Goal: Task Accomplishment & Management: Complete application form

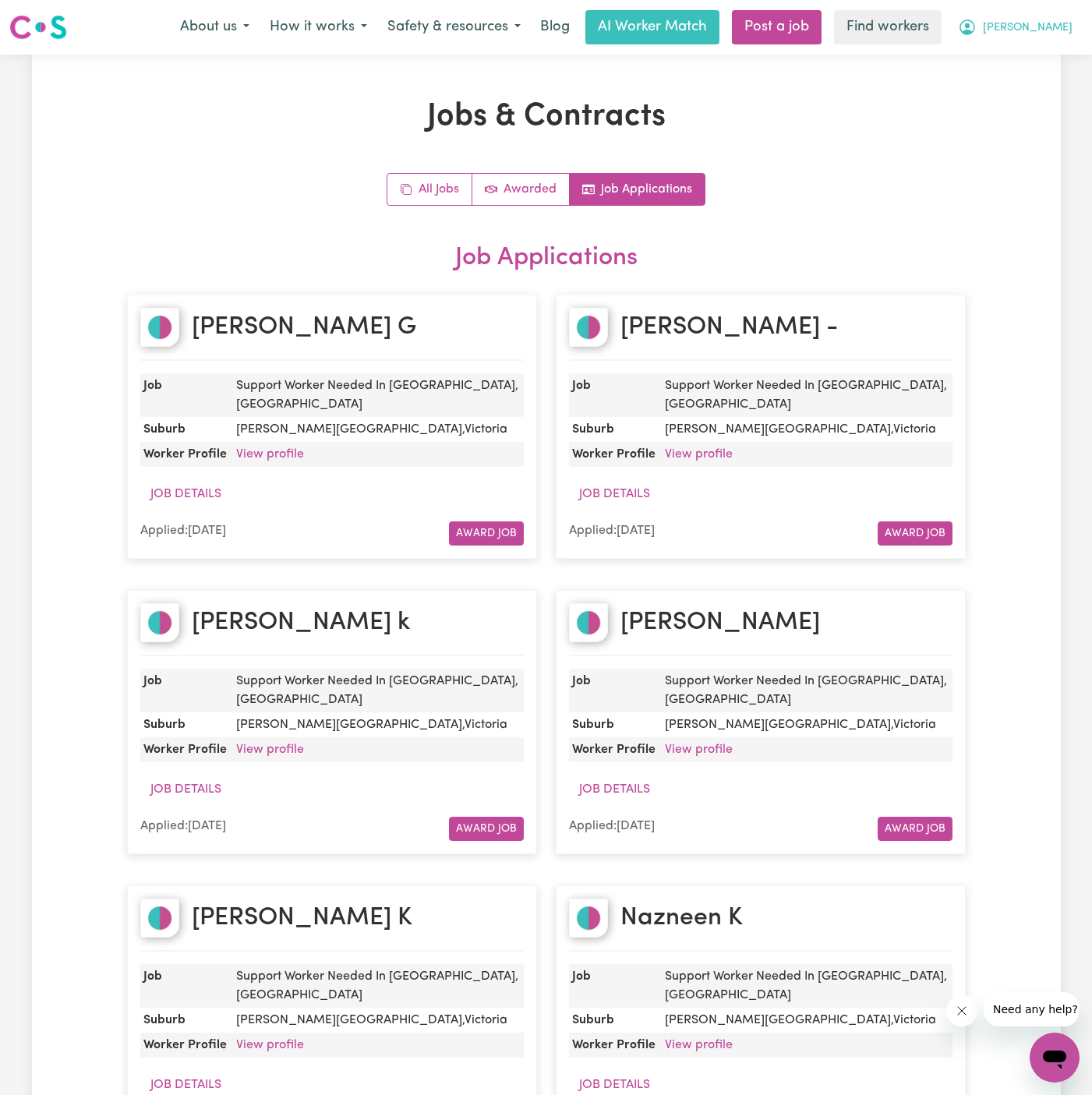
click at [1058, 26] on span "[PERSON_NAME]" at bounding box center [1028, 28] width 90 height 17
click at [1058, 50] on link "My Dashboard" at bounding box center [1020, 61] width 123 height 29
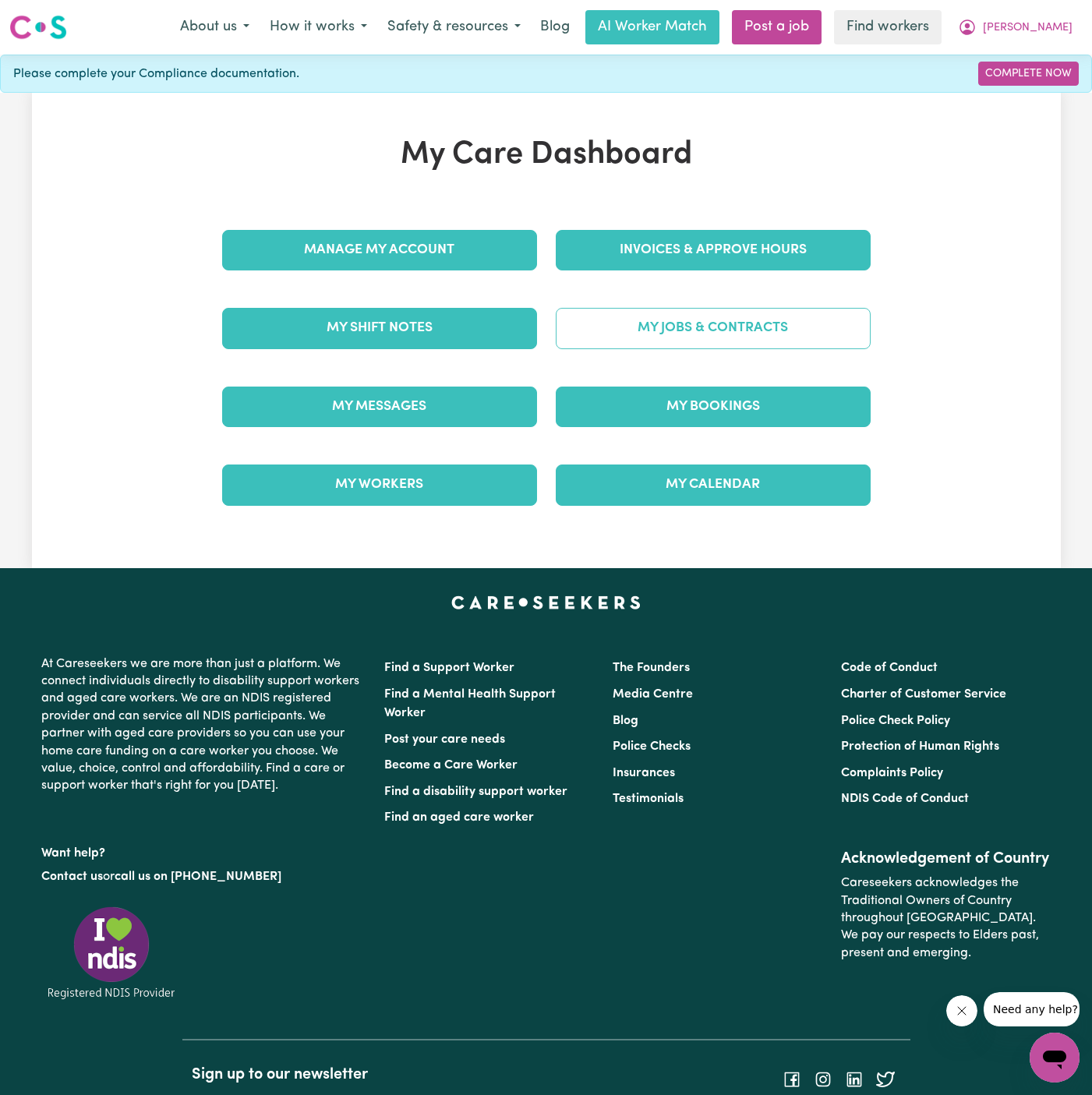
click at [683, 336] on link "My Jobs & Contracts" at bounding box center [713, 328] width 315 height 40
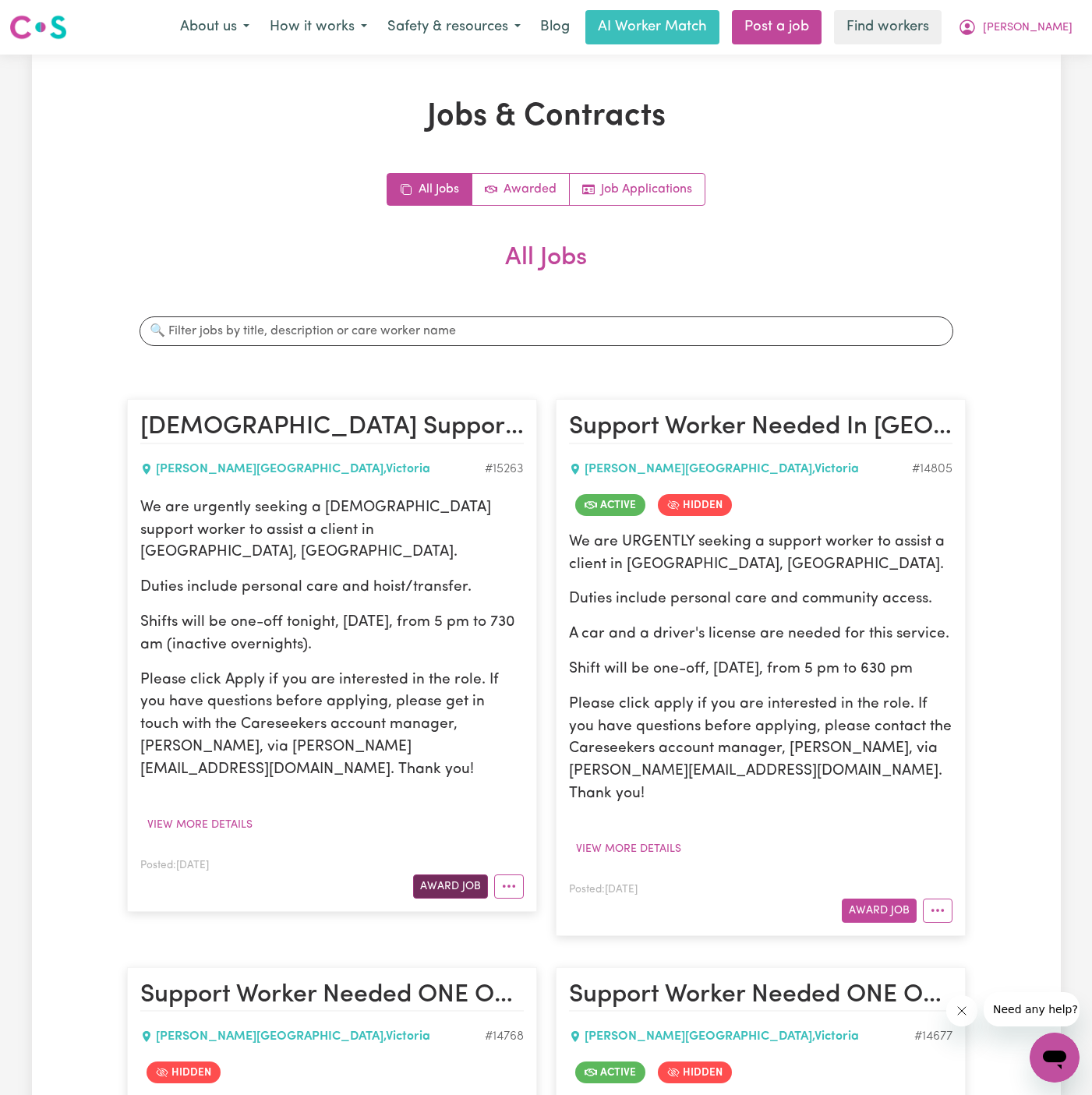
click at [440, 875] on button "Award Job" at bounding box center [450, 886] width 75 height 24
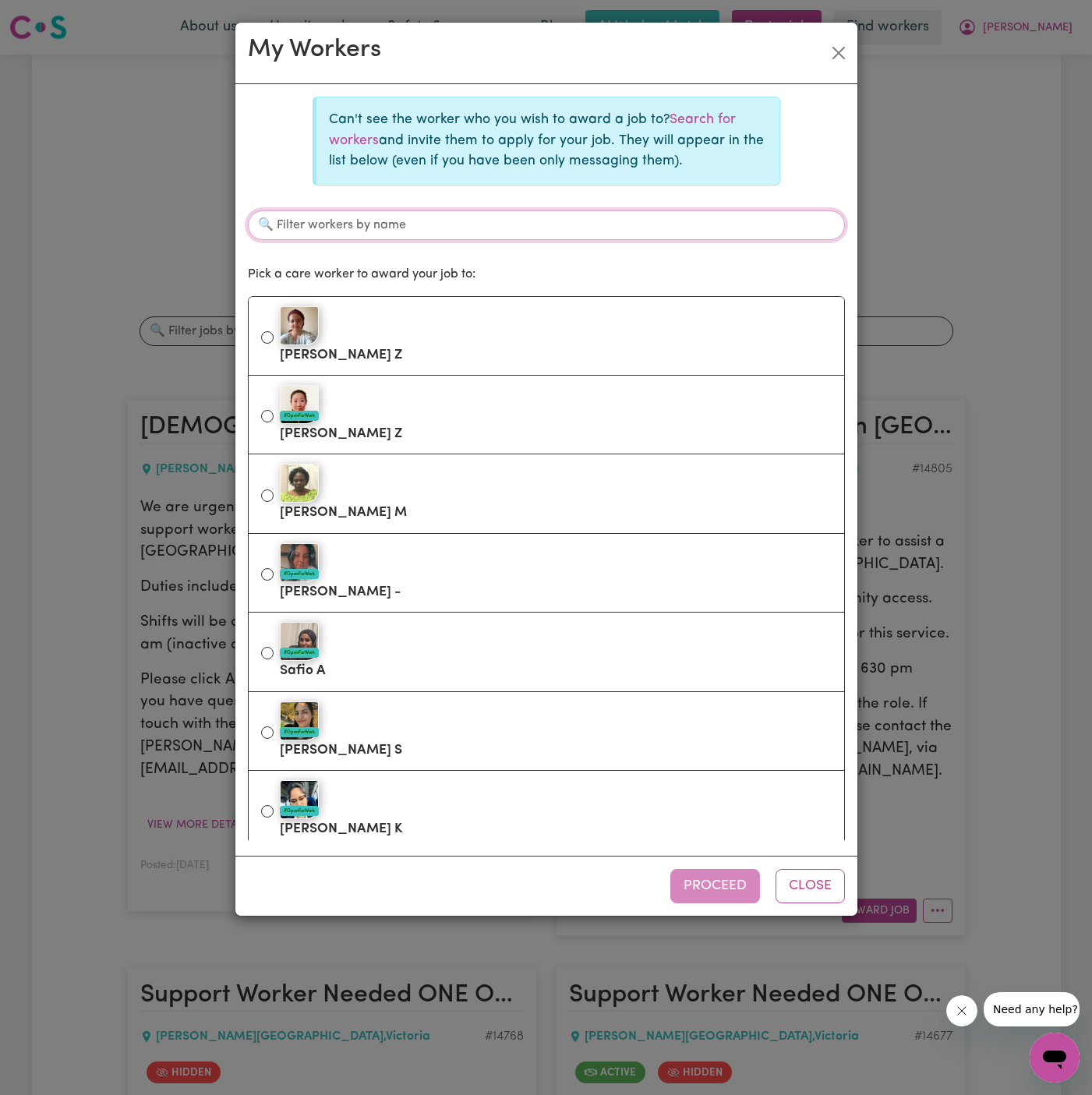
click at [686, 214] on input "Filter workers by name" at bounding box center [547, 225] width 597 height 29
click at [692, 117] on link "Search for workers" at bounding box center [533, 130] width 407 height 34
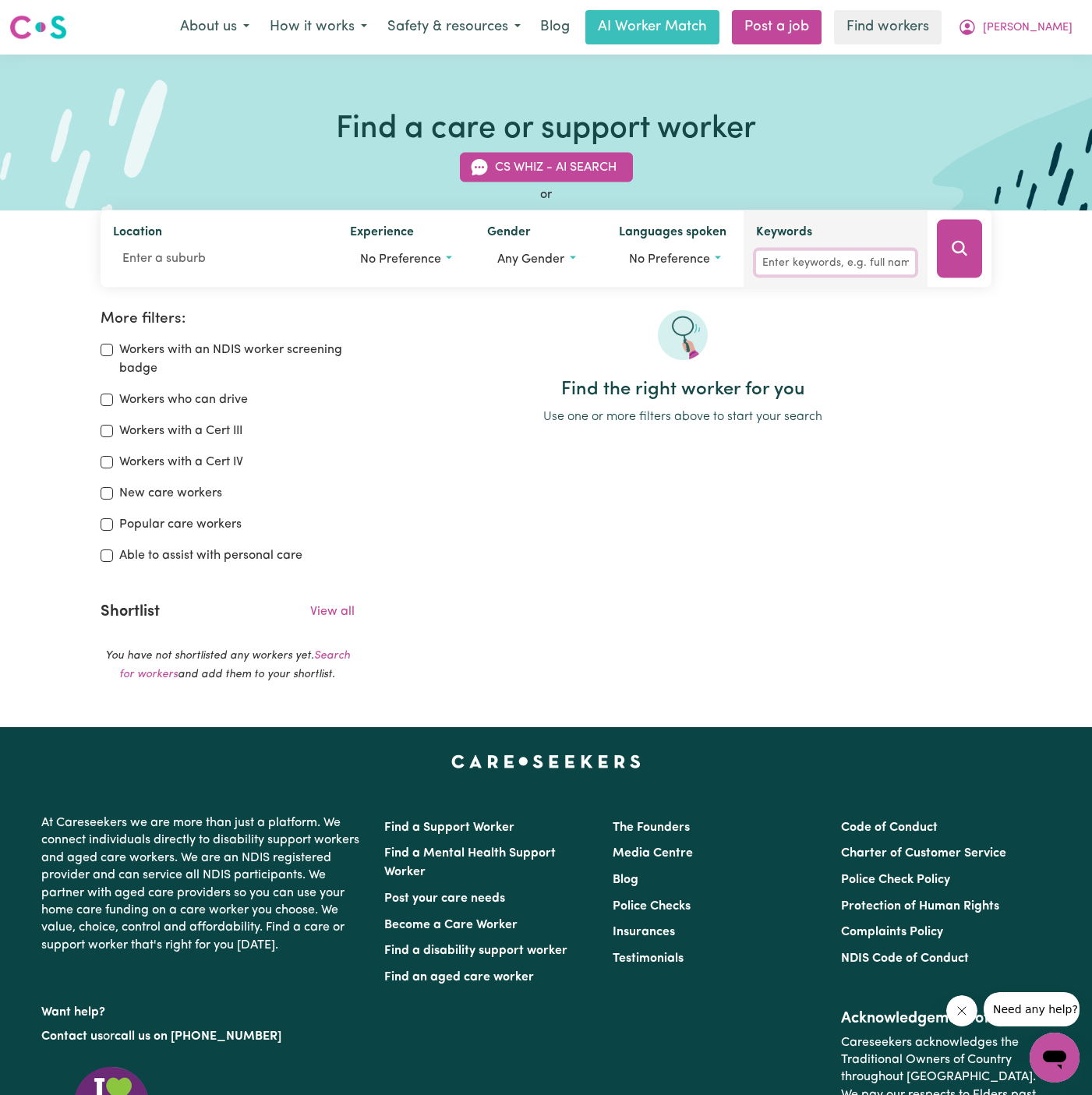
click at [820, 261] on input "Keywords" at bounding box center [835, 262] width 159 height 24
click at [824, 261] on input "Keywords" at bounding box center [835, 262] width 159 height 24
type input "[PERSON_NAME]"
click at [980, 257] on button "Search" at bounding box center [960, 249] width 45 height 59
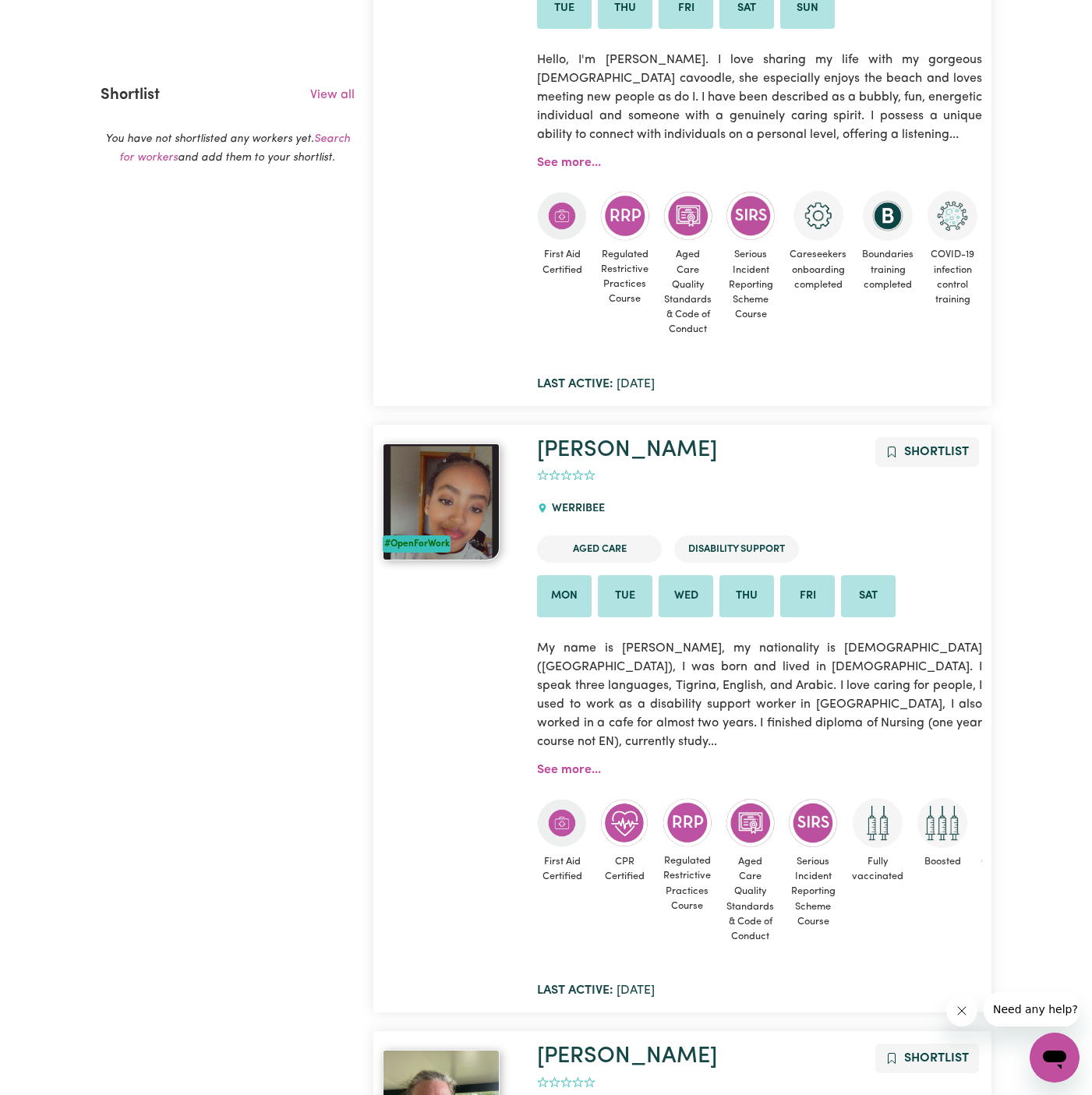
scroll to position [699, 0]
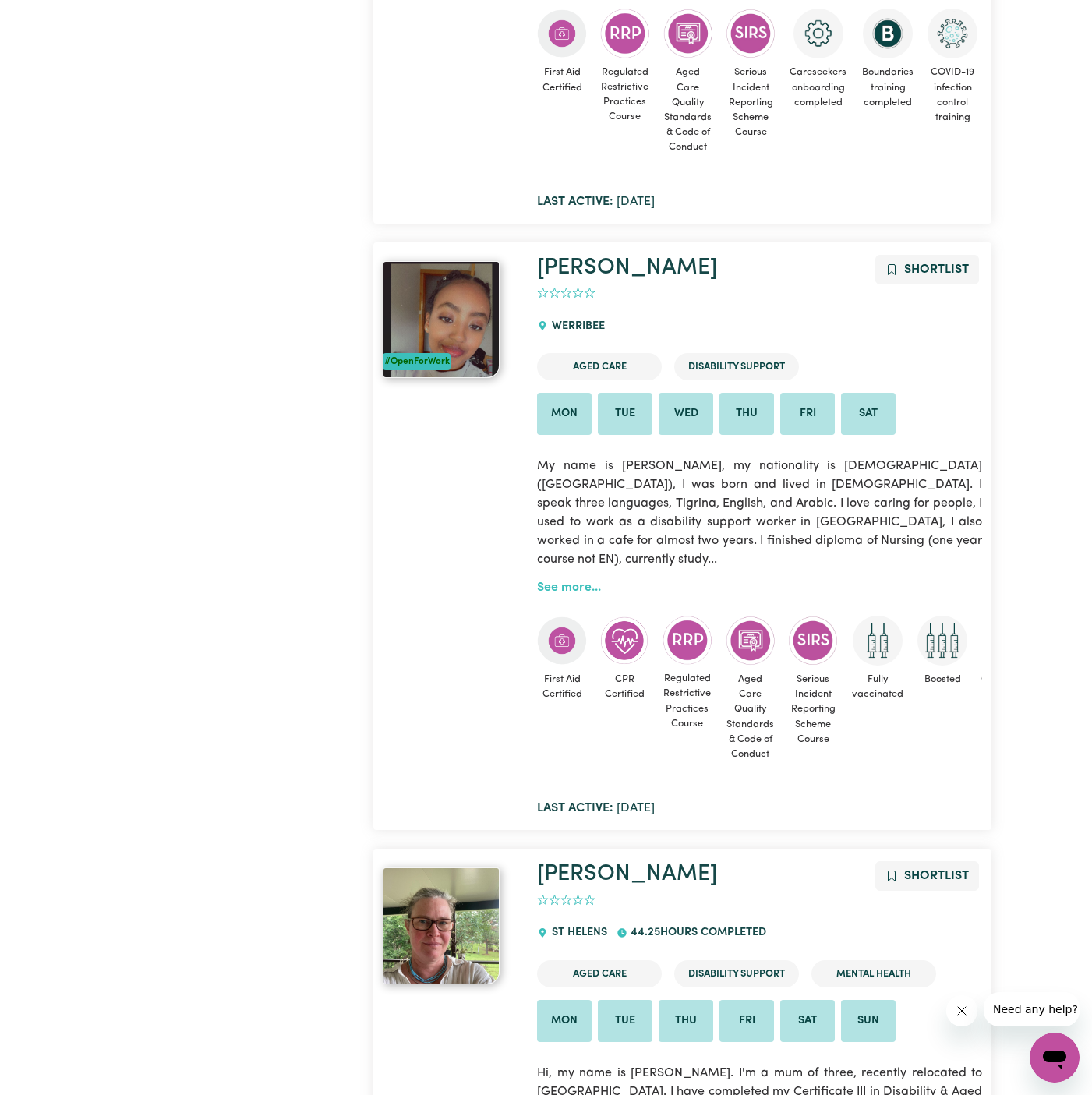
click at [567, 581] on link "See more..." at bounding box center [570, 587] width 64 height 13
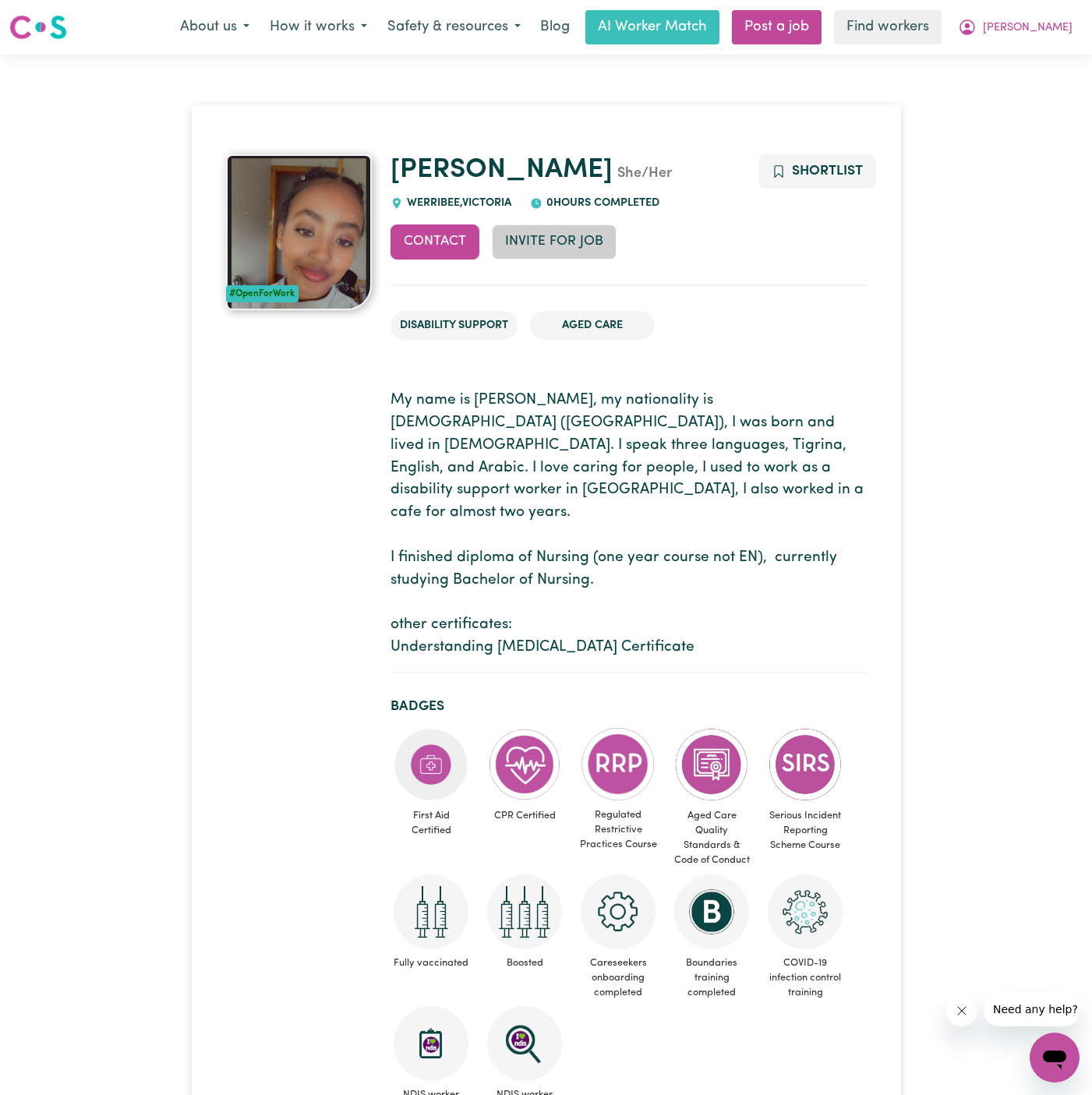
click at [568, 235] on button "Invite for Job" at bounding box center [554, 241] width 125 height 34
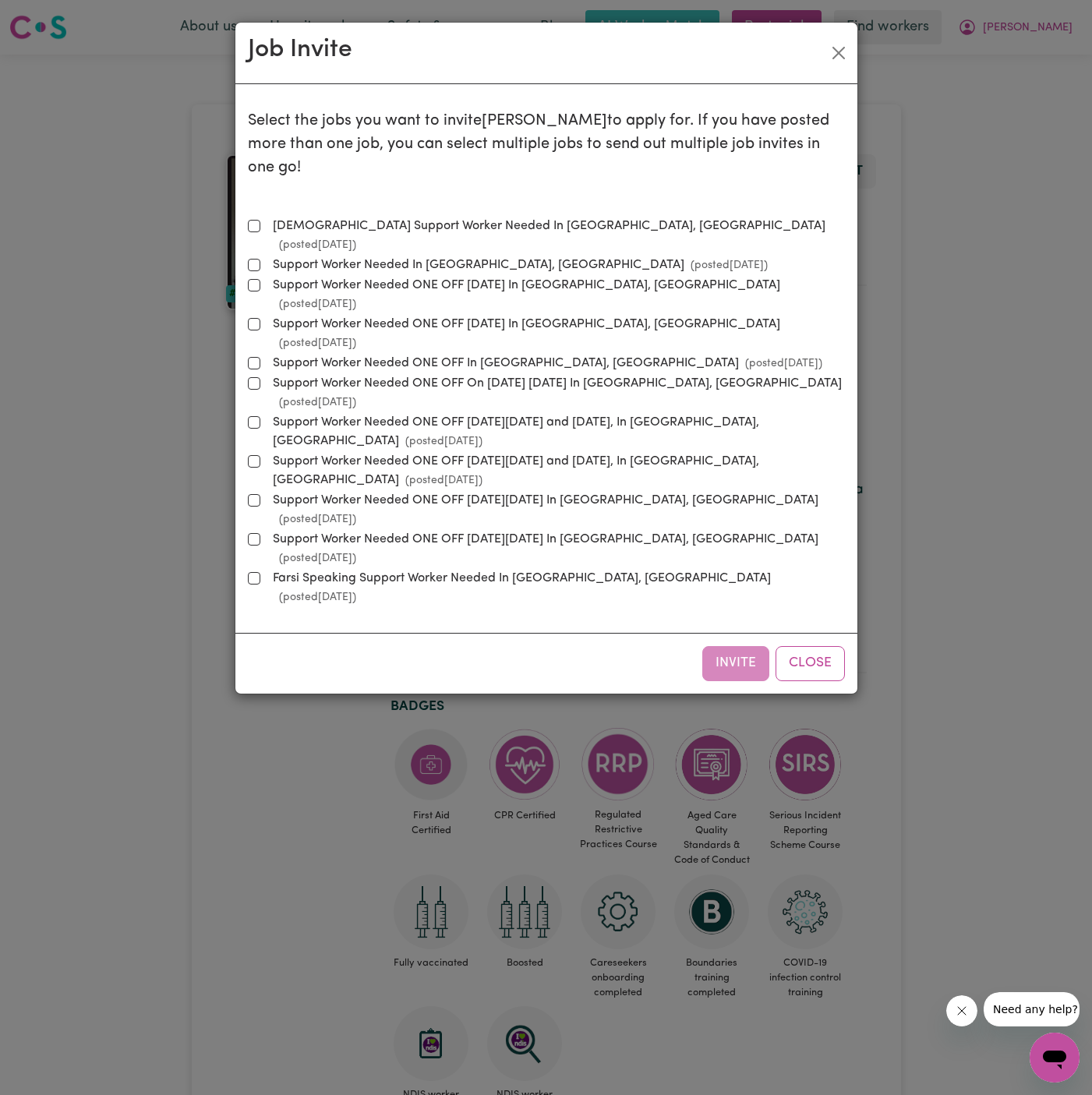
click at [407, 217] on label "[DEMOGRAPHIC_DATA] Support Worker Needed In [GEOGRAPHIC_DATA], [GEOGRAPHIC_DATA…" at bounding box center [556, 235] width 579 height 37
click at [261, 220] on input "[DEMOGRAPHIC_DATA] Support Worker Needed In [GEOGRAPHIC_DATA], [GEOGRAPHIC_DATA…" at bounding box center [254, 225] width 13 height 13
checkbox input "true"
click at [739, 646] on button "Invite" at bounding box center [736, 663] width 67 height 34
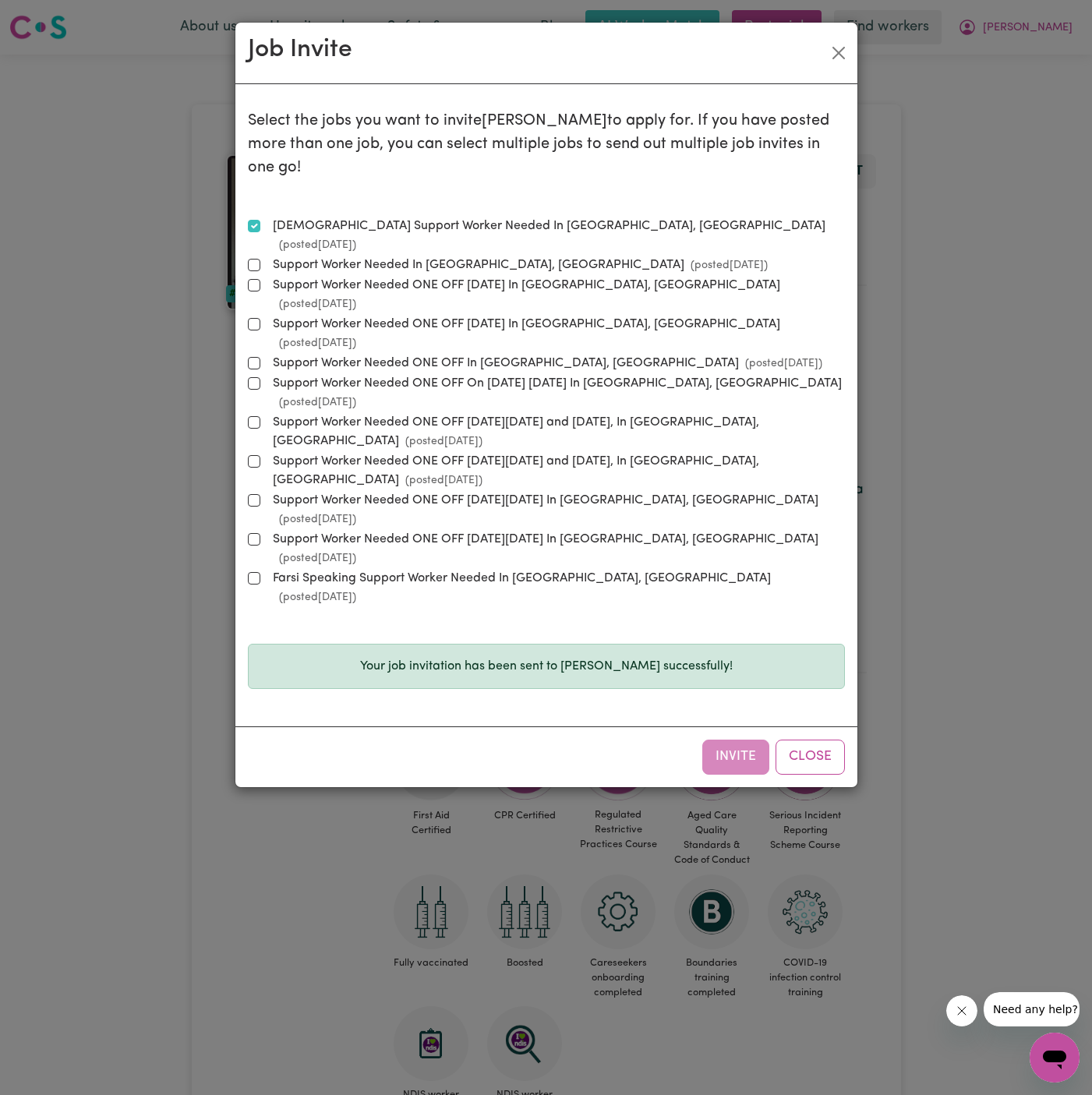
click at [831, 727] on div "Invite Close" at bounding box center [547, 756] width 623 height 60
click at [803, 740] on button "Close" at bounding box center [810, 757] width 69 height 34
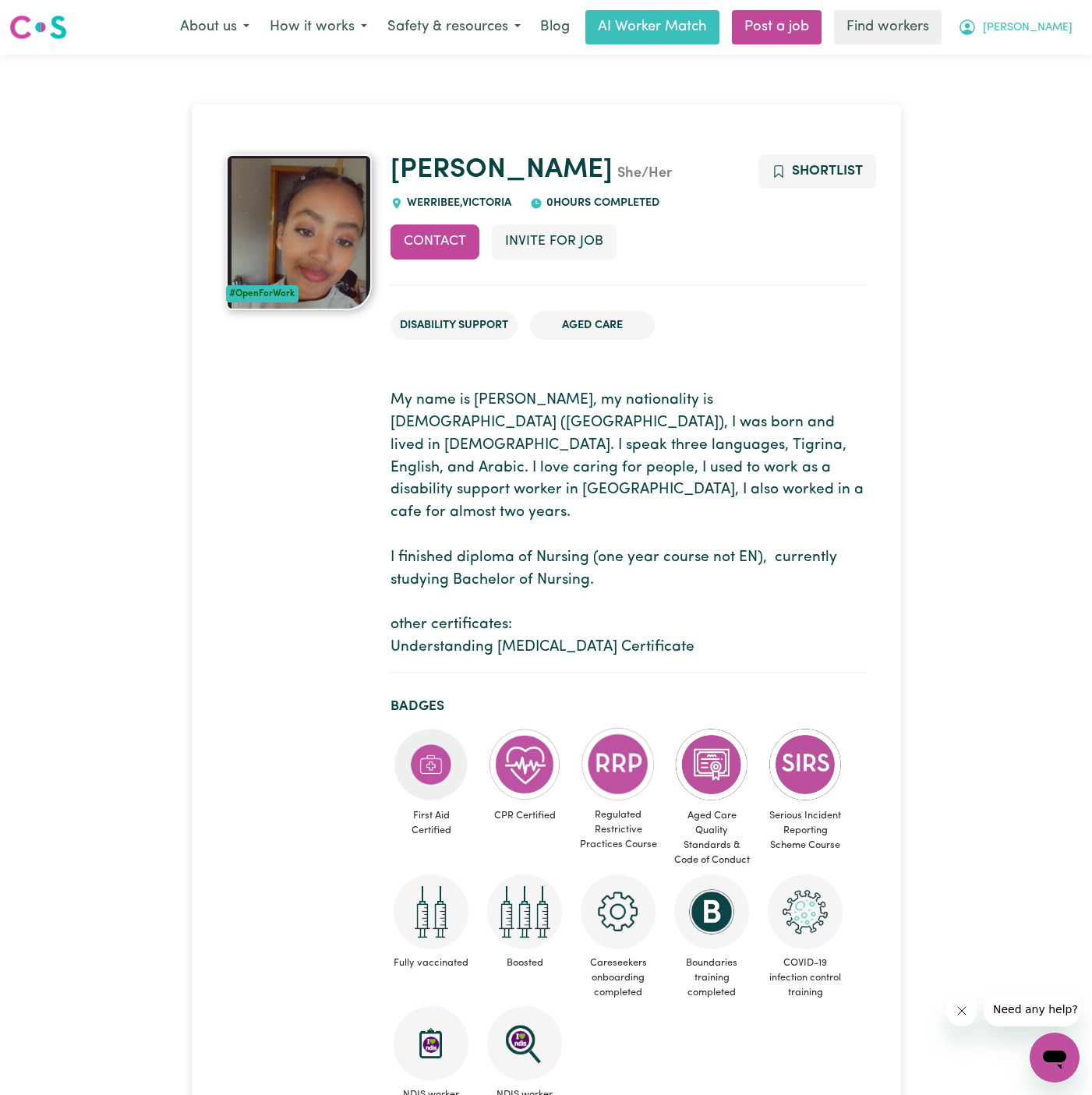
click at [1067, 30] on span "[PERSON_NAME]" at bounding box center [1028, 28] width 90 height 17
click at [1067, 59] on link "My Dashboard" at bounding box center [1020, 61] width 123 height 29
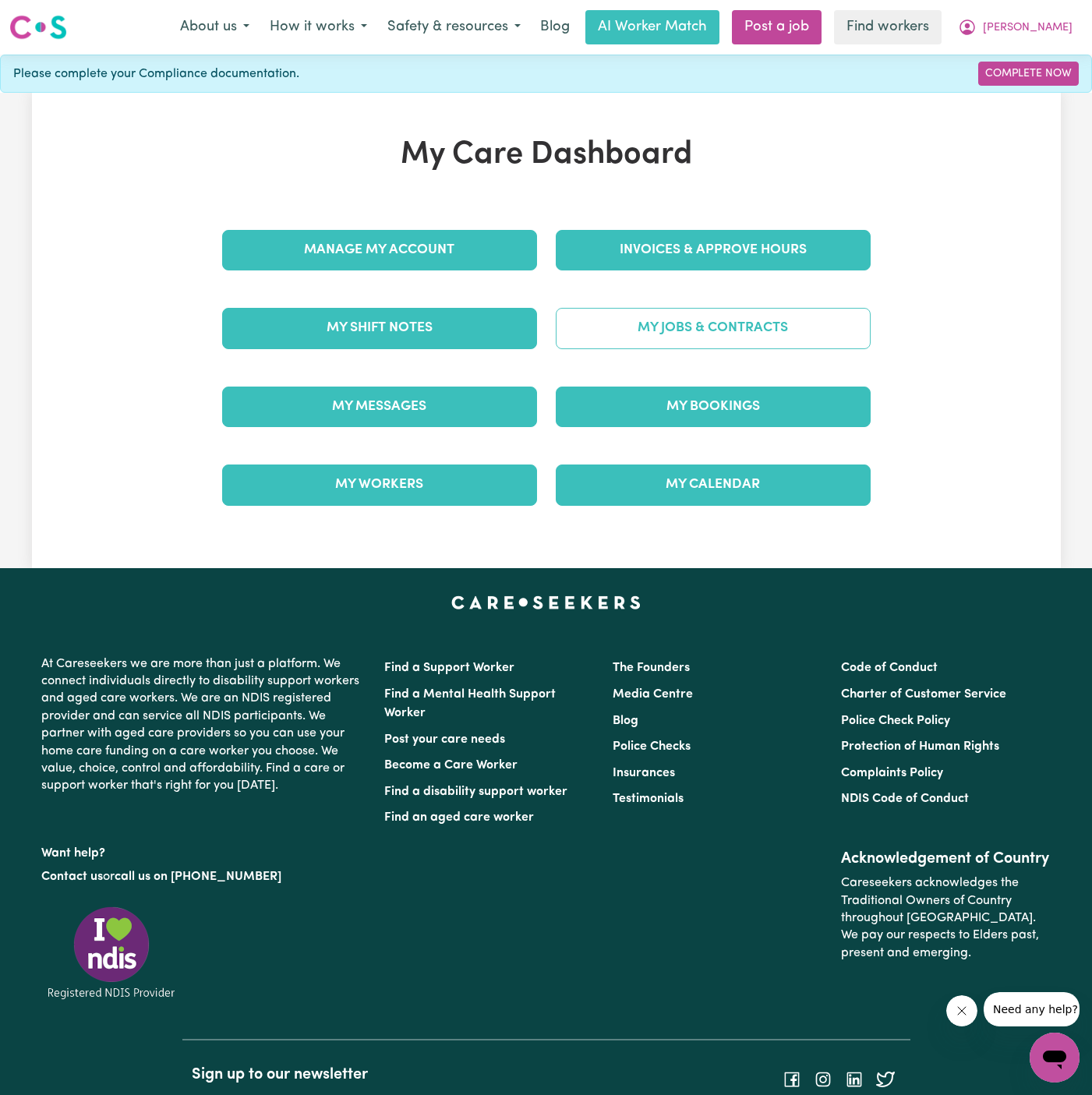
click at [678, 336] on link "My Jobs & Contracts" at bounding box center [713, 328] width 315 height 40
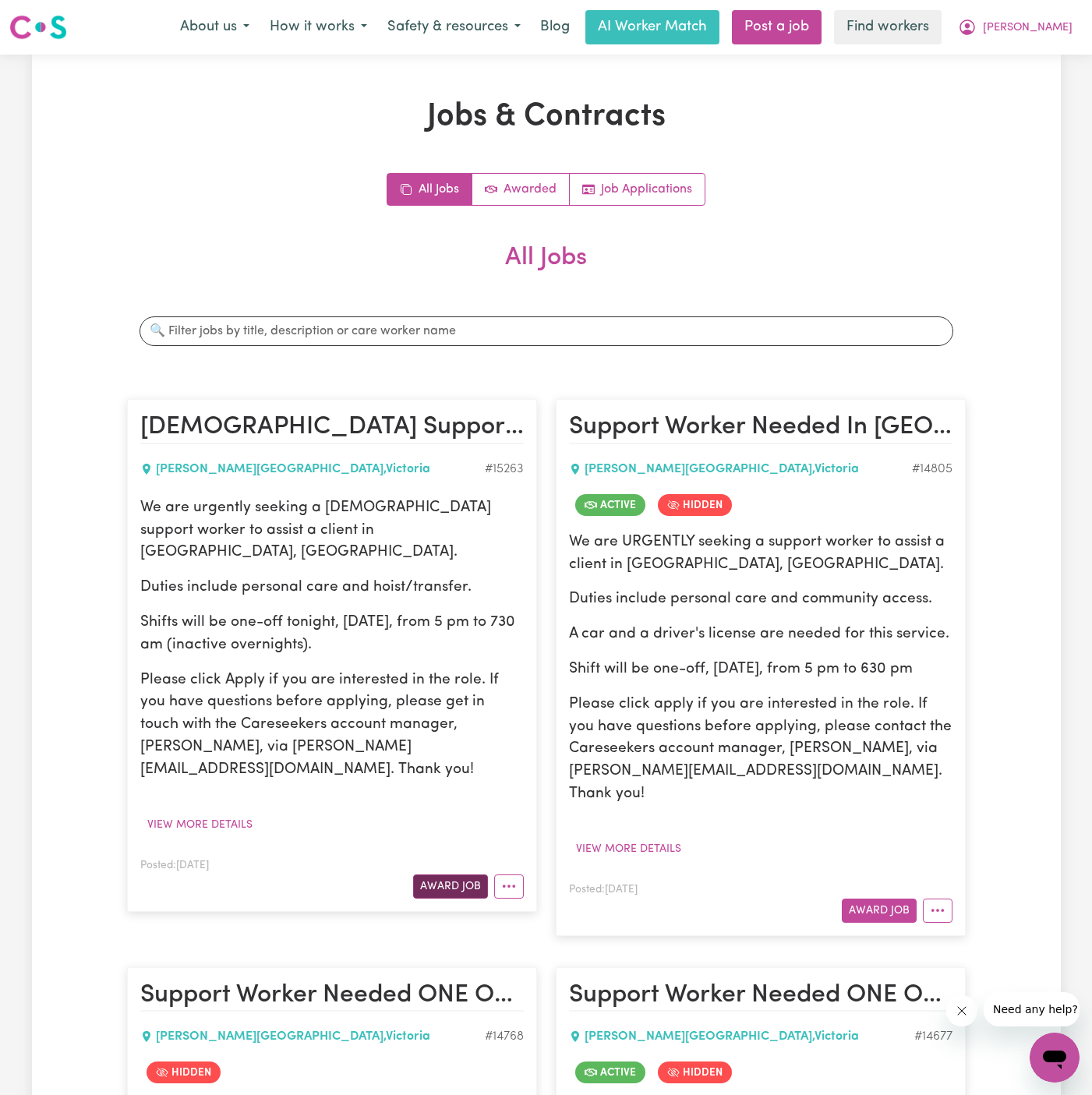
click at [459, 875] on button "Award Job" at bounding box center [450, 886] width 75 height 24
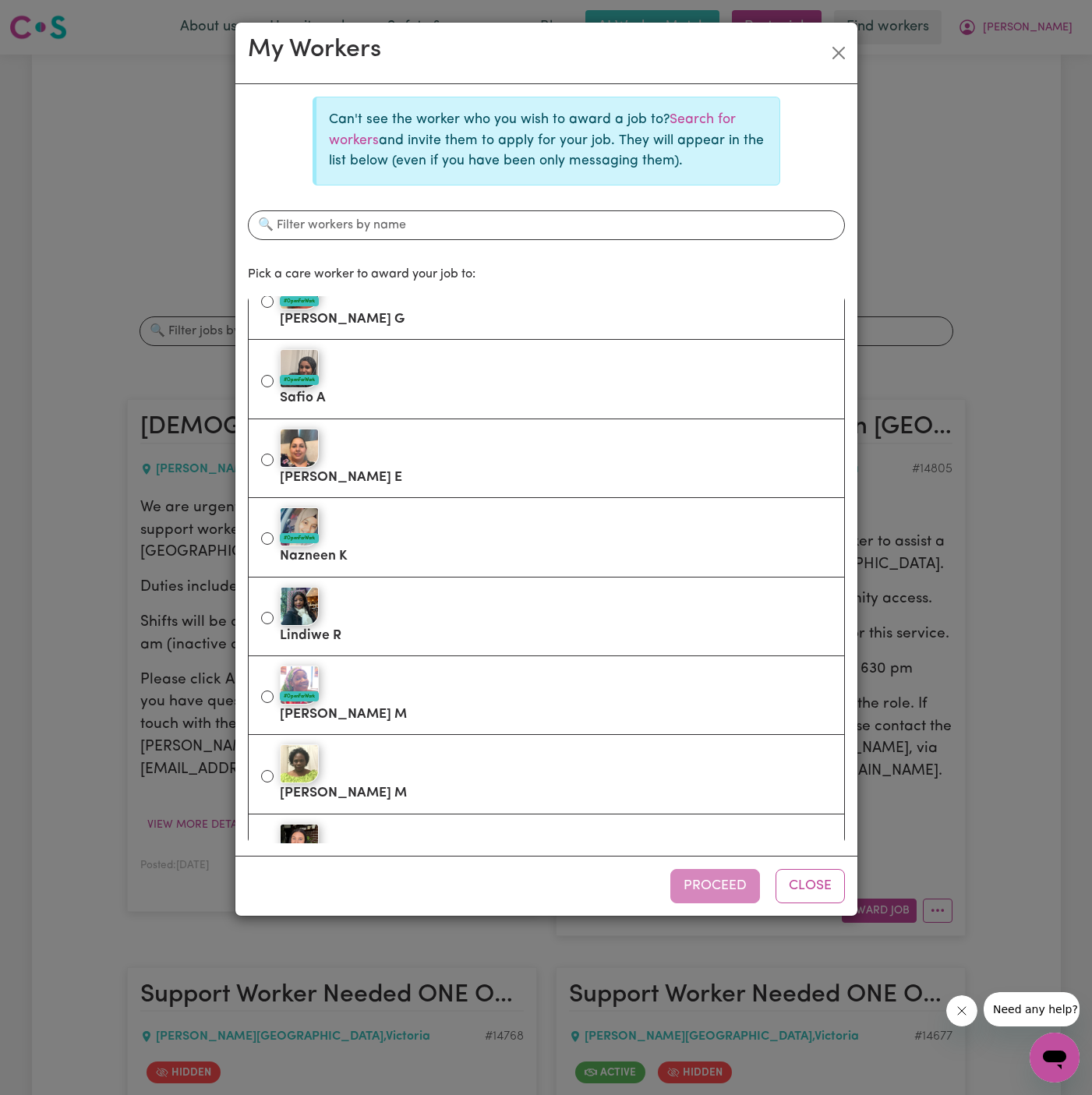
scroll to position [1502, 0]
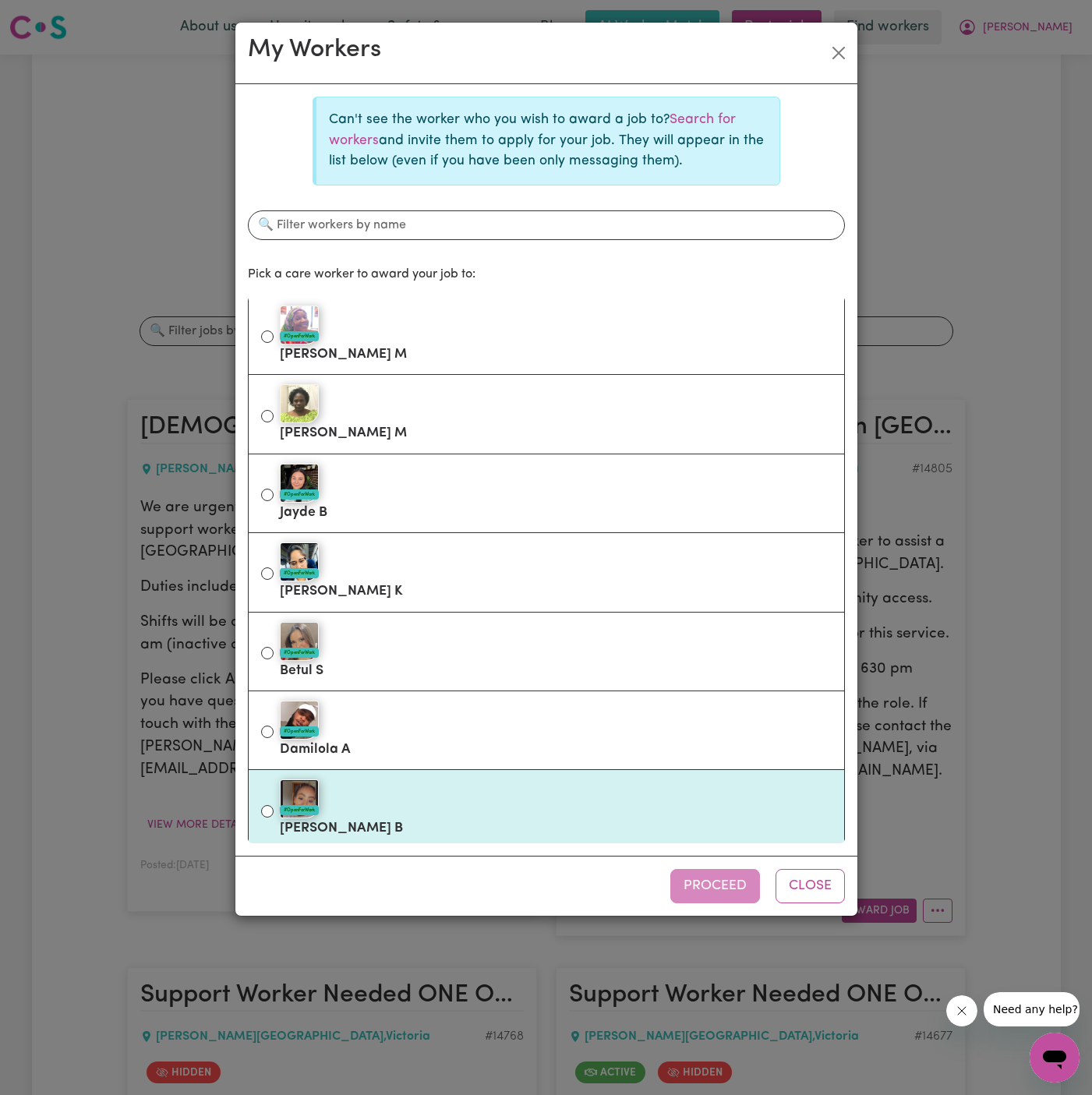
click at [474, 791] on div "#OpenForWork" at bounding box center [556, 799] width 552 height 39
click at [273, 805] on input "#OpenForWork [PERSON_NAME]" at bounding box center [267, 811] width 13 height 13
radio input "true"
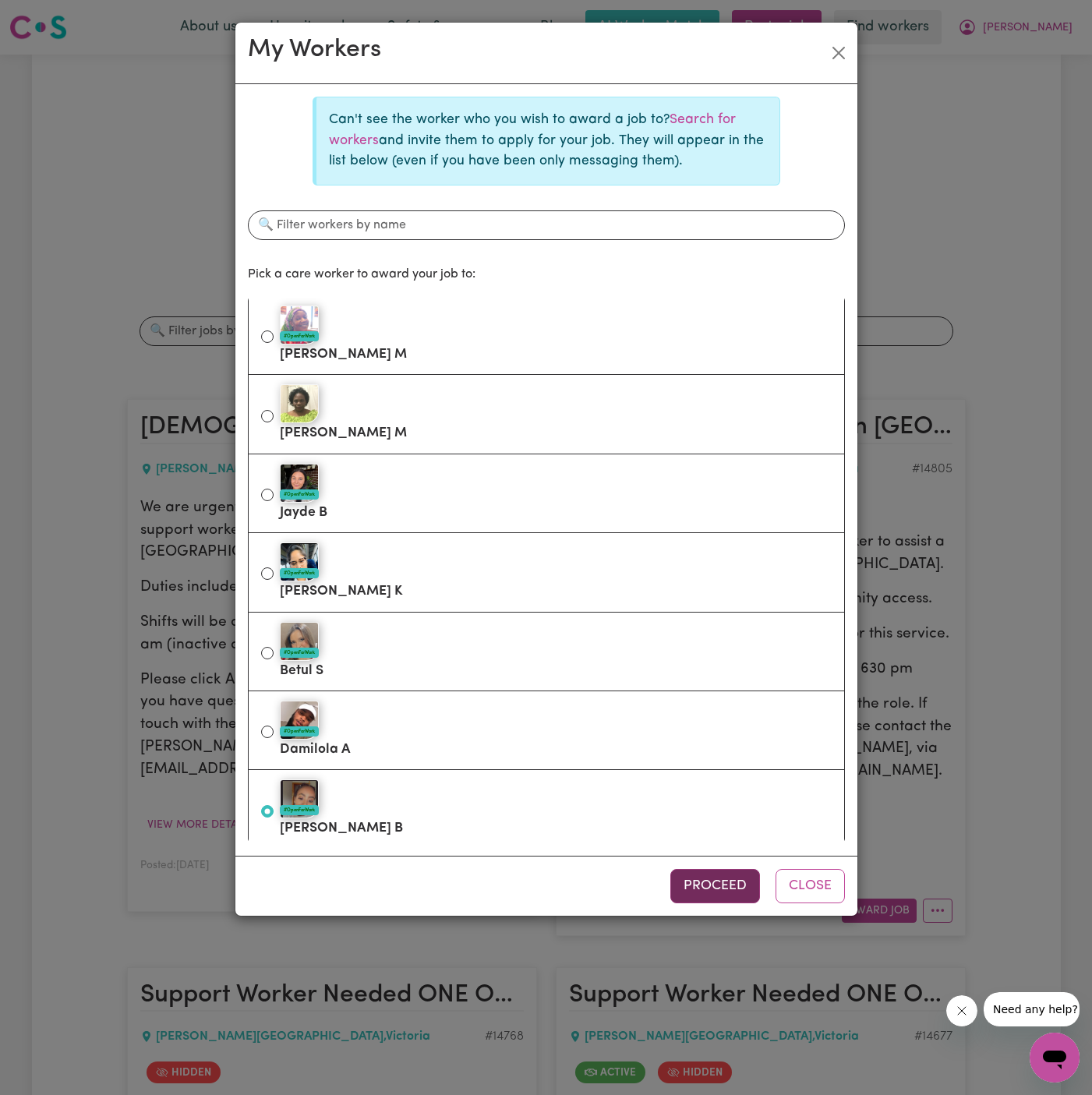
click at [724, 894] on button "Proceed" at bounding box center [715, 886] width 90 height 34
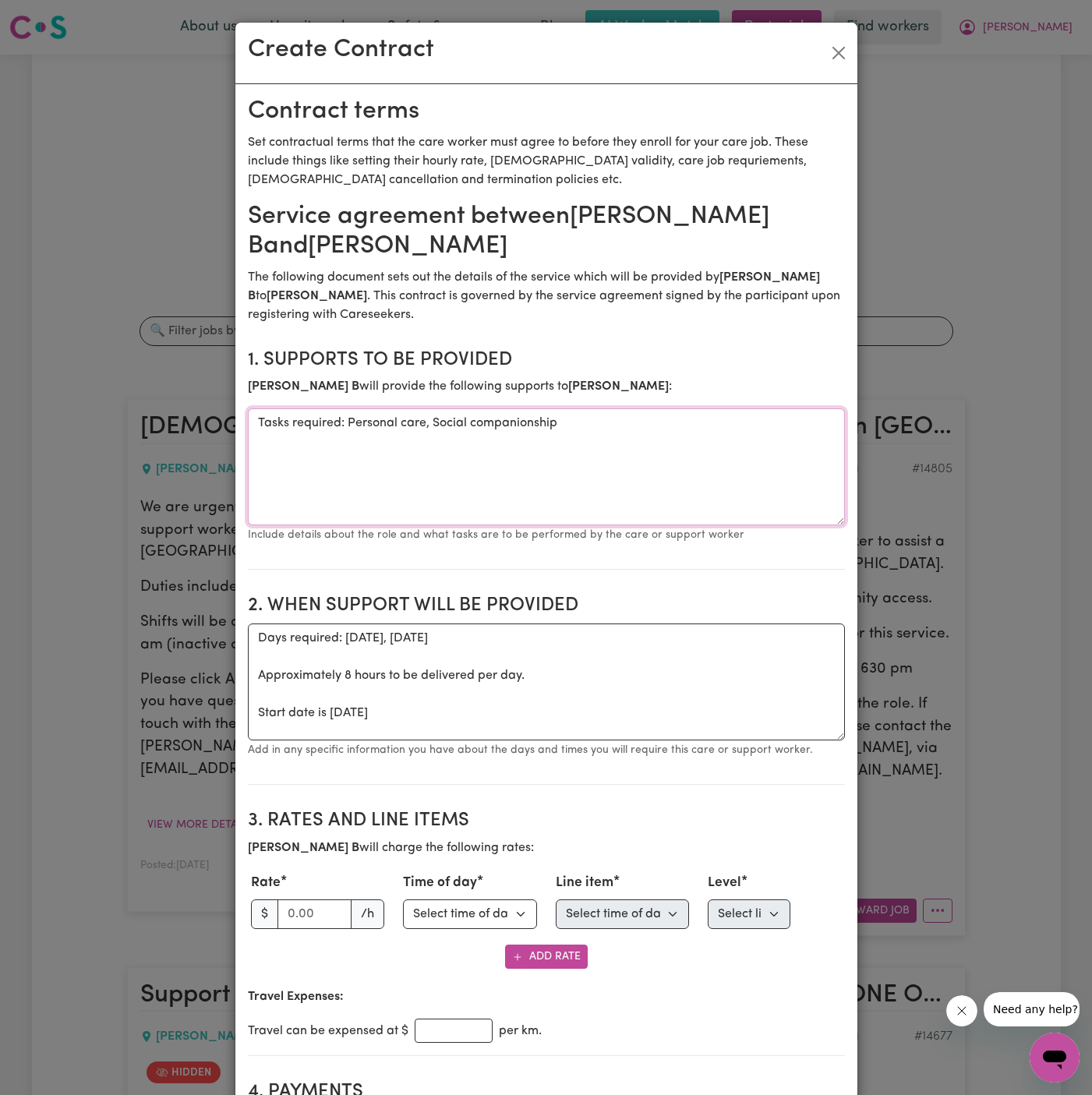
drag, startPoint x: 347, startPoint y: 425, endPoint x: 209, endPoint y: 421, distance: 138.1
click at [209, 421] on div "Create Contract Contract terms Set contractual terms that the care worker must …" at bounding box center [546, 548] width 1092 height 1095
type textarea "Personal care, Social companionship"
drag, startPoint x: 325, startPoint y: 711, endPoint x: 232, endPoint y: 614, distance: 134.4
click at [232, 614] on div "Create Contract Contract terms Set contractual terms that the care worker must …" at bounding box center [546, 548] width 1092 height 1095
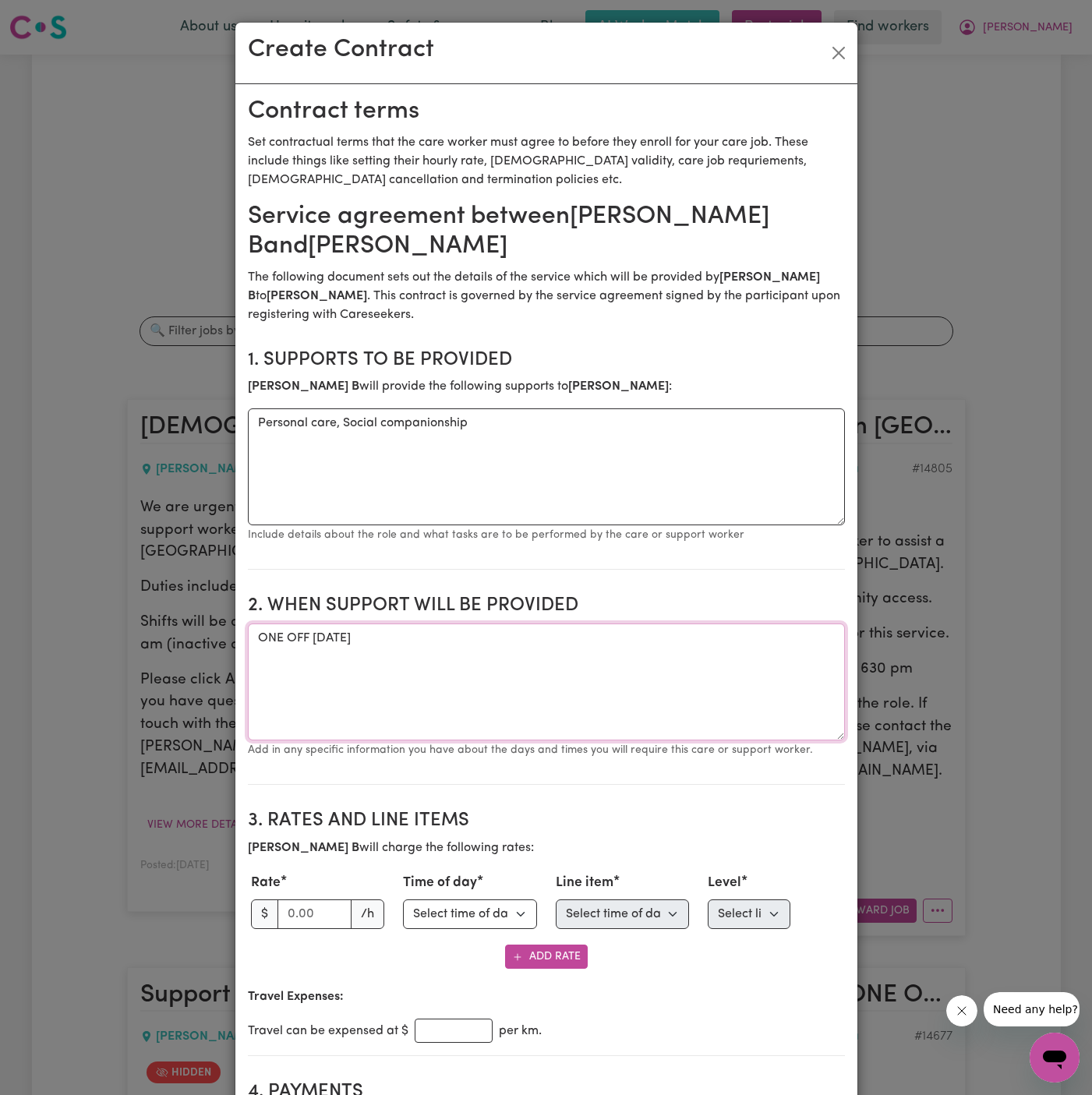
click at [504, 641] on textarea "ONE OFF [DATE]" at bounding box center [547, 681] width 597 height 117
paste textarea "15/10, from 5 pm to 730 am (inactive overnights)."
click at [512, 639] on textarea "ONE OFF [DATE] 15/10, from 5 pm to 730 am (inactive overnights)." at bounding box center [547, 681] width 597 height 117
click at [680, 635] on textarea "ONE OFF [DATE] from 5 pm to 730 am (inactive overnights)." at bounding box center [547, 681] width 597 height 117
click at [711, 635] on textarea "ONE OFF [DATE] from 5 pm to 730 am (inactive overnights)." at bounding box center [547, 681] width 597 height 117
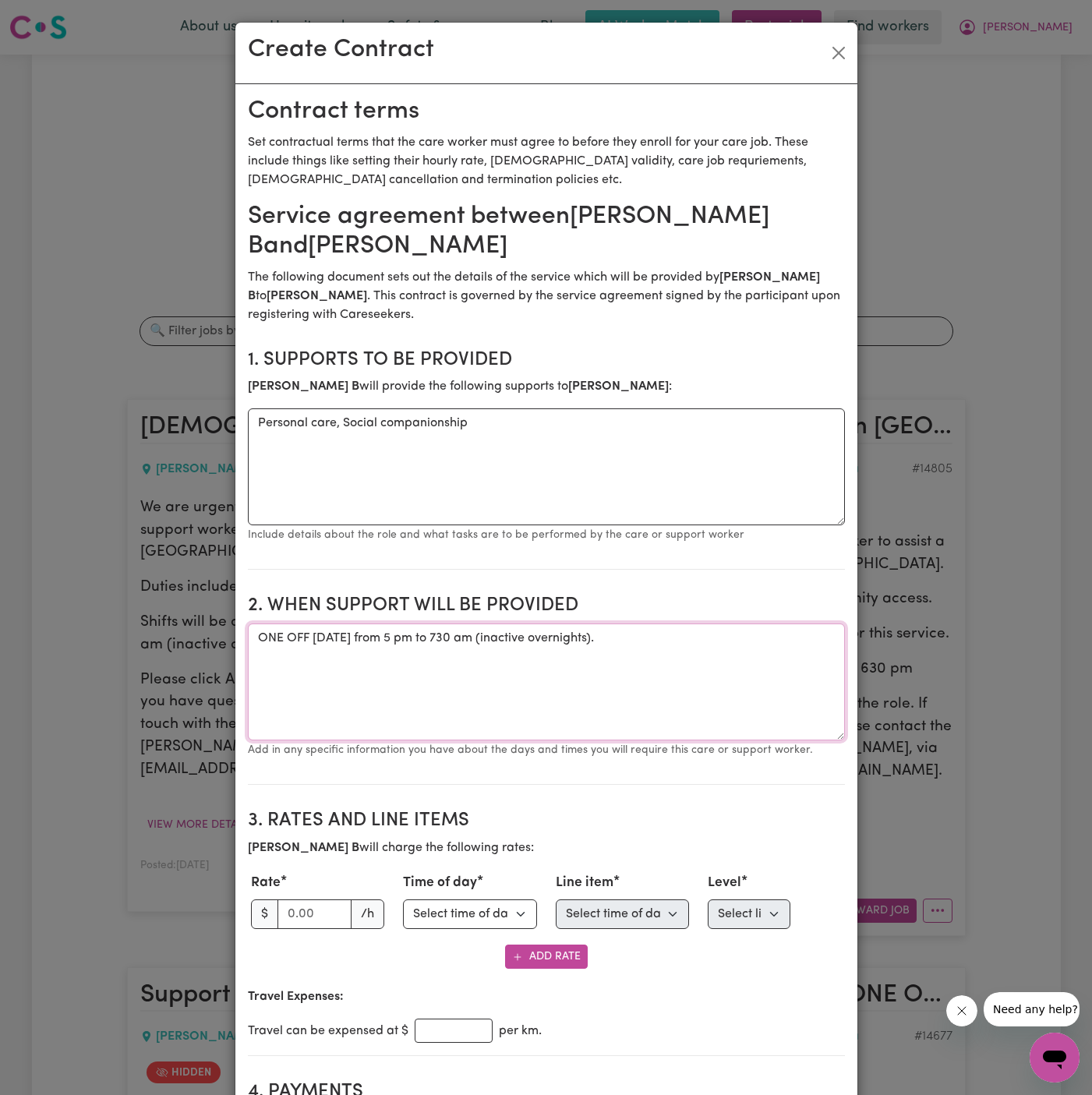
click at [761, 639] on textarea "ONE OFF [DATE] from 5 pm to 730 am (inactive overnights)." at bounding box center [547, 681] width 597 height 117
type textarea "ONE OFF [DATE] from 5 pm to 730 am (inactive overnights)"
click at [295, 915] on input "number" at bounding box center [315, 914] width 75 height 29
type input "45"
click at [448, 907] on select "Select time of day Weekday Daytime Weekday Evening [DATE] [DATE] Public Holiday…" at bounding box center [469, 914] width 134 height 29
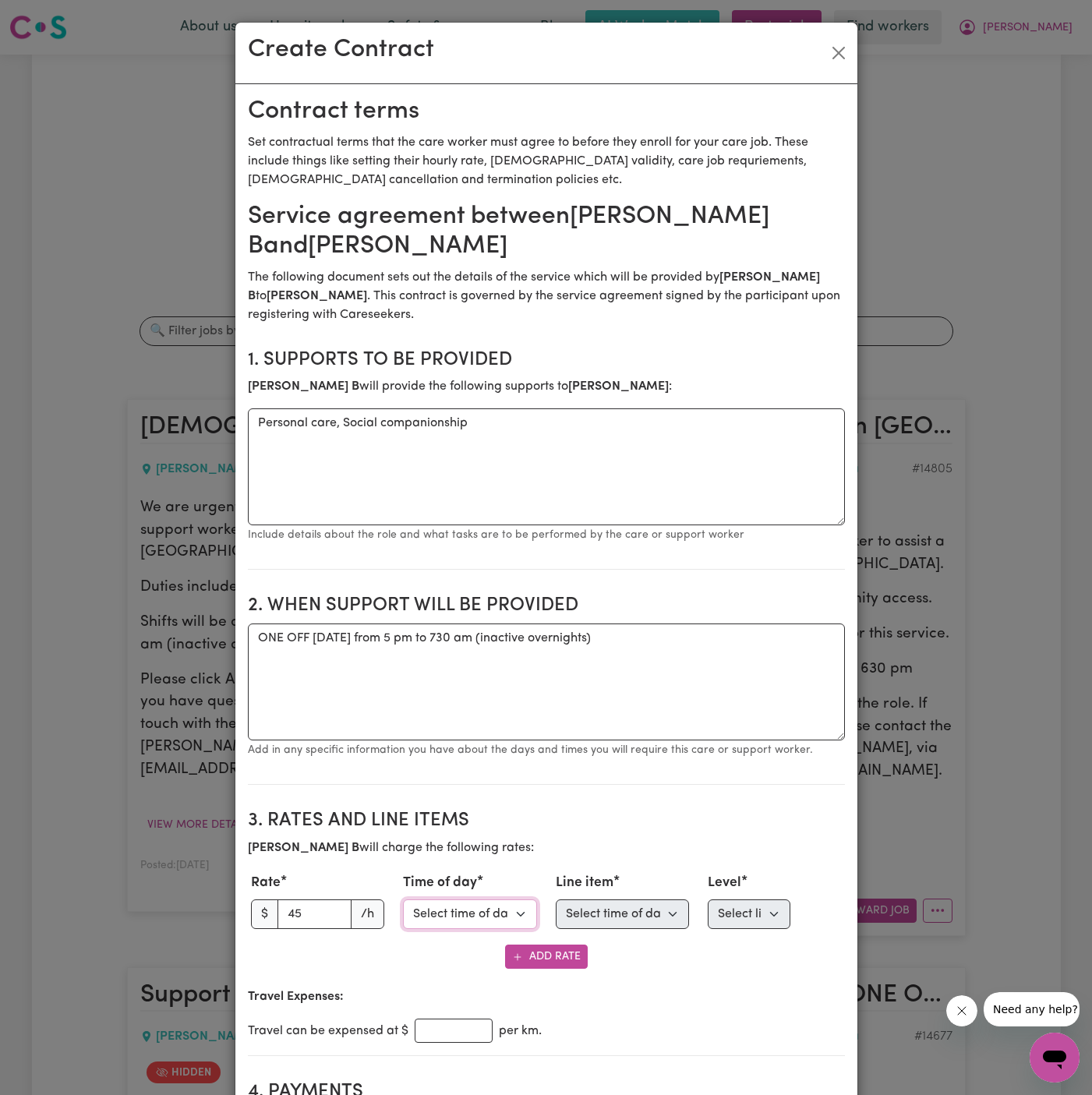
select select "WEEKDAY_DAYTIME"
click at [403, 900] on select "Select time of day Weekday Daytime Weekday Evening [DATE] [DATE] Public Holiday…" at bounding box center [469, 914] width 134 height 29
click at [606, 916] on select "Select time of day first Assistance with Self Care Activities Assistance with p…" at bounding box center [623, 914] width 134 height 29
select select "PERSONAL_DOMESTIC_ACTIVITIES"
click at [556, 900] on select "Select line item Assistance with Self Care Activities Assistance with personal …" at bounding box center [623, 914] width 134 height 29
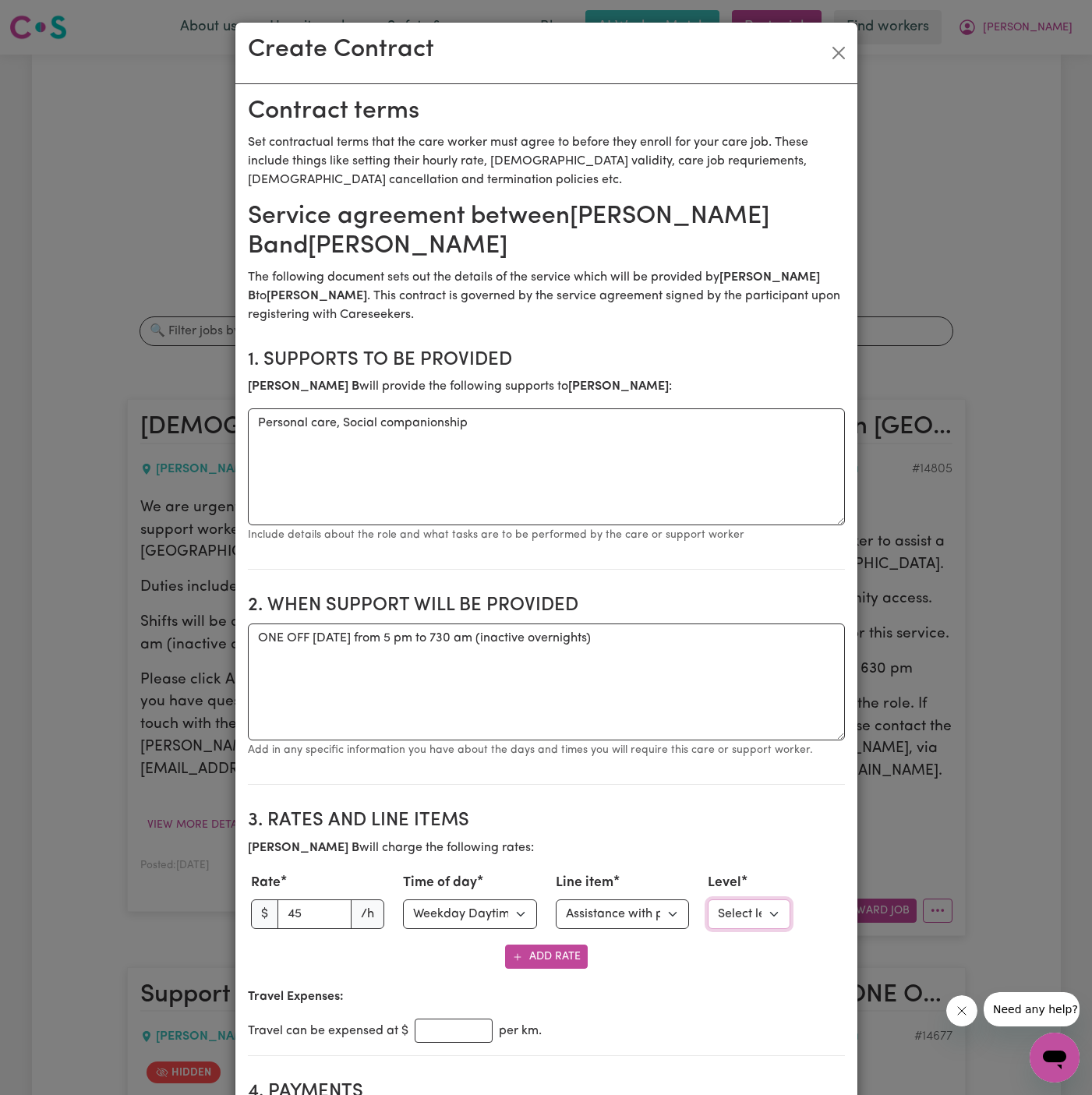
click at [742, 910] on select "Select level Standard Level 1" at bounding box center [750, 914] width 82 height 29
select select "ONE"
click at [708, 900] on select "Select level Standard Level 1" at bounding box center [750, 914] width 82 height 29
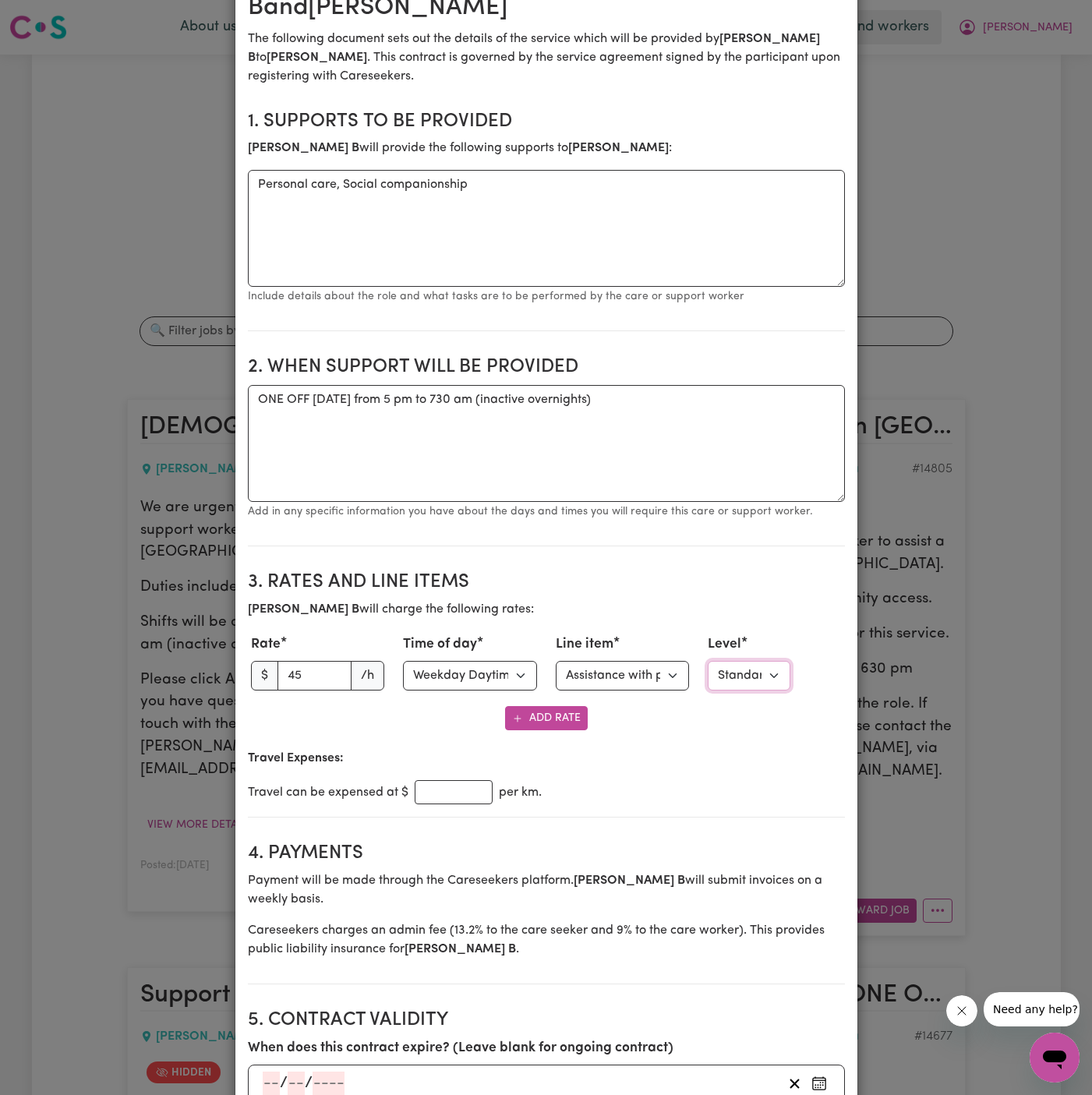
scroll to position [240, 0]
click at [536, 716] on button "Add Rate" at bounding box center [547, 717] width 82 height 24
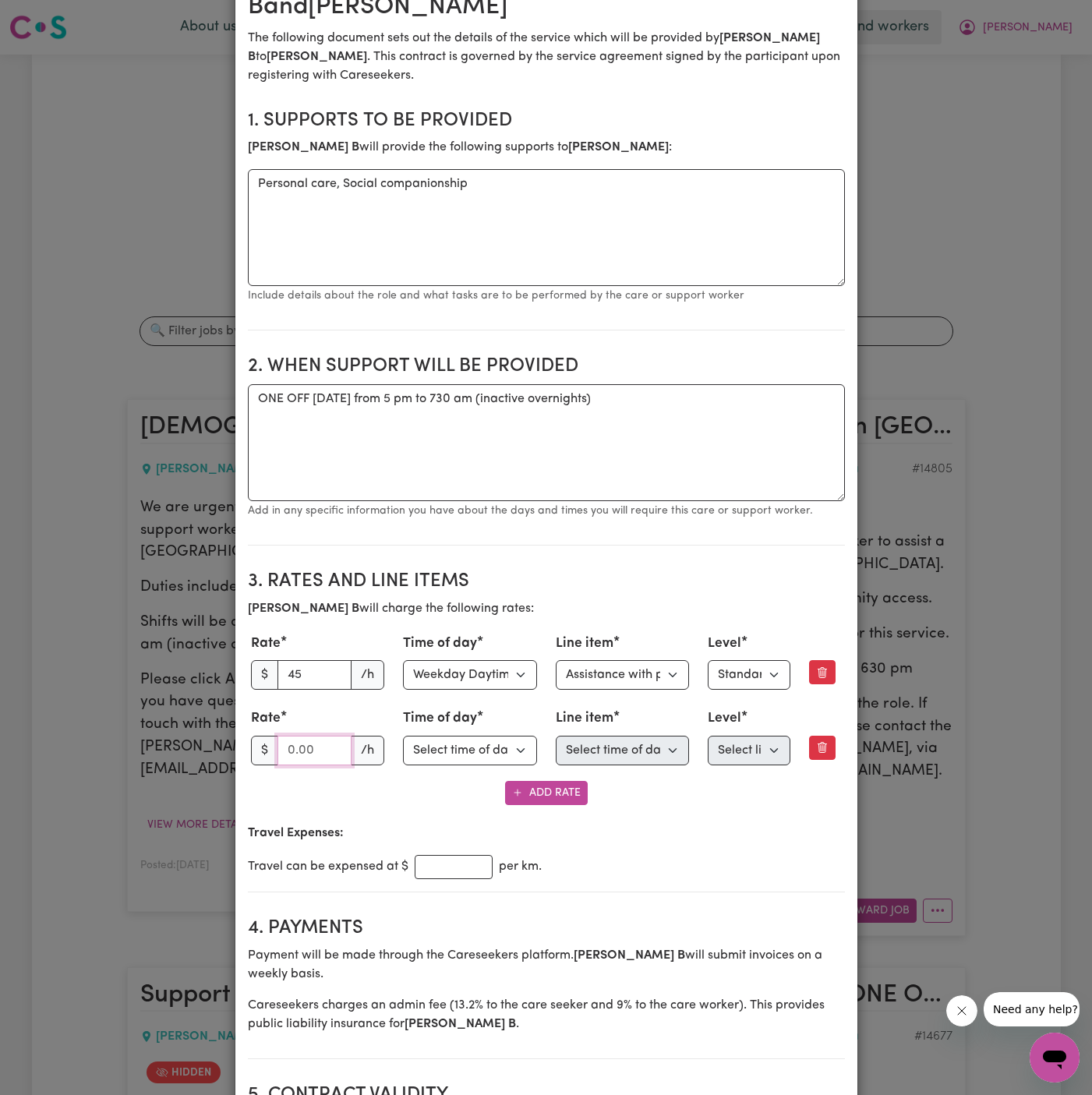
click at [307, 745] on input "number" at bounding box center [315, 750] width 75 height 29
type input "7"
type input "67.50"
click at [453, 757] on select "Select time of day Weekday Daytime Weekday Evening [DATE] [DATE] Public Holiday…" at bounding box center [469, 750] width 134 height 29
select select "WEEKDAY_EVENING"
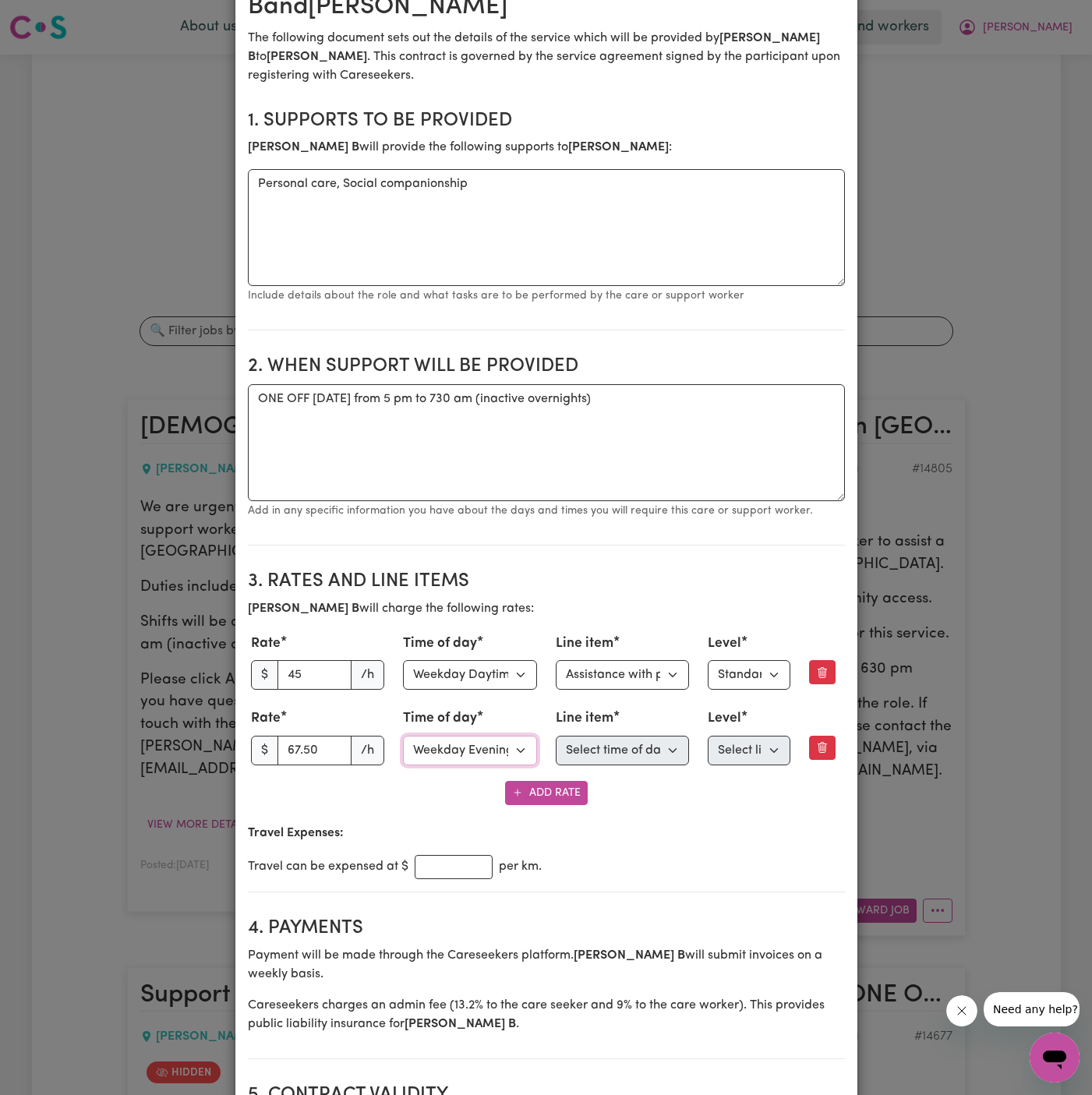
click at [403, 736] on select "Select time of day Weekday Daytime Weekday Evening [DATE] [DATE] Public Holiday…" at bounding box center [469, 750] width 134 height 29
click at [601, 746] on select "Select line item Assistance with Self Care Activities Assistance with personal …" at bounding box center [623, 750] width 134 height 29
select select "PERSONAL_DOMESTIC_ACTIVITIES"
click at [556, 736] on select "Select line item Assistance with Self Care Activities Assistance with personal …" at bounding box center [623, 750] width 134 height 29
click at [745, 747] on select "Select level Standard Level 1" at bounding box center [750, 750] width 82 height 29
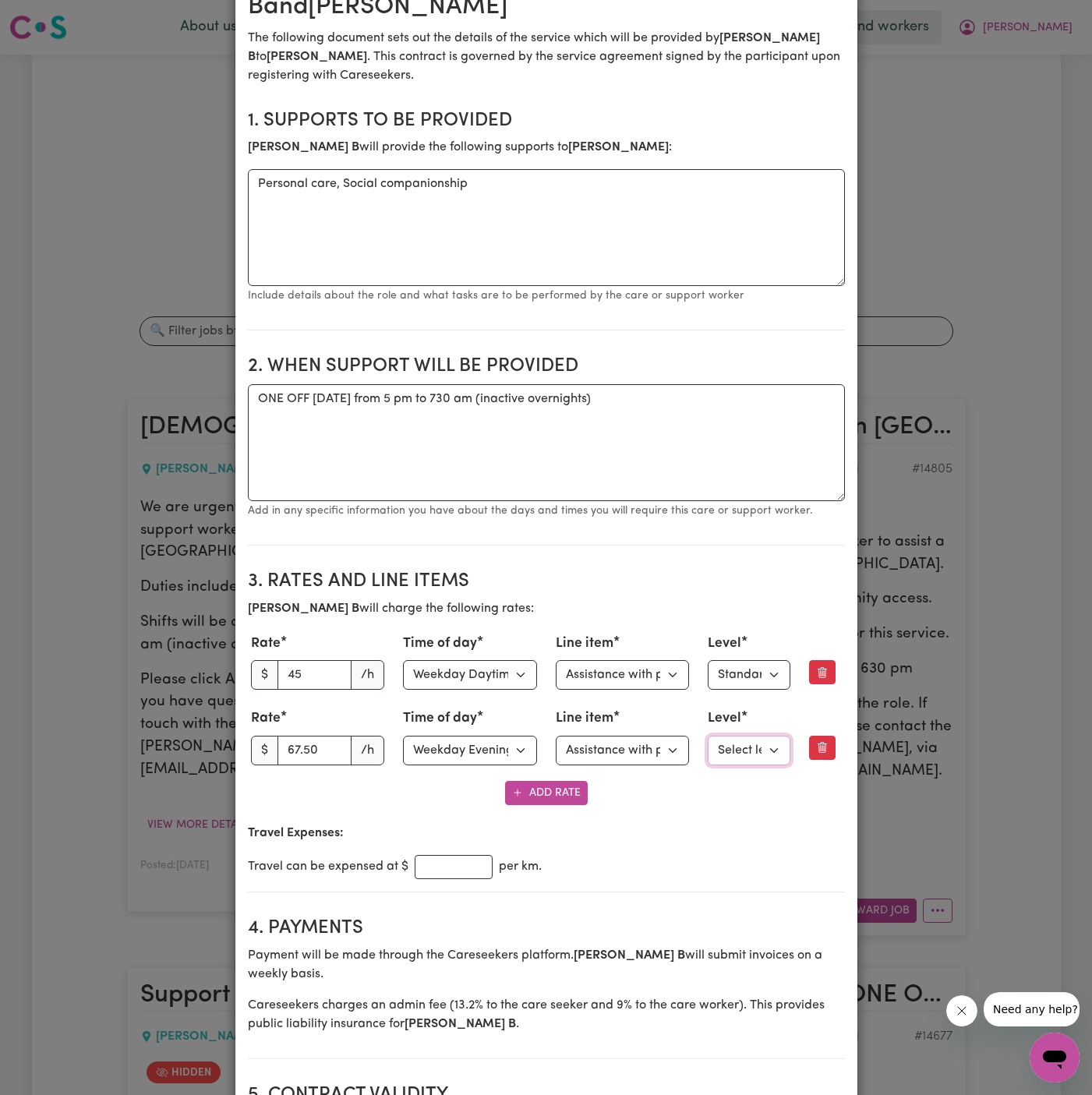
select select "ONE"
click at [708, 736] on select "Select level Standard Level 1" at bounding box center [750, 750] width 82 height 29
click at [538, 793] on button "Add Rate" at bounding box center [547, 793] width 82 height 24
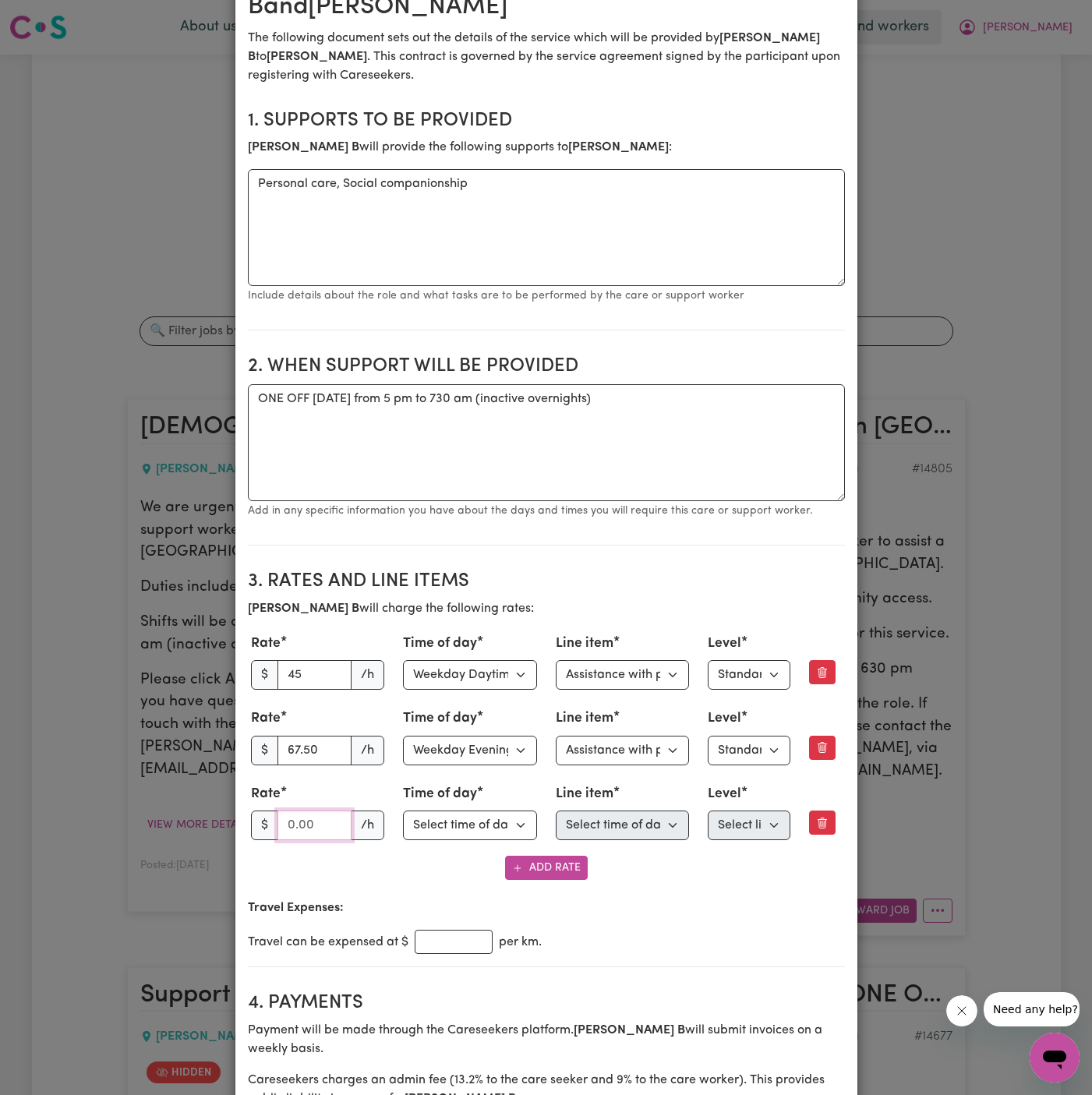
click at [290, 823] on input "number" at bounding box center [315, 825] width 75 height 29
type input "6"
type input "160"
click at [466, 812] on select "Select time of day Weekday Daytime Weekday Evening [DATE] [DATE] Public Holiday…" at bounding box center [469, 825] width 134 height 29
select select "OVERNIGHT_ACTIVE"
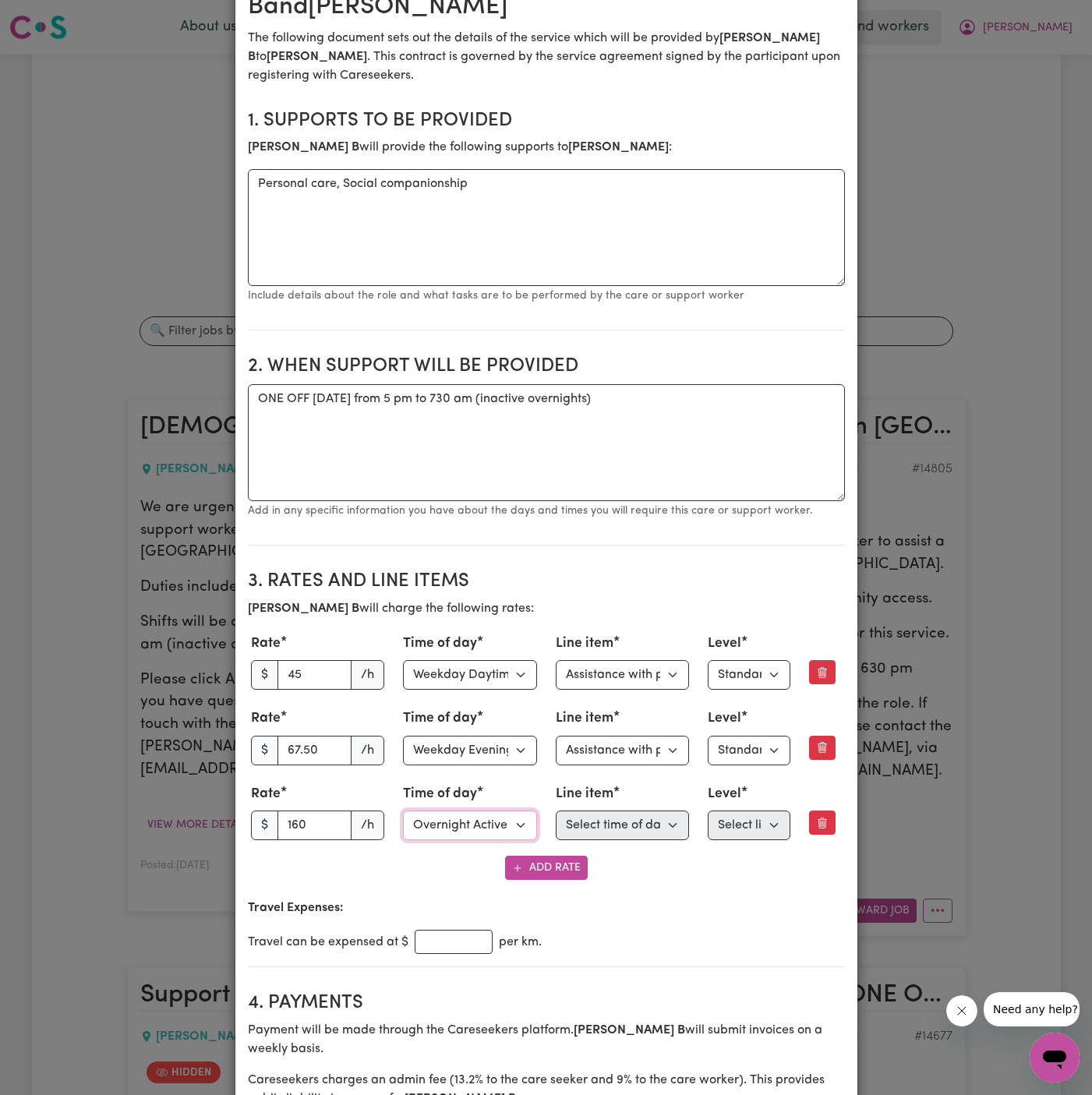
click at [403, 811] on select "Select time of day Weekday Daytime Weekday Evening [DATE] [DATE] Public Holiday…" at bounding box center [469, 825] width 134 height 29
click at [438, 825] on select "Select time of day Weekday Daytime Weekday Evening [DATE] [DATE] Public Holiday…" at bounding box center [469, 825] width 134 height 29
click at [615, 823] on select "Select line item Active overnight - Standard Level 1 Other (Specify in notes)" at bounding box center [623, 825] width 134 height 29
select select "OVERNIGHT_ACTIVE_STANDARD"
click at [556, 811] on select "Select line item Active overnight - Standard Level 1 Other (Specify in notes)" at bounding box center [623, 825] width 134 height 29
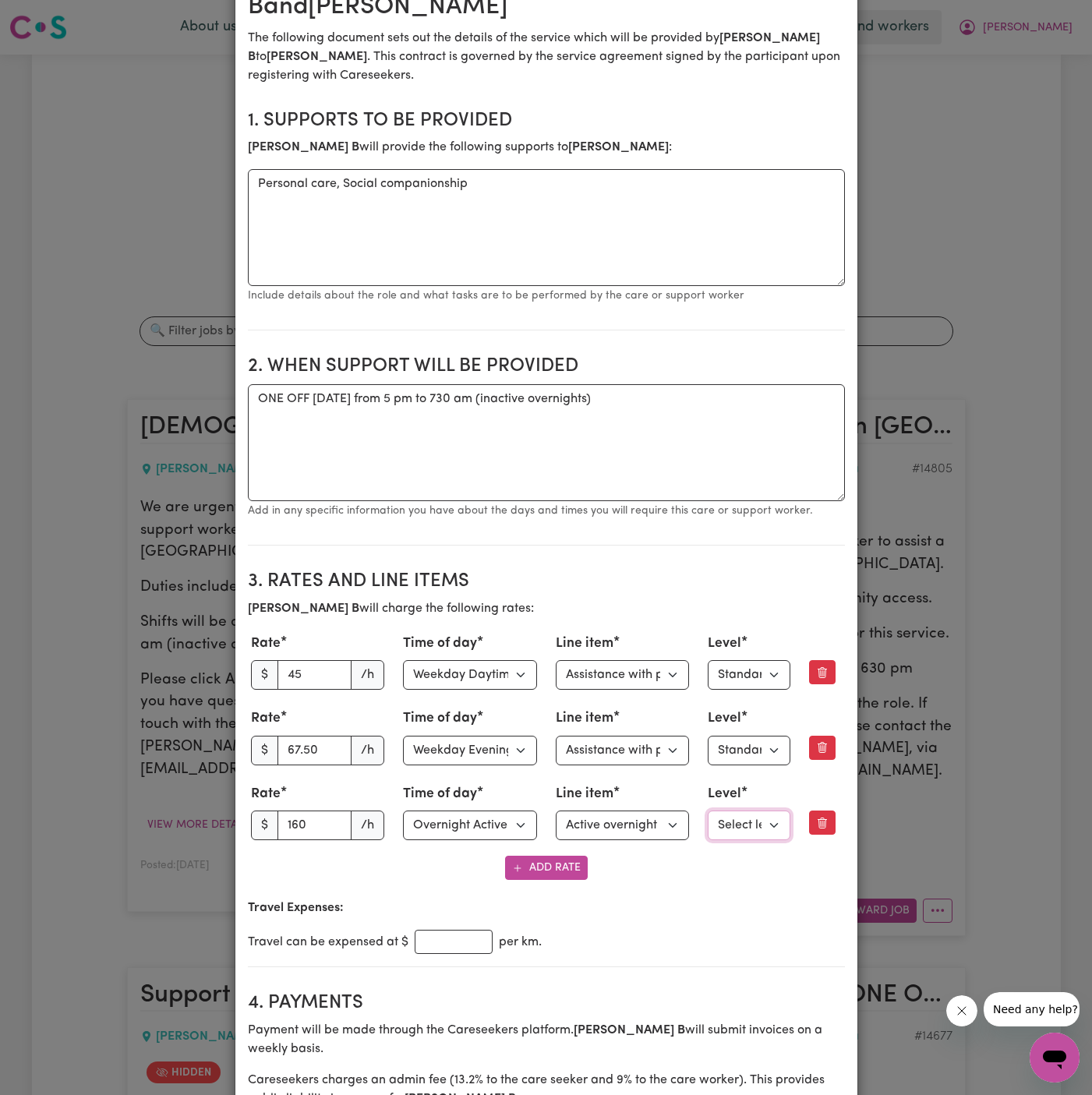
click at [718, 829] on select "Select level Standard Level 1" at bounding box center [750, 825] width 82 height 29
select select "ONE"
click at [708, 811] on select "Select level Standard Level 1" at bounding box center [750, 825] width 82 height 29
click at [663, 877] on section "3. Rates and Line Items [PERSON_NAME] will charge the following rates: Rate $ 4…" at bounding box center [547, 763] width 597 height 410
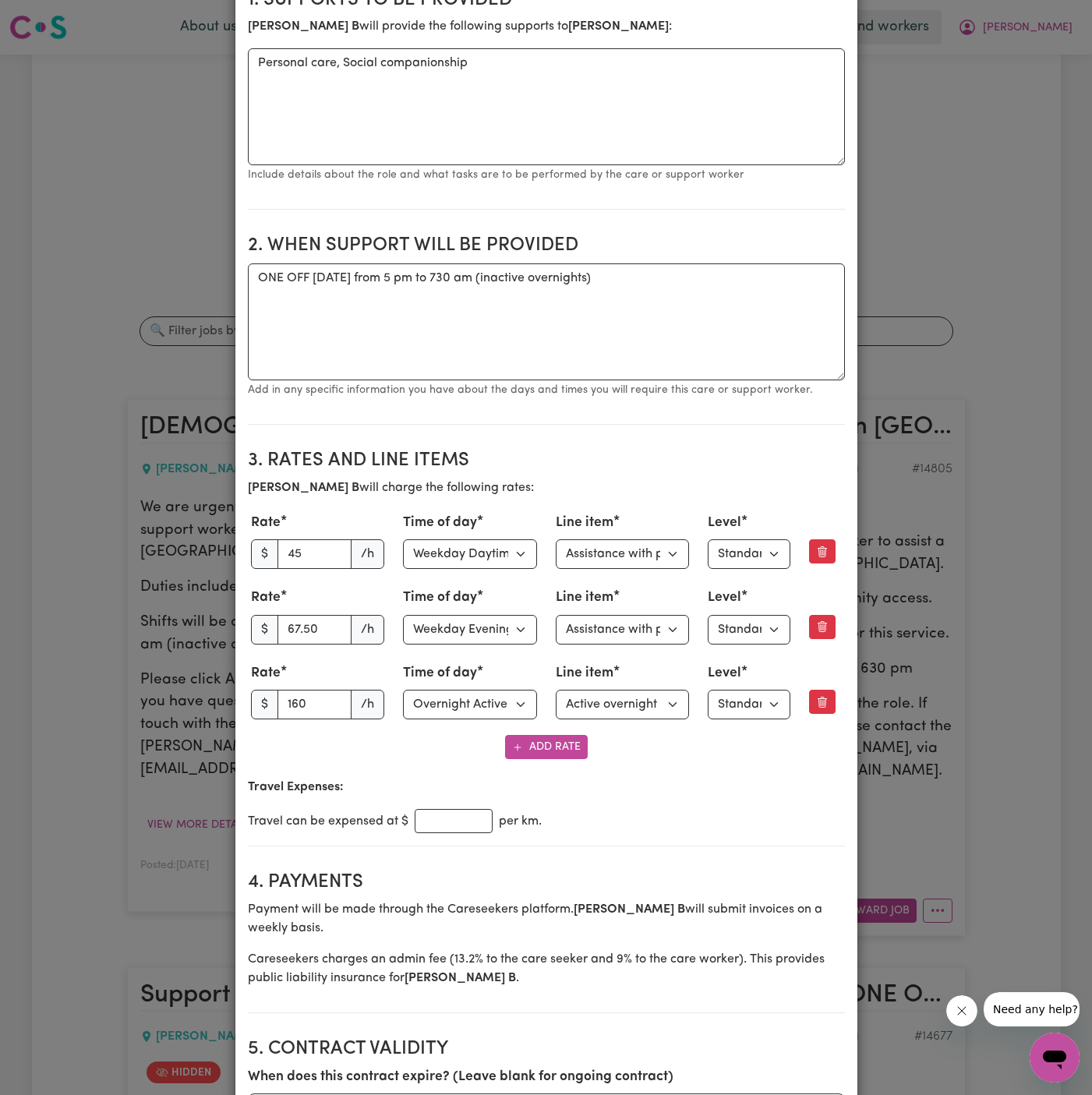
scroll to position [368, 0]
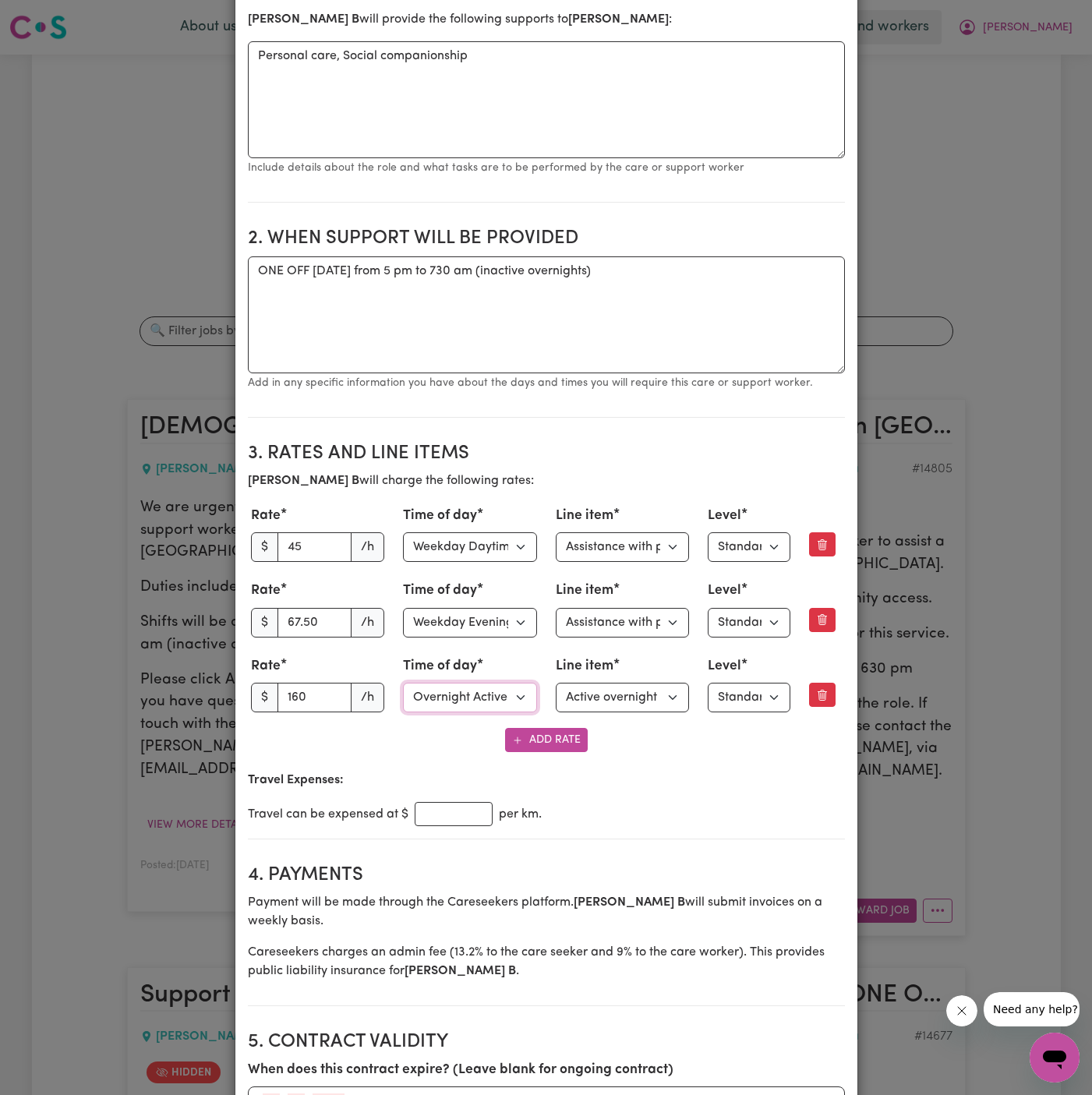
click at [521, 703] on select "Select time of day Weekday Daytime Weekday Evening [DATE] [DATE] Public Holiday…" at bounding box center [469, 697] width 134 height 29
click at [542, 728] on button "Add Rate" at bounding box center [547, 740] width 82 height 24
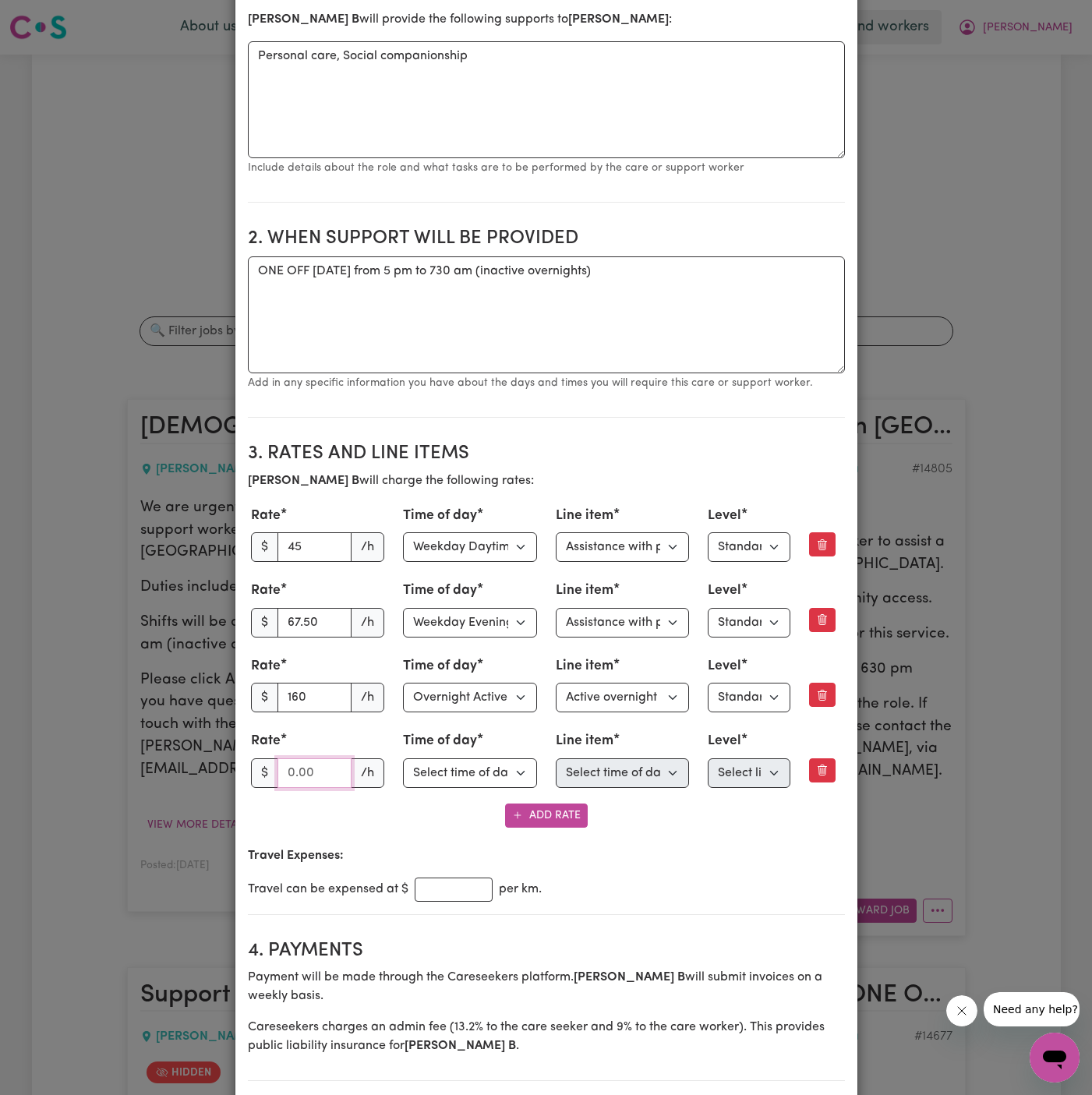
click at [296, 769] on input "number" at bounding box center [315, 773] width 75 height 29
type input "67.60"
click at [459, 768] on select "Select time of day Weekday Daytime Weekday Evening [DATE] [DATE] Public Holiday…" at bounding box center [469, 773] width 134 height 29
select select "[DATE]"
click at [403, 759] on select "Select time of day Weekday Daytime Weekday Evening [DATE] [DATE] Public Holiday…" at bounding box center [469, 773] width 134 height 29
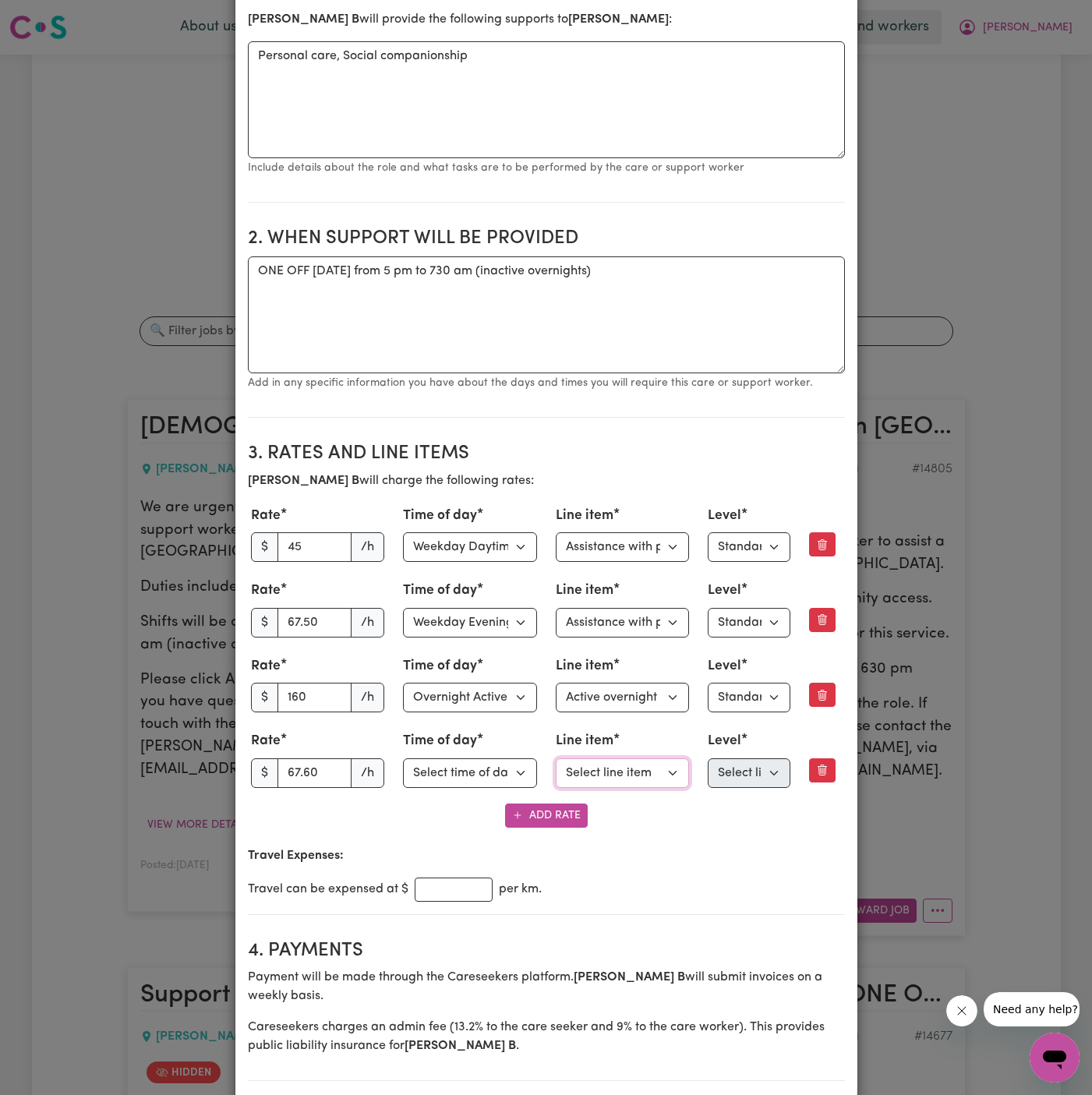
click at [611, 770] on select "Select line item Assistance with Self Care Activities Assistance with personal …" at bounding box center [623, 773] width 134 height 29
select select "PERSONAL_DOMESTIC_ACTIVITIES"
click at [556, 759] on select "Select line item Assistance with Self Care Activities Assistance with personal …" at bounding box center [623, 773] width 134 height 29
click at [729, 771] on select "Select level Standard Level 1" at bounding box center [750, 773] width 82 height 29
select select "ONE"
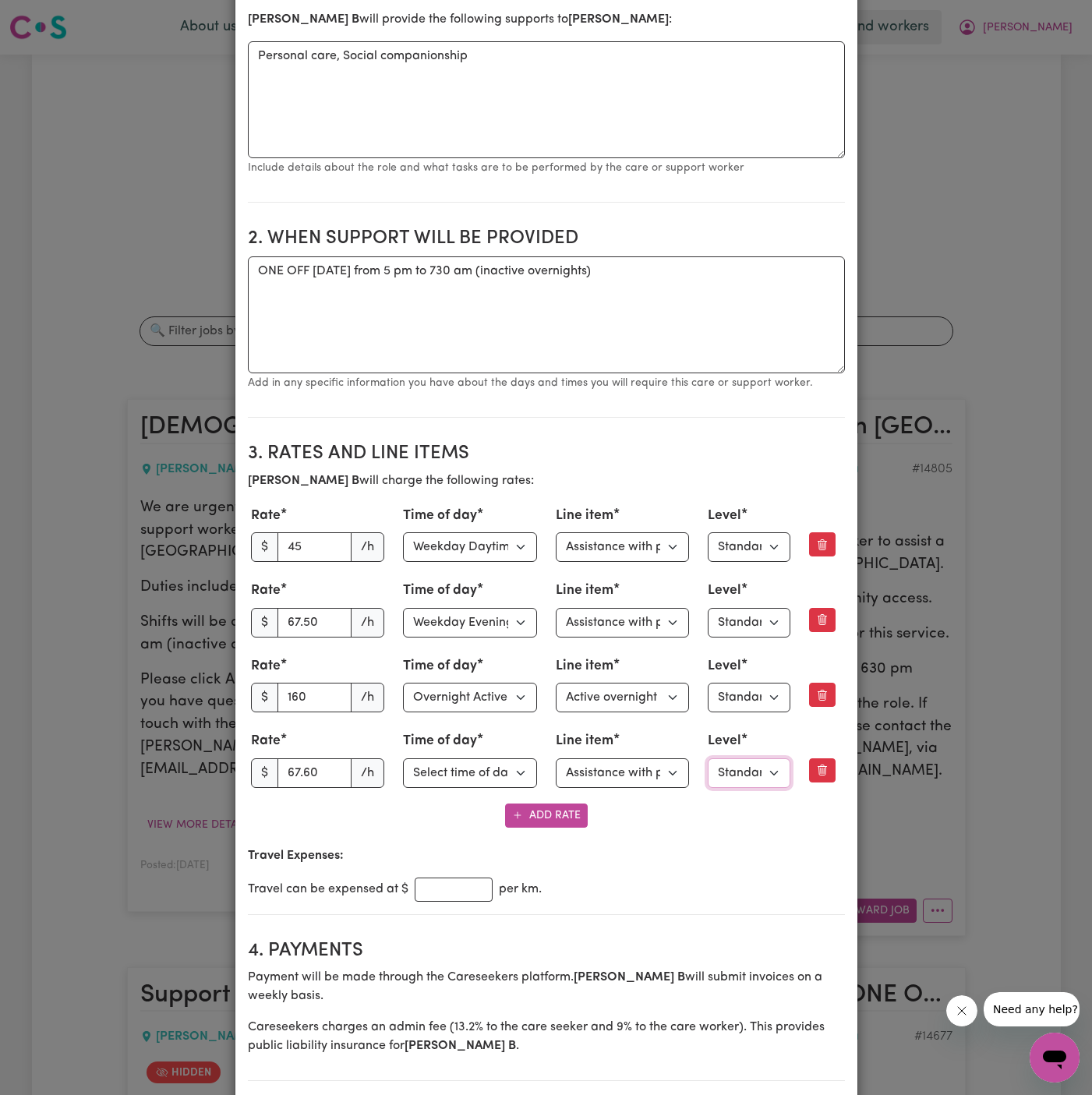
click at [708, 759] on select "Select level Standard Level 1" at bounding box center [750, 773] width 82 height 29
click at [533, 823] on button "Add Rate" at bounding box center [547, 816] width 82 height 24
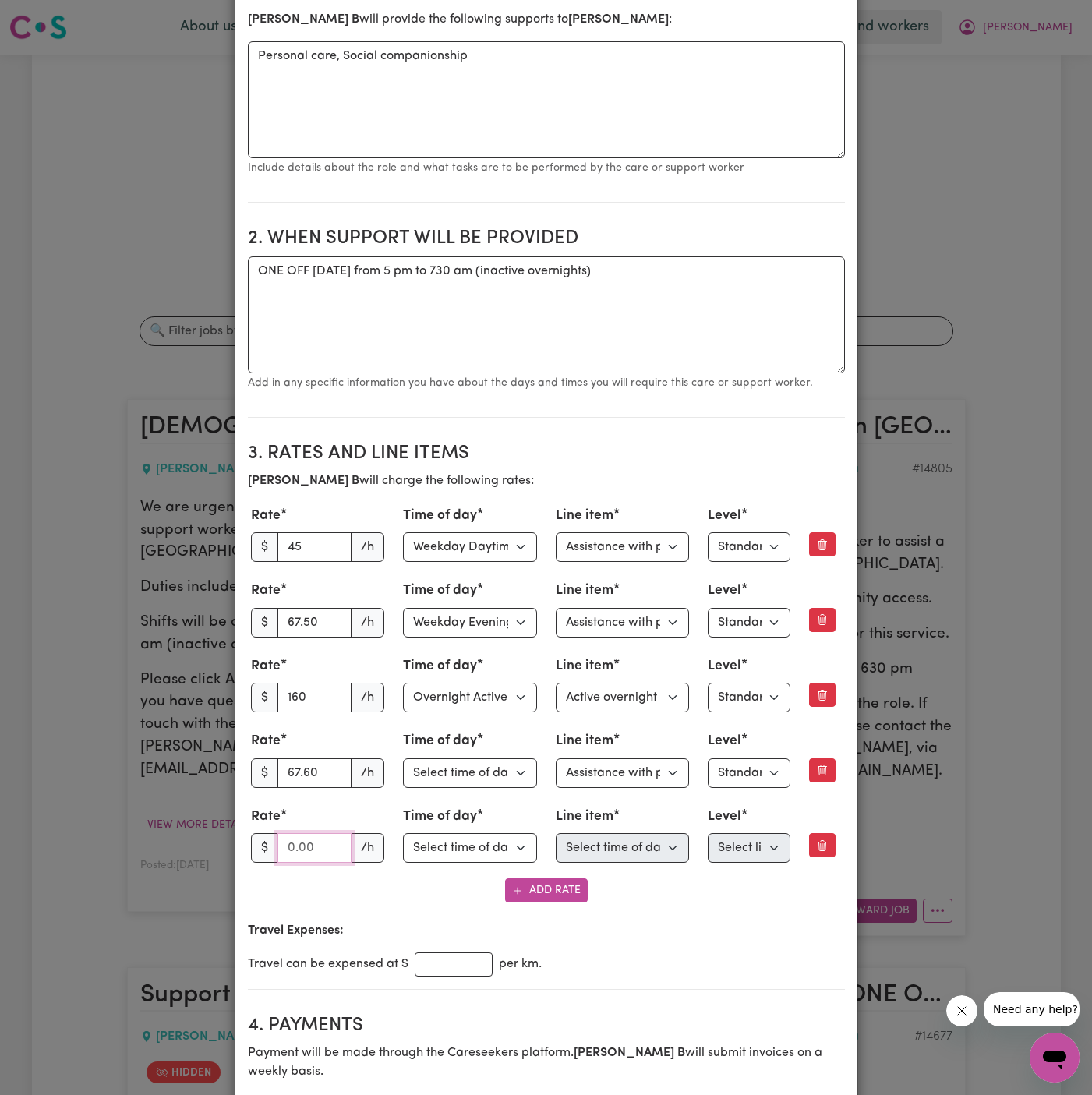
click at [289, 841] on input "number" at bounding box center [315, 848] width 75 height 29
type input "67.50"
click at [464, 838] on select "Select time of day Weekday Daytime Weekday Evening [DATE] [DATE] Public Holiday…" at bounding box center [469, 848] width 134 height 29
select select "[DATE]"
click at [403, 833] on select "Select time of day Weekday Daytime Weekday Evening [DATE] [DATE] Public Holiday…" at bounding box center [469, 848] width 134 height 29
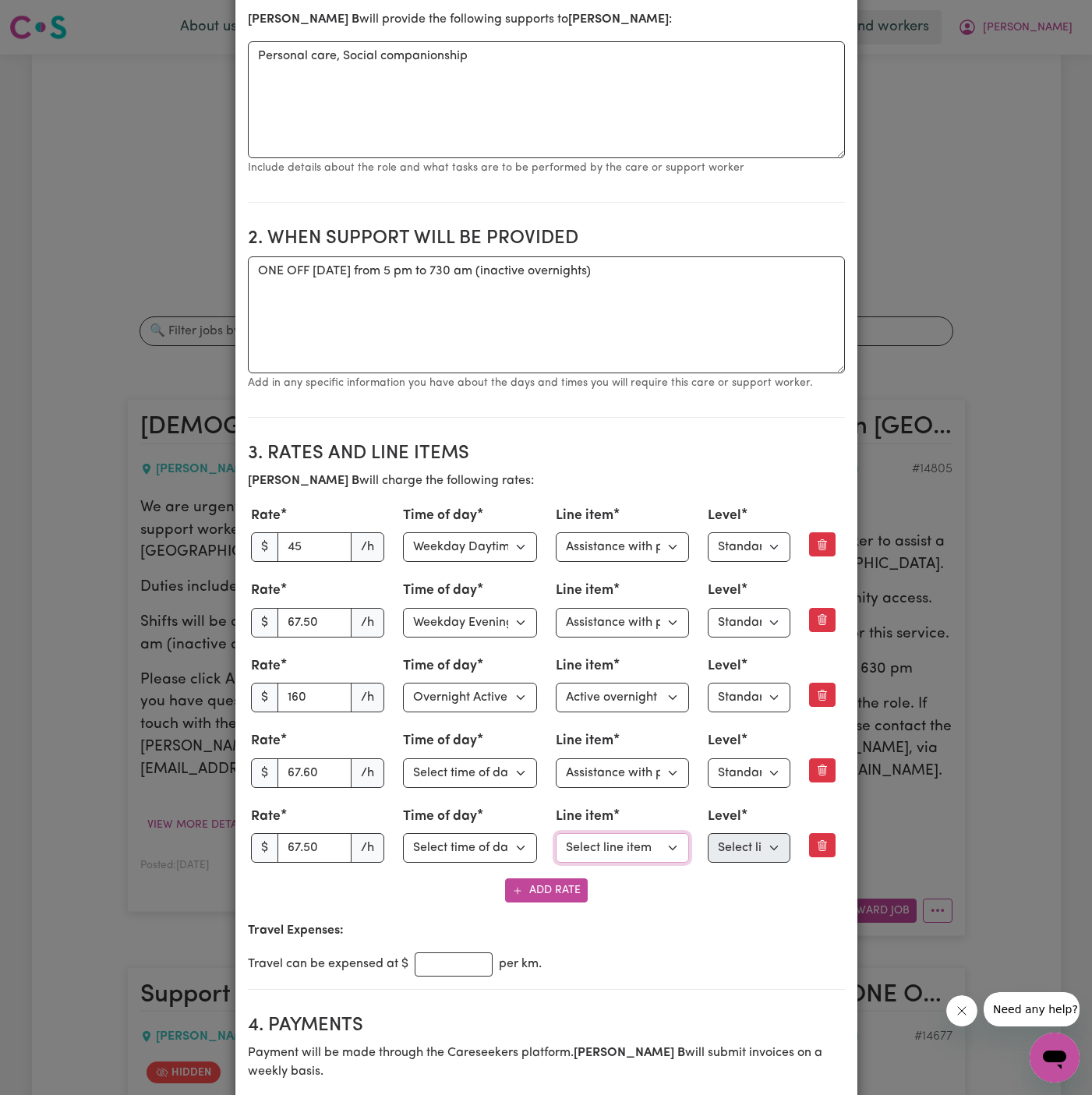
click at [613, 846] on select "Select line item Assistance with Self Care Activities Assistance with personal …" at bounding box center [623, 848] width 134 height 29
select select "PERSONAL_DOMESTIC_ACTIVITIES"
click at [556, 833] on select "Select line item Assistance with Self Care Activities Assistance with personal …" at bounding box center [623, 848] width 134 height 29
click at [752, 839] on select "Select level Standard Level 1" at bounding box center [750, 848] width 82 height 29
select select "ONE"
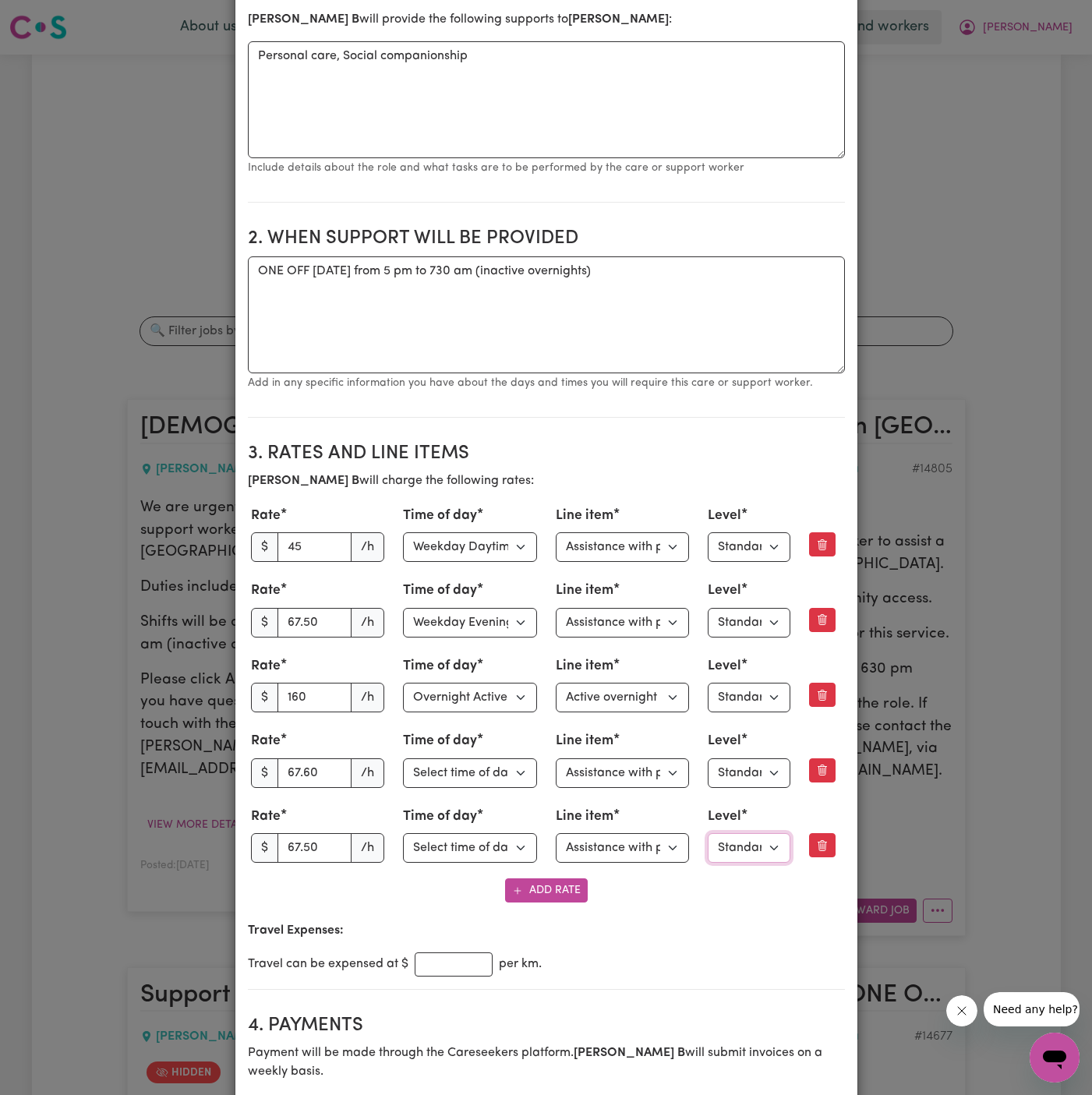
click at [708, 833] on select "Select level Standard Level 1" at bounding box center [750, 848] width 82 height 29
click at [670, 897] on div "Add Rate" at bounding box center [547, 890] width 597 height 24
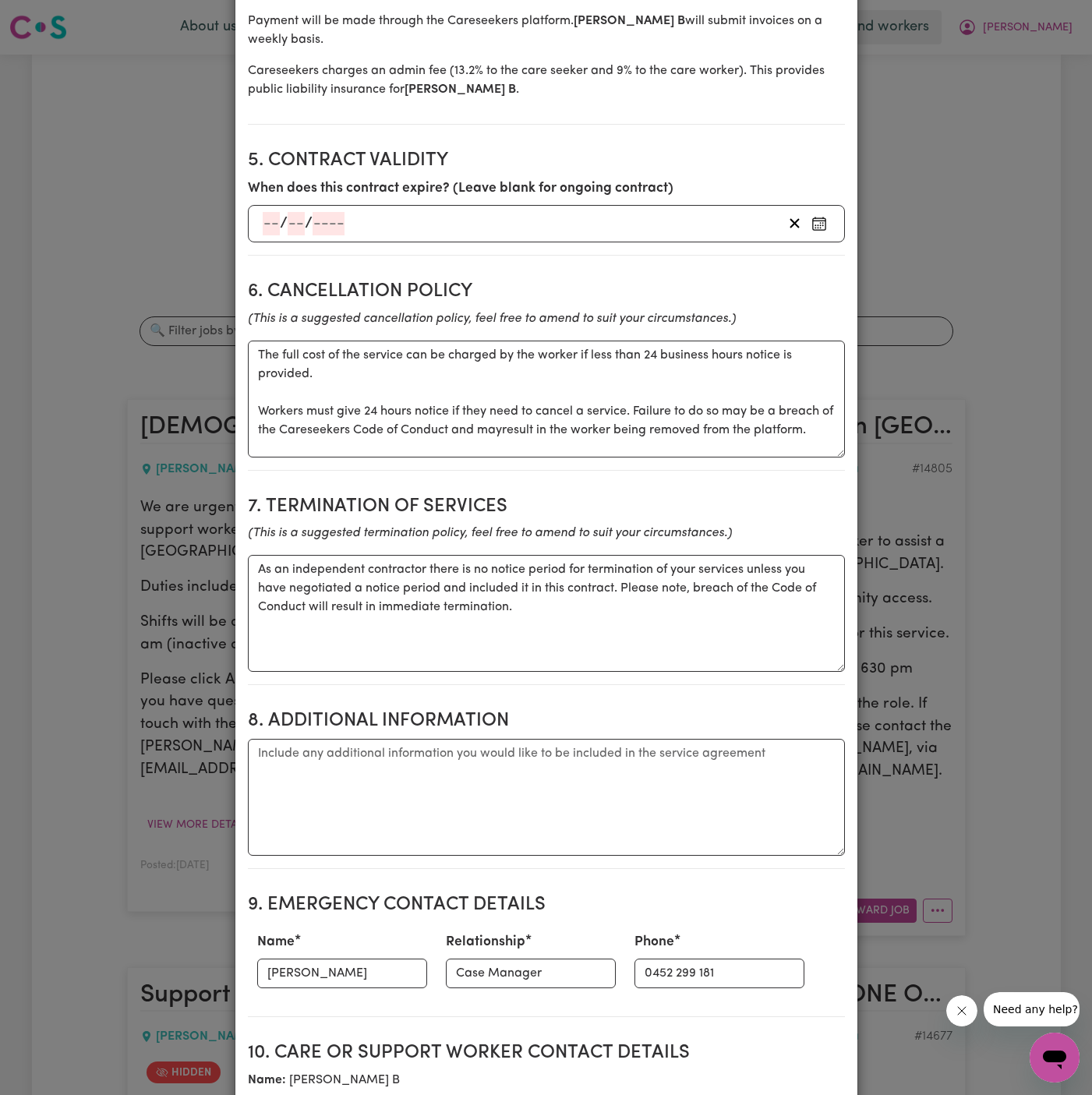
scroll to position [1418, 0]
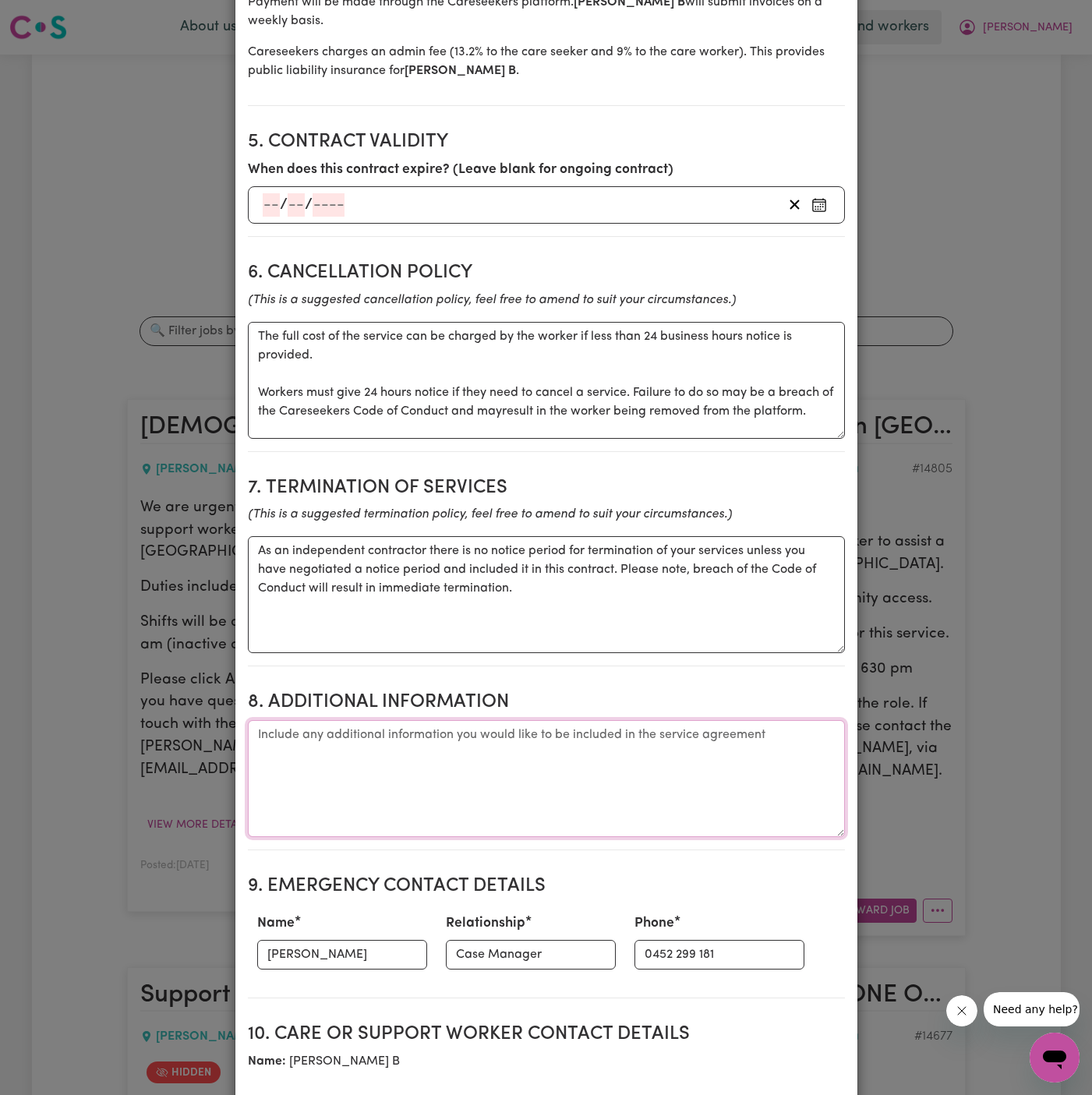
click at [414, 730] on textarea "Additional information" at bounding box center [547, 778] width 597 height 117
paste textarea "[STREET_ADDRESS]"
type textarea "Client's Address: [STREET_ADDRESS]"
click at [329, 940] on input "[PERSON_NAME]" at bounding box center [342, 955] width 170 height 29
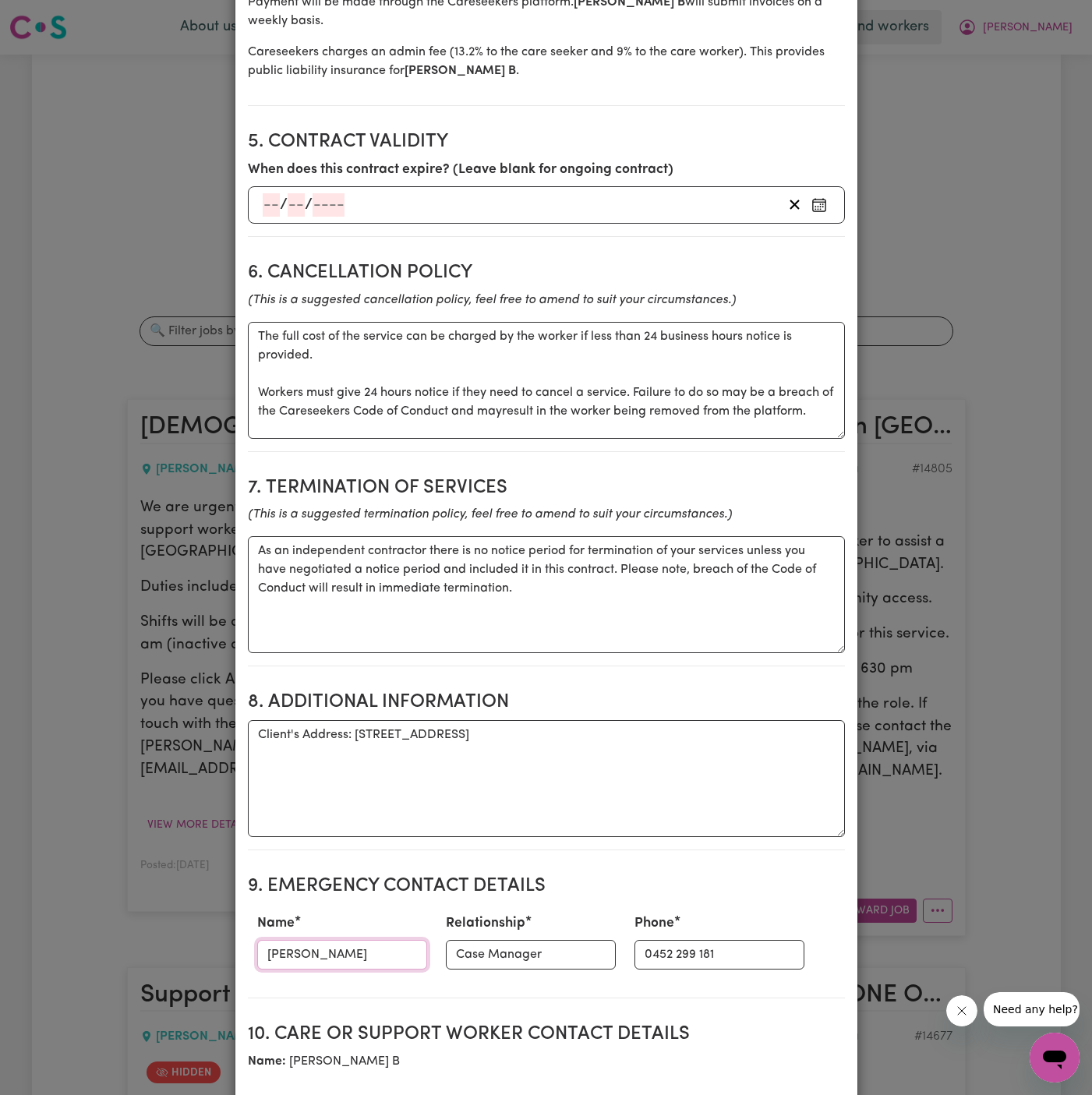
click at [329, 940] on input "[PERSON_NAME]" at bounding box center [342, 955] width 170 height 29
click at [357, 940] on input "[PERSON_NAME]" at bounding box center [342, 955] width 170 height 29
type input "[PERSON_NAME]"
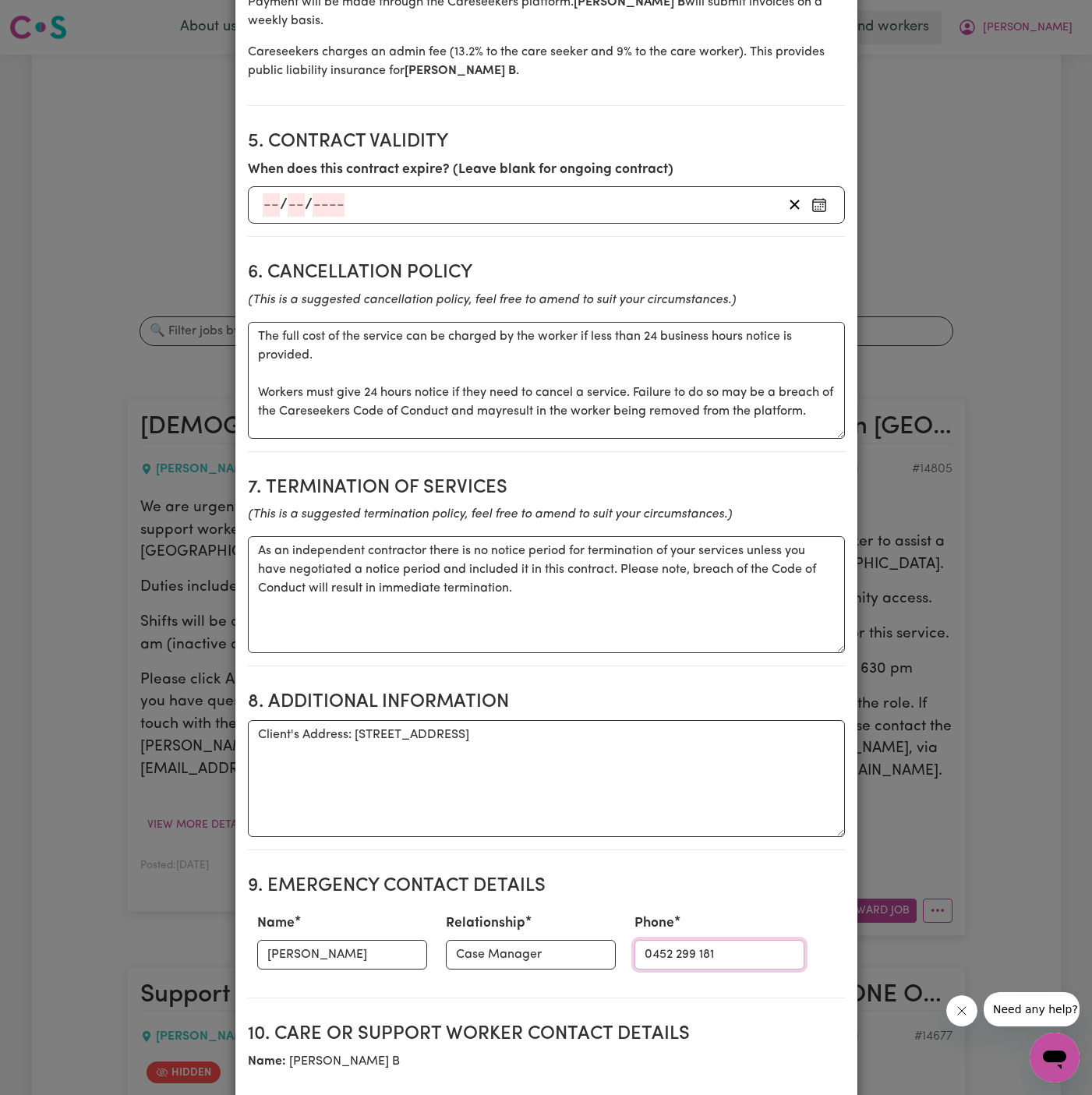
click at [655, 940] on input "0452 299 181" at bounding box center [719, 955] width 170 height 29
paste input "0492 841 789"
type input "0492 841 789"
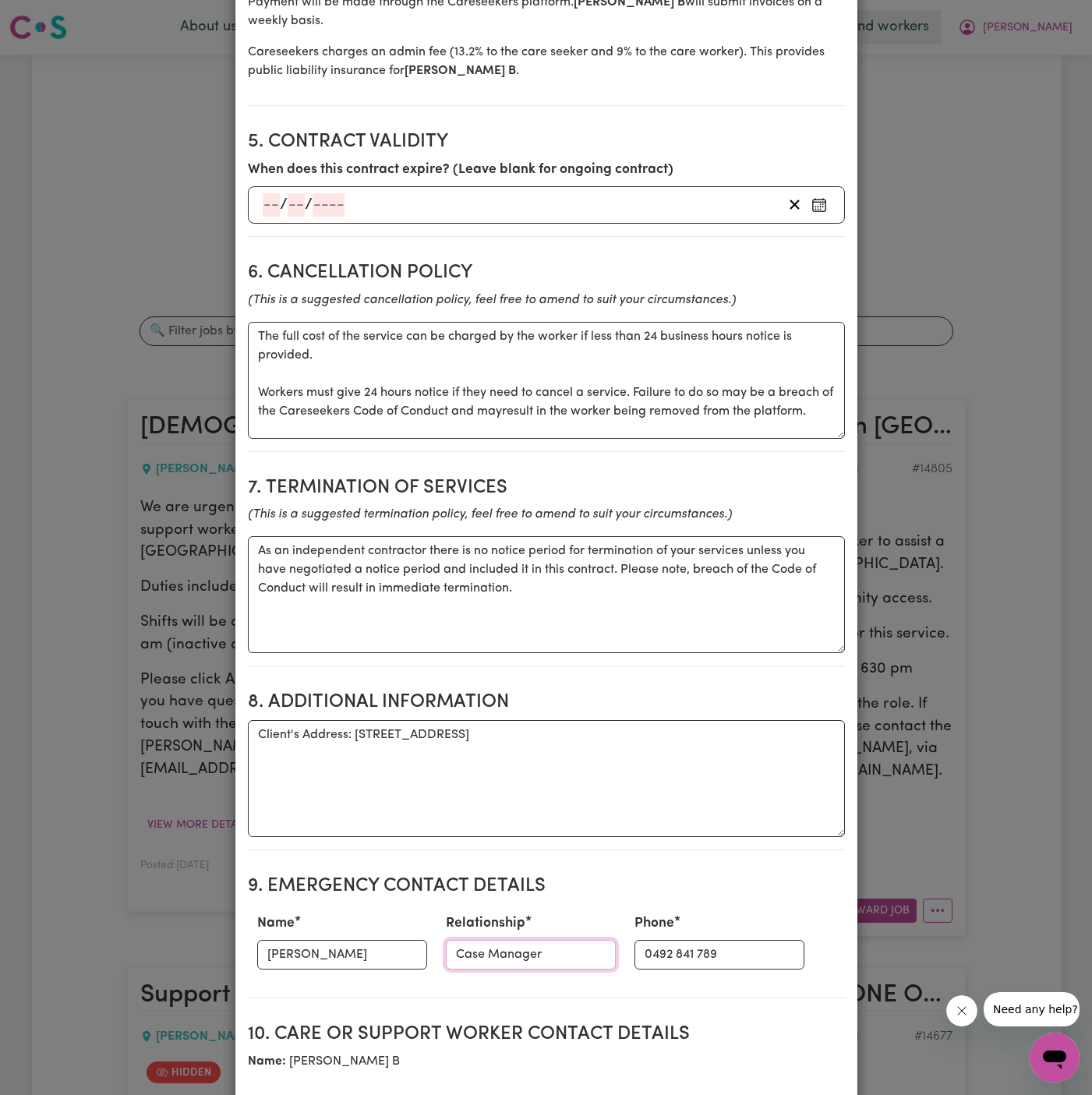
click at [538, 940] on input "Case Manager" at bounding box center [531, 955] width 170 height 29
type input "Case Manager - Lifeful"
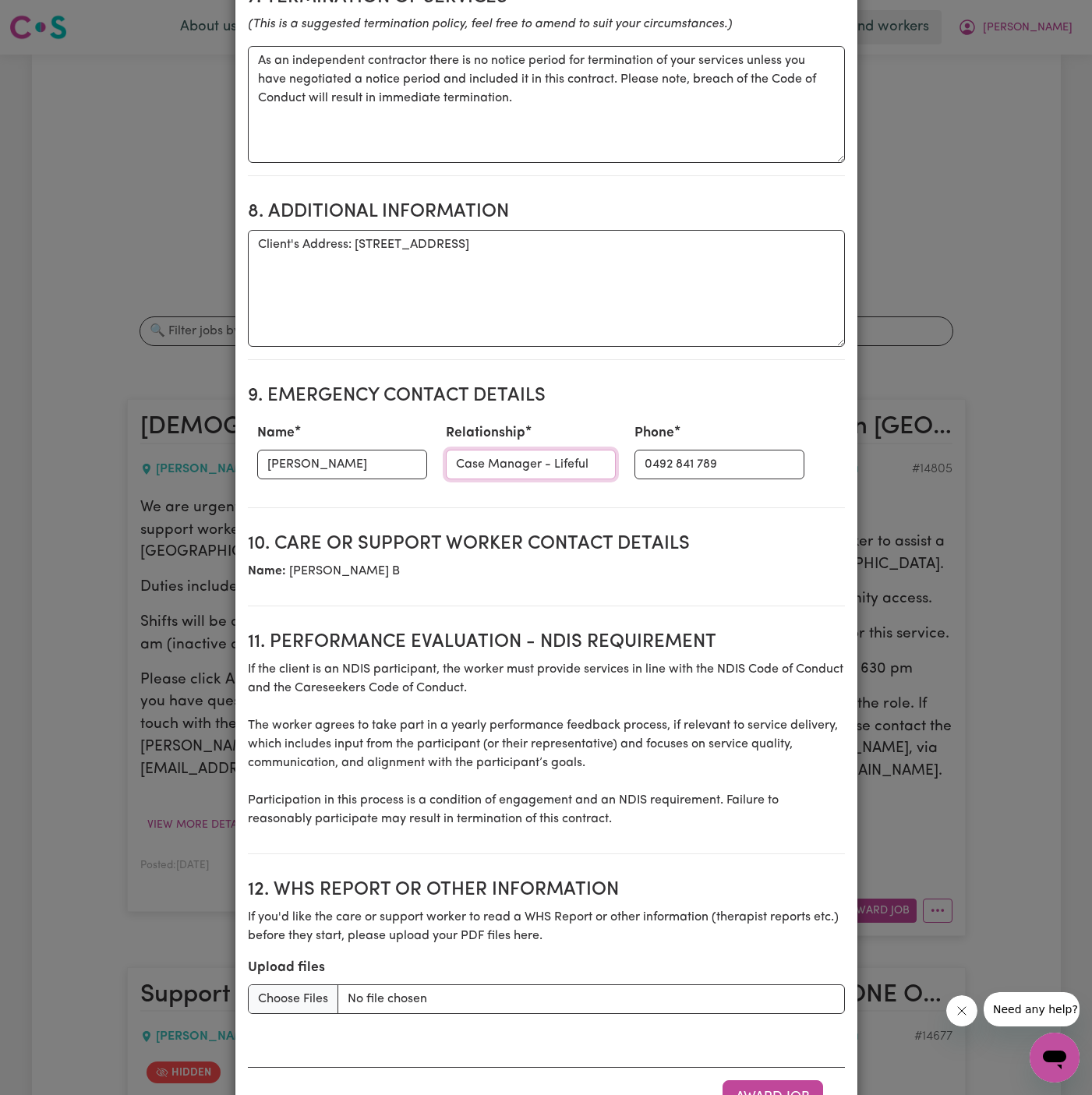
scroll to position [1949, 0]
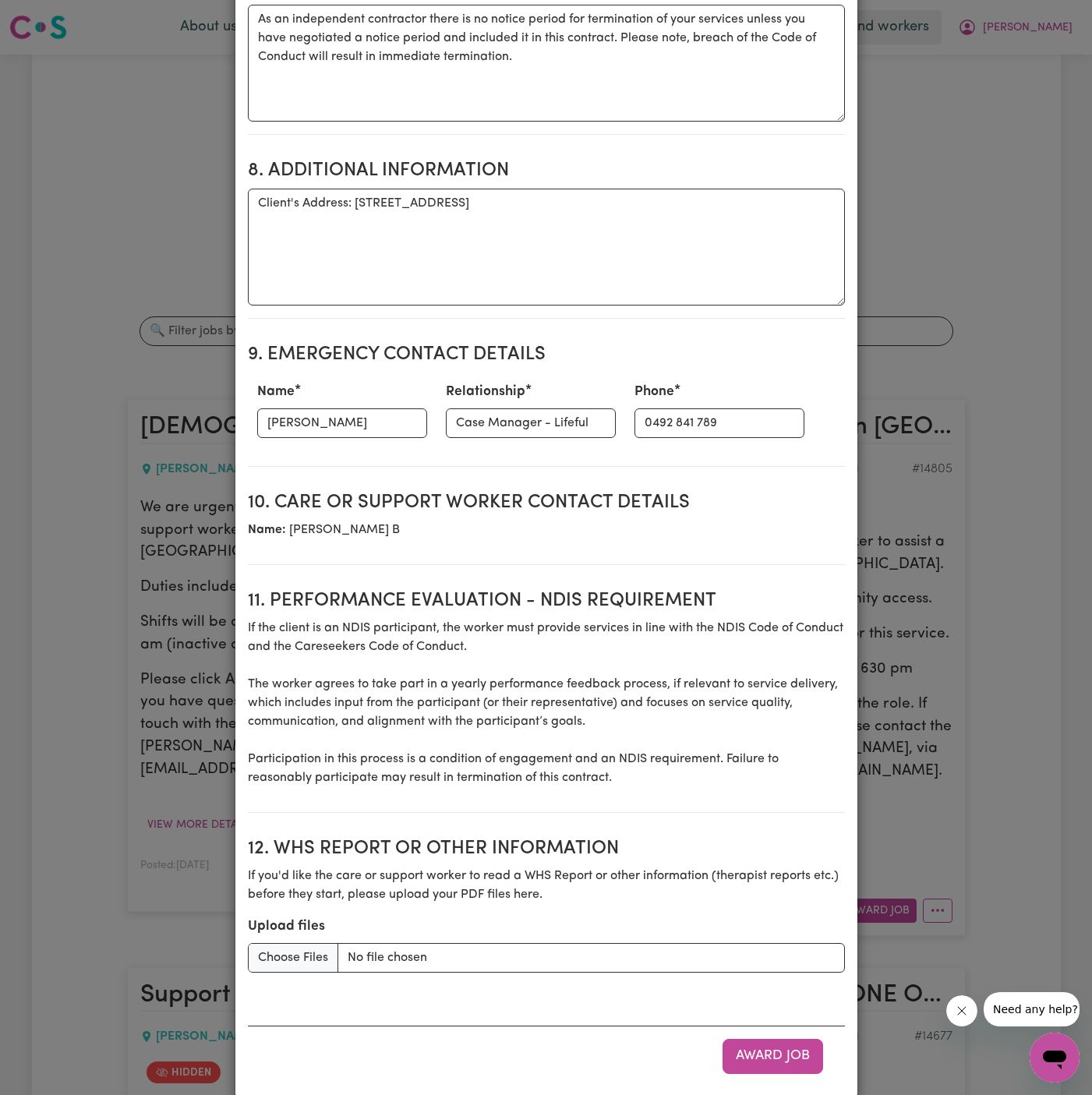
click at [712, 492] on h2 "10. Care or support worker contact details" at bounding box center [547, 503] width 597 height 23
click at [778, 1039] on button "Award Job" at bounding box center [773, 1055] width 101 height 34
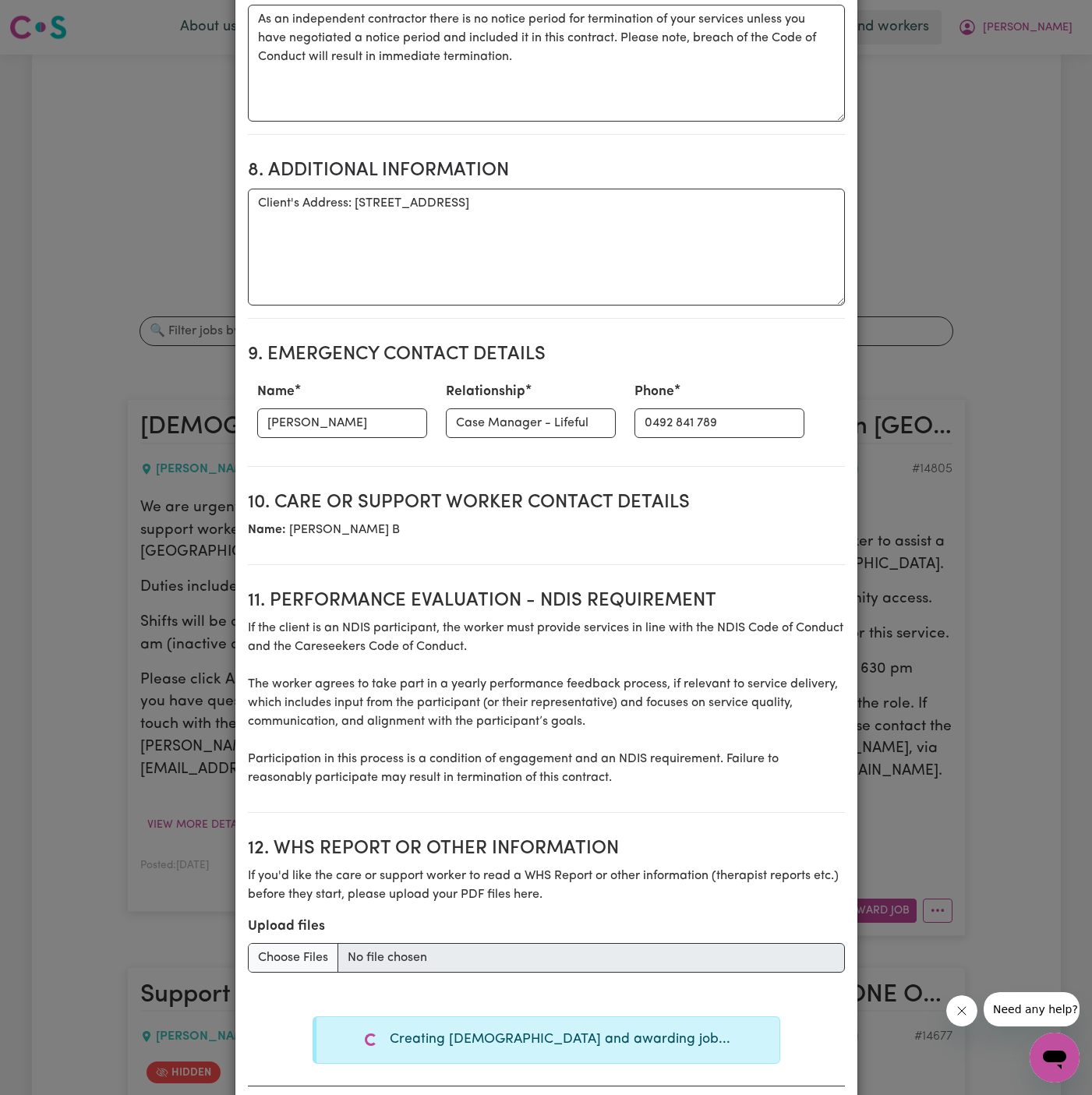
type textarea "Tasks required: Personal care, Social companionship"
type textarea "Days required: [DATE], [DATE] Approximately 8 hours to be delivered per day. St…"
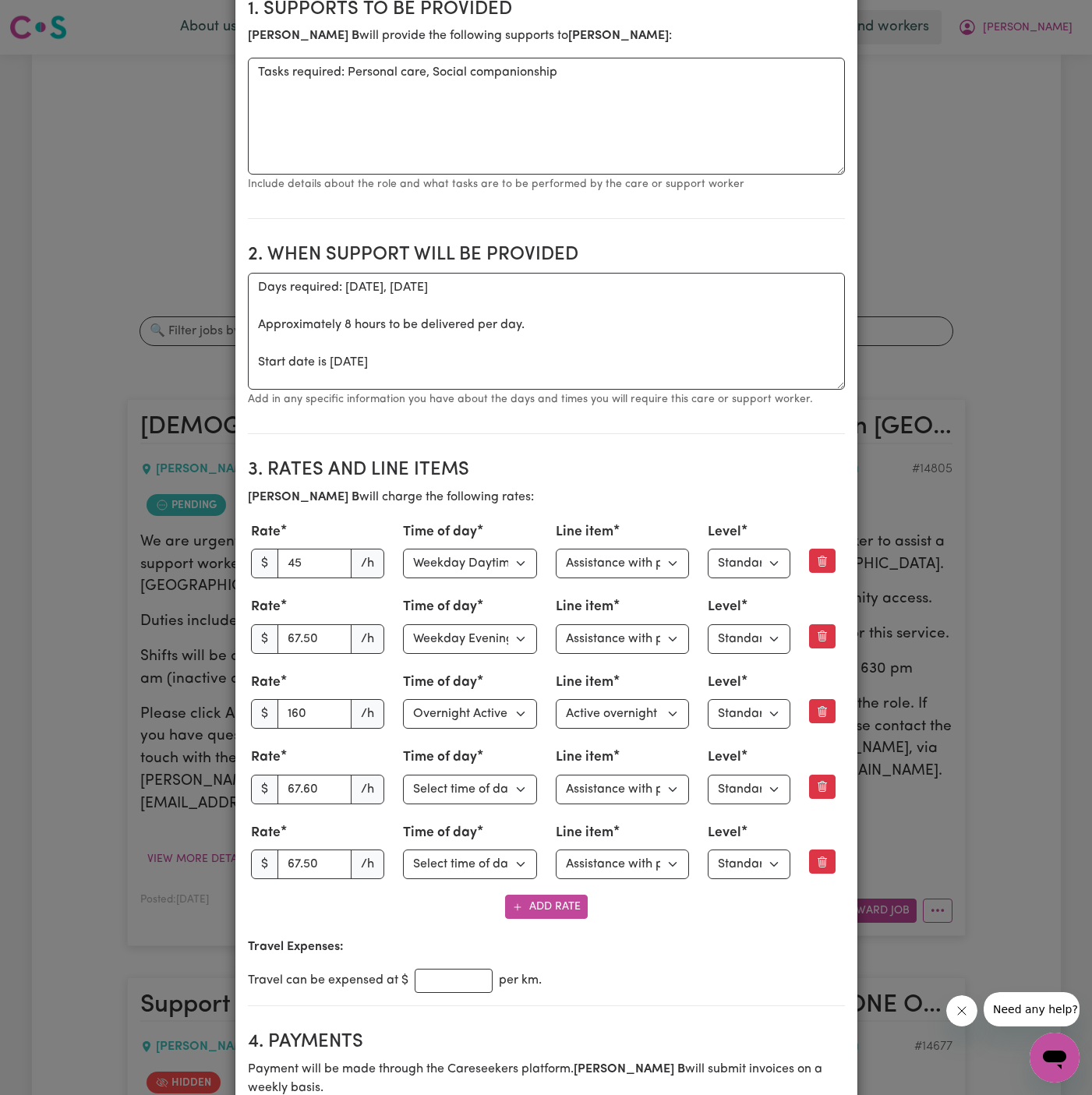
scroll to position [0, 0]
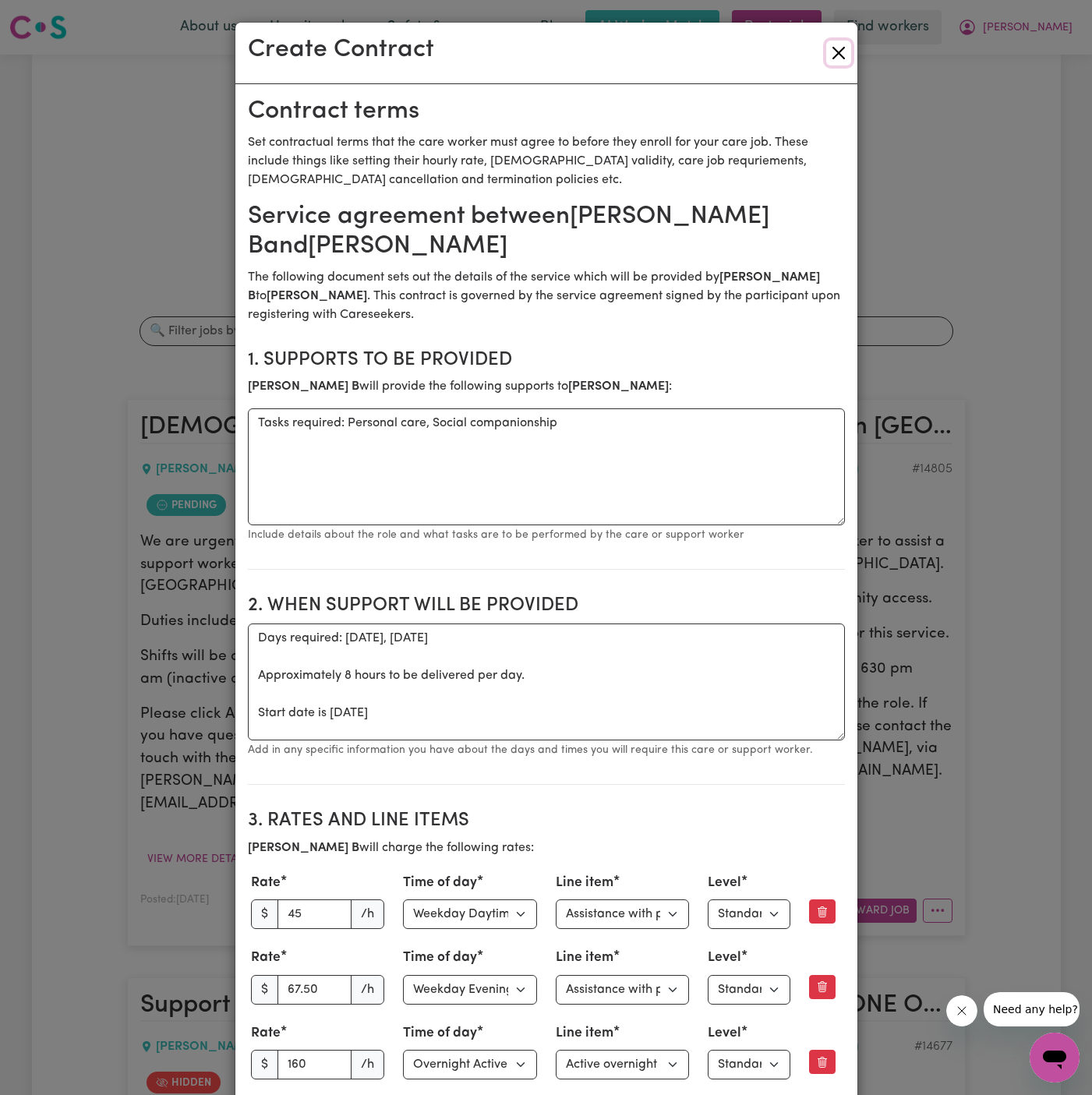
click at [836, 57] on button "Close" at bounding box center [839, 53] width 25 height 25
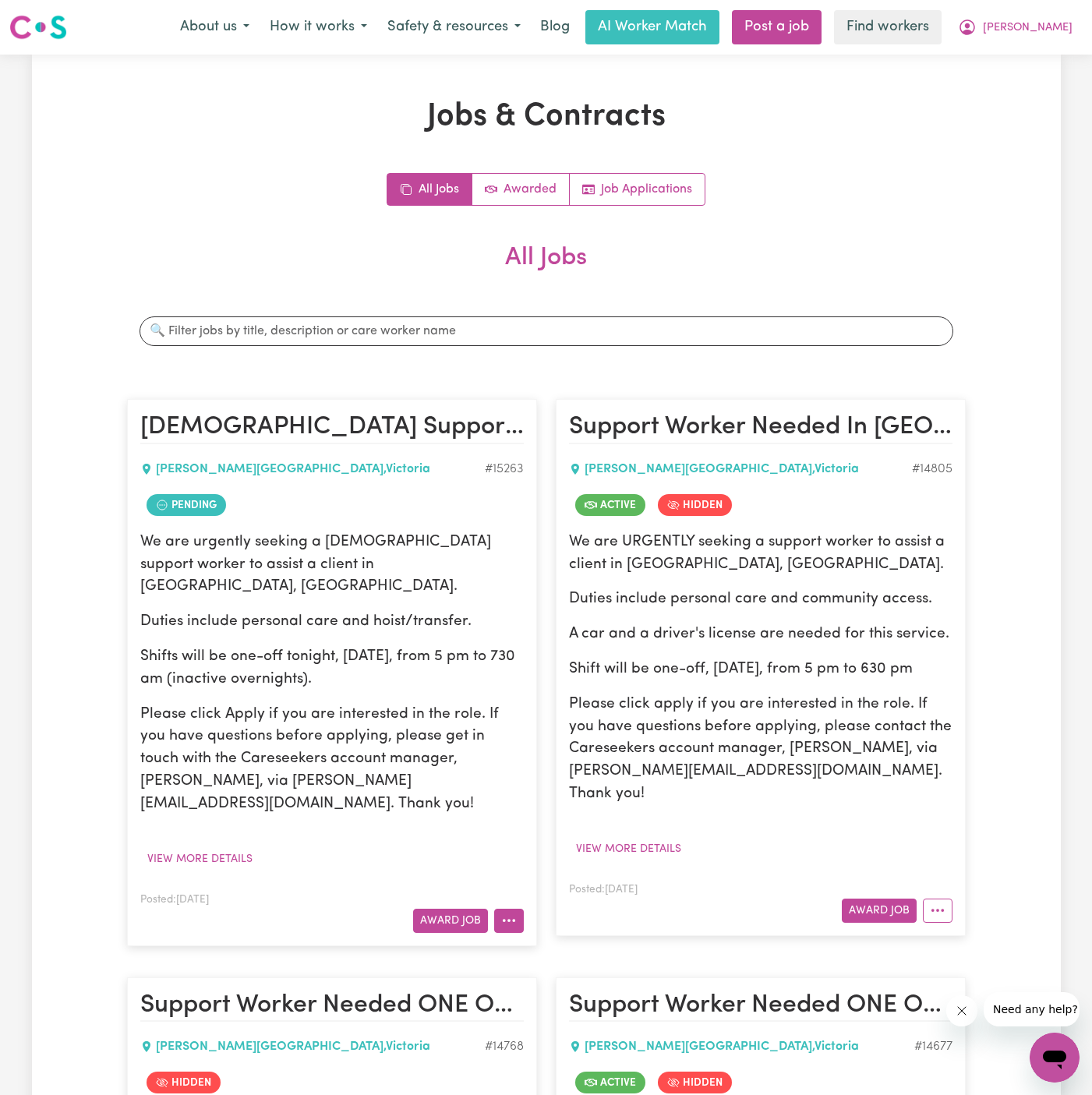
click at [500, 909] on button "More options" at bounding box center [509, 921] width 29 height 24
click at [595, 899] on div "Award Job" at bounding box center [761, 911] width 384 height 24
click at [506, 909] on button "More options" at bounding box center [509, 921] width 29 height 24
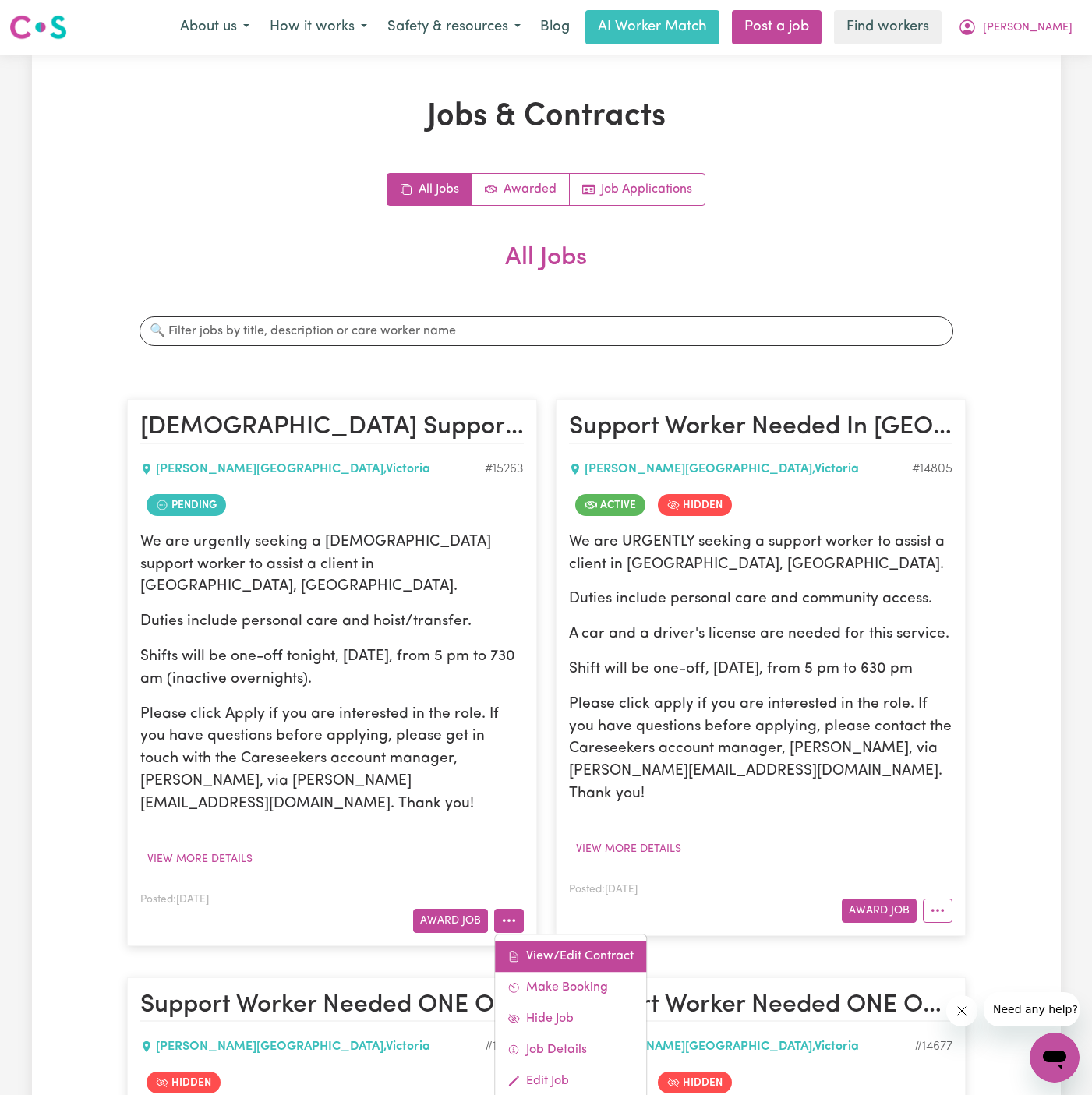
click at [543, 941] on link "View/Edit Contract" at bounding box center [571, 956] width 151 height 31
select select "WEEKDAY_DAYTIME"
select select "PERSONAL_DOMESTIC_ACTIVITIES"
select select "ONE"
select select "WEEKDAY_EVENING"
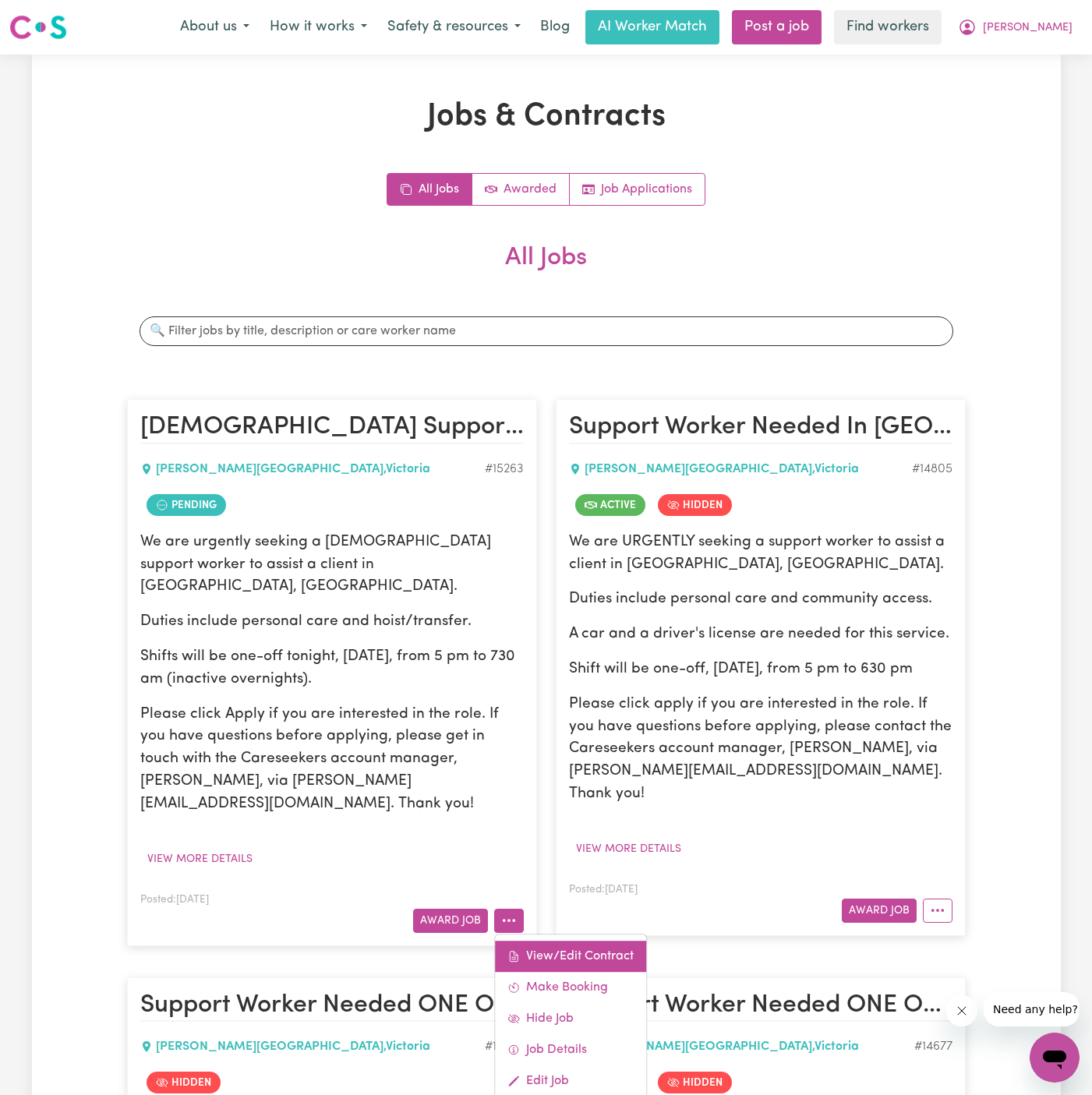
select select "PERSONAL_DOMESTIC_ACTIVITIES"
select select "ONE"
select select "OVERNIGHT_ACTIVE"
select select "OVERNIGHT_ACTIVE_STANDARD"
select select "ONE"
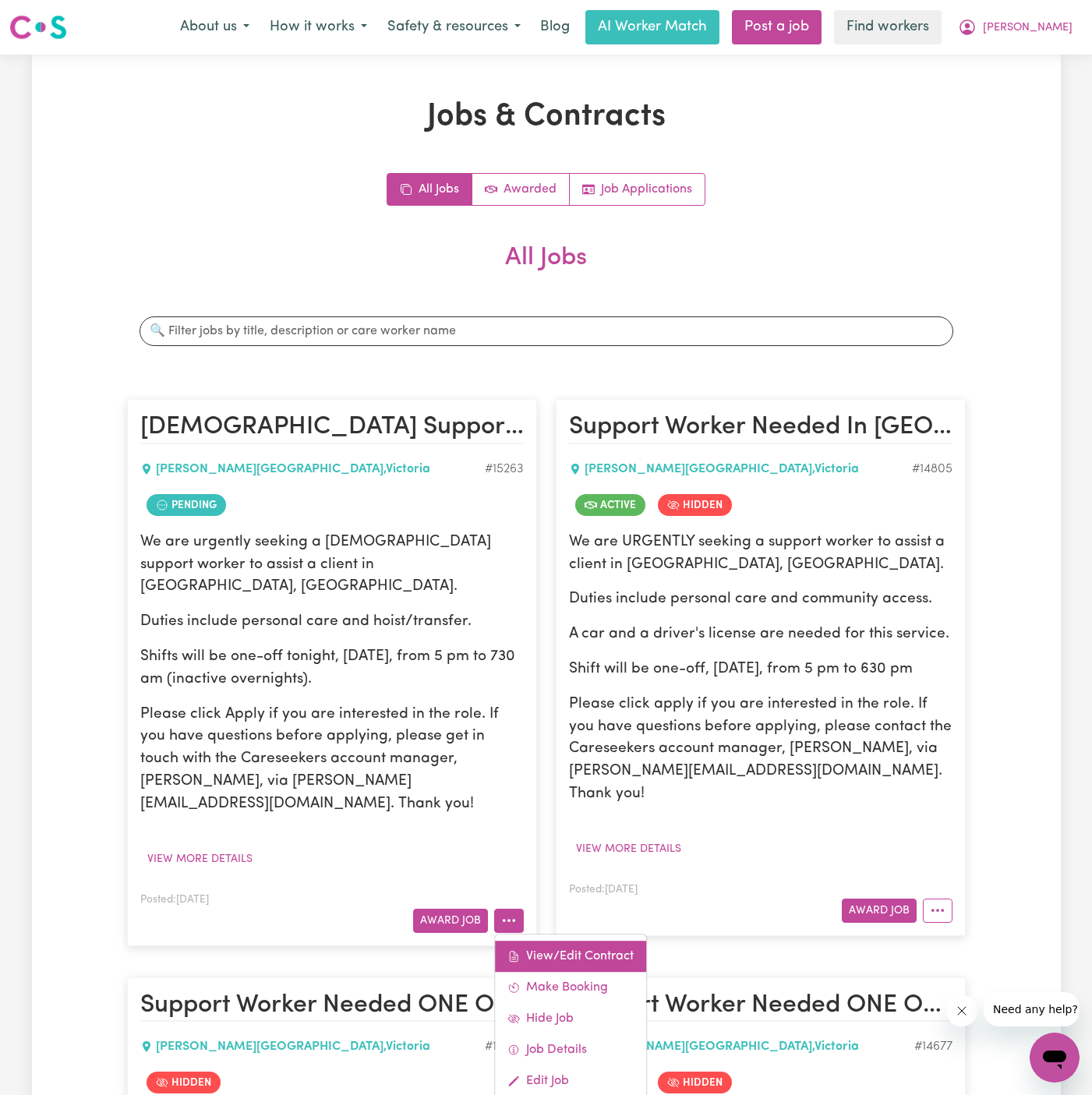
select select "[DATE]"
select select "PERSONAL_DOMESTIC_ACTIVITIES"
select select "ONE"
select select "[DATE]"
select select "PERSONAL_DOMESTIC_ACTIVITIES"
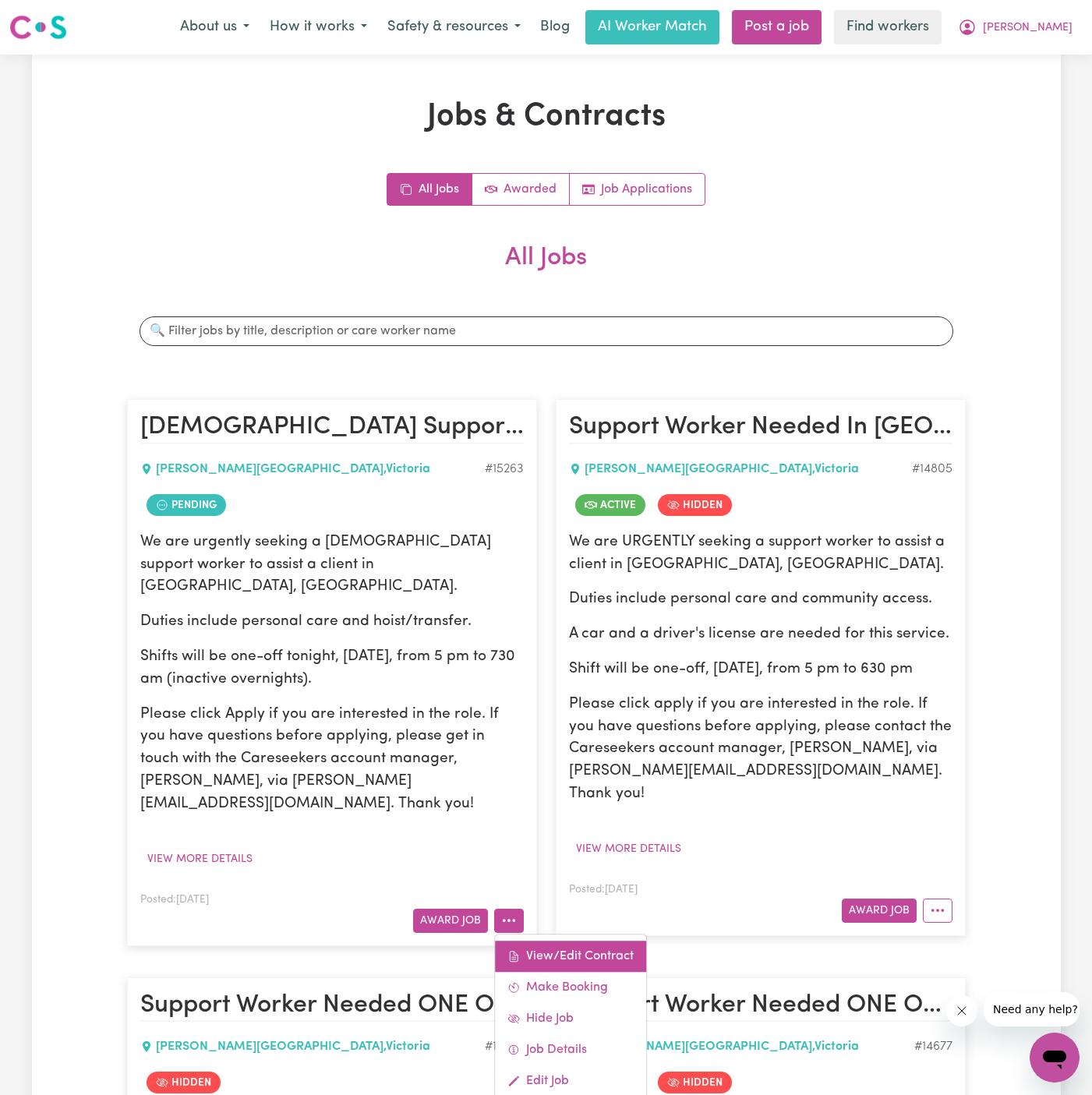
select select "ONE"
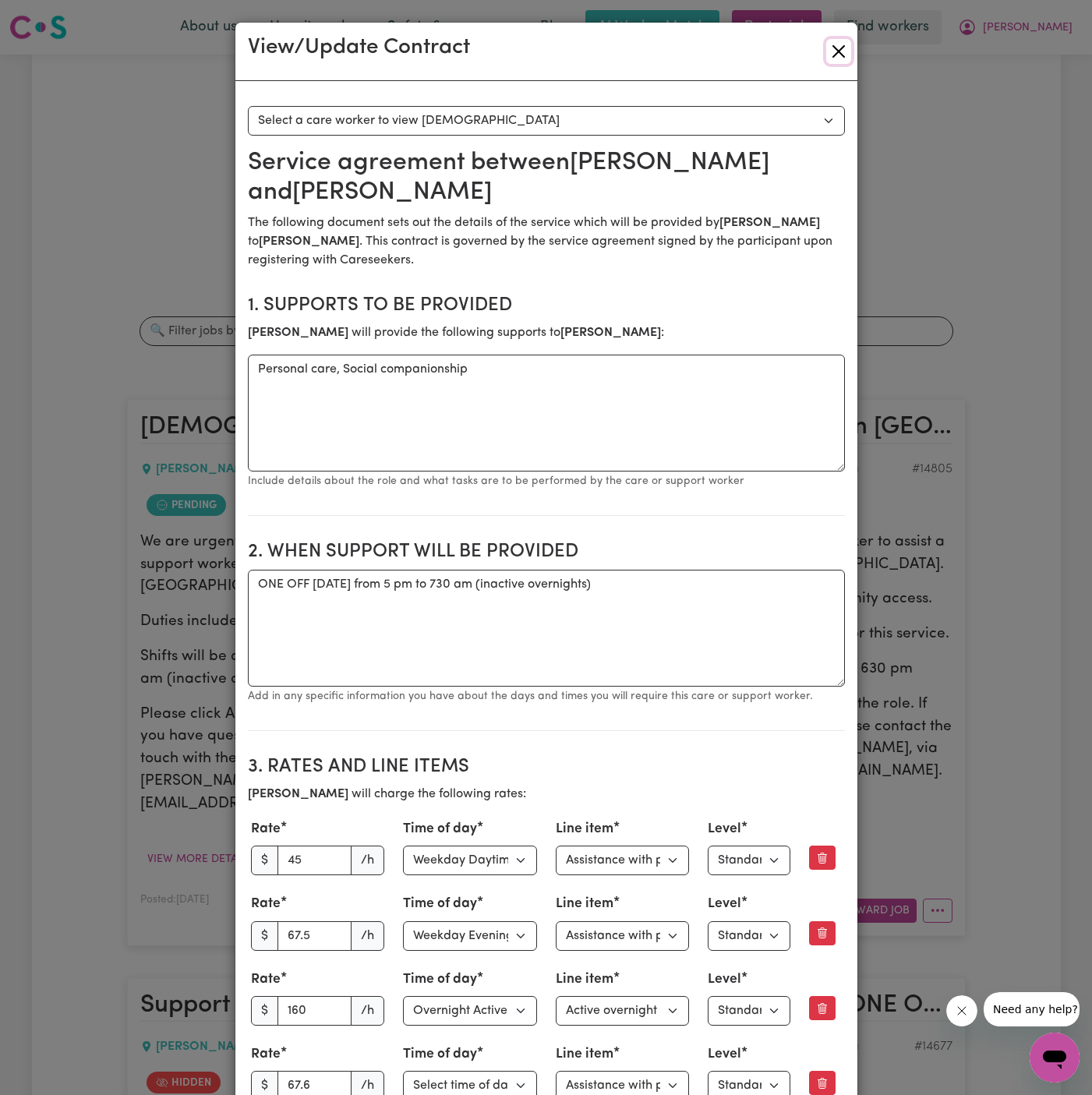
click at [837, 60] on button "Close" at bounding box center [839, 51] width 25 height 25
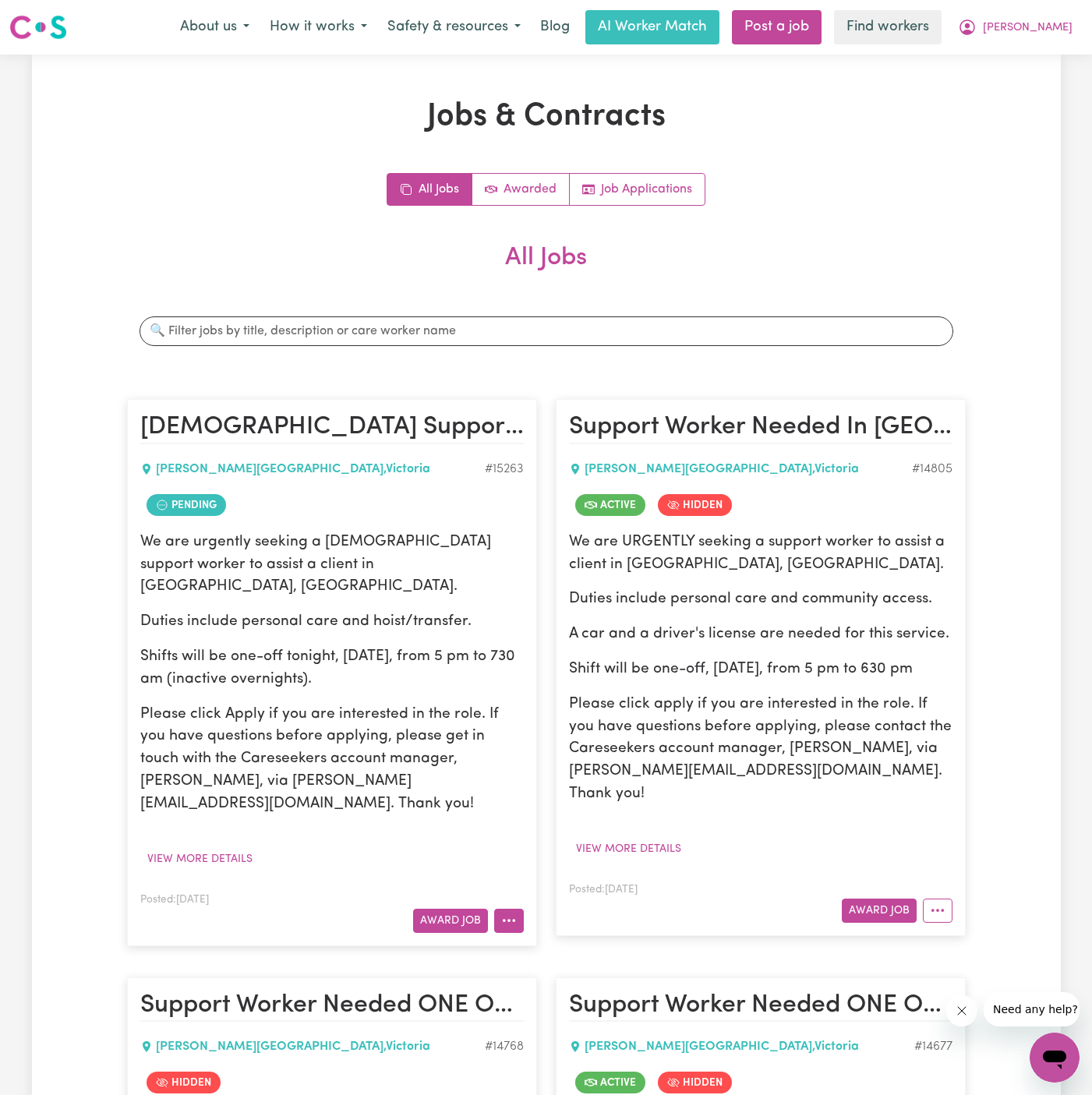
click at [509, 912] on icon "More options" at bounding box center [509, 920] width 16 height 16
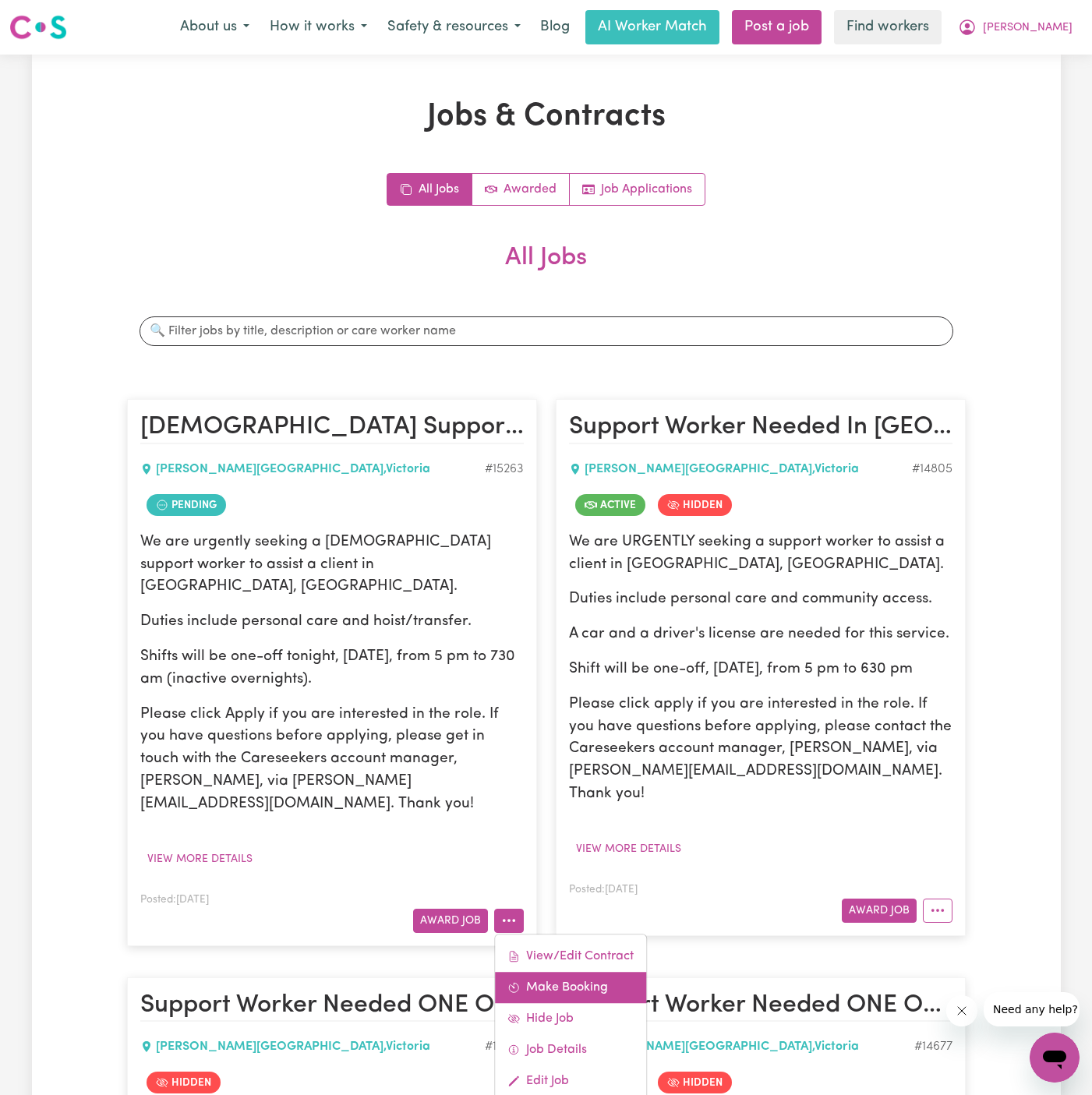
click at [595, 972] on link "Make Booking" at bounding box center [571, 987] width 151 height 31
select select "pm"
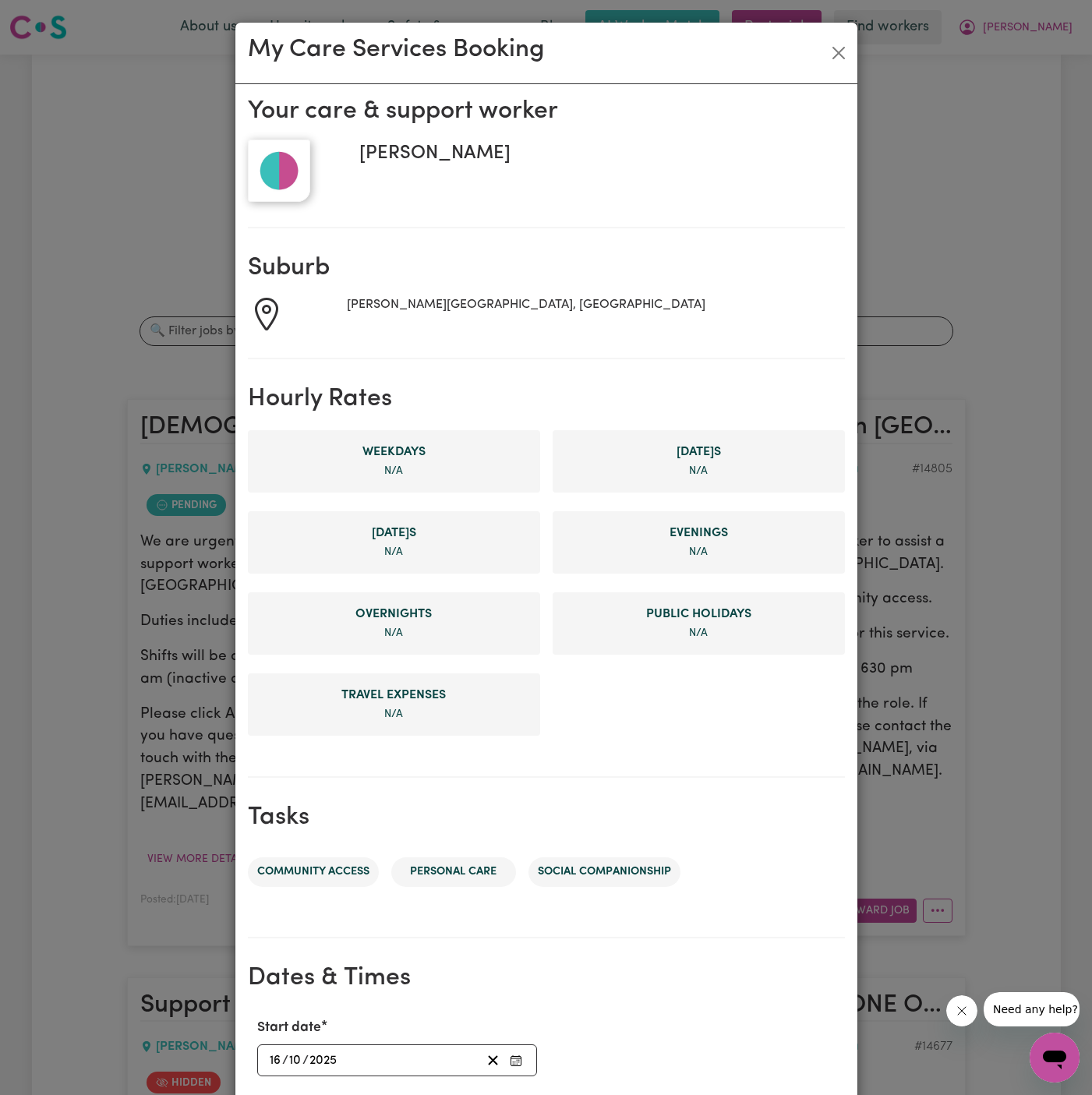
scroll to position [295, 0]
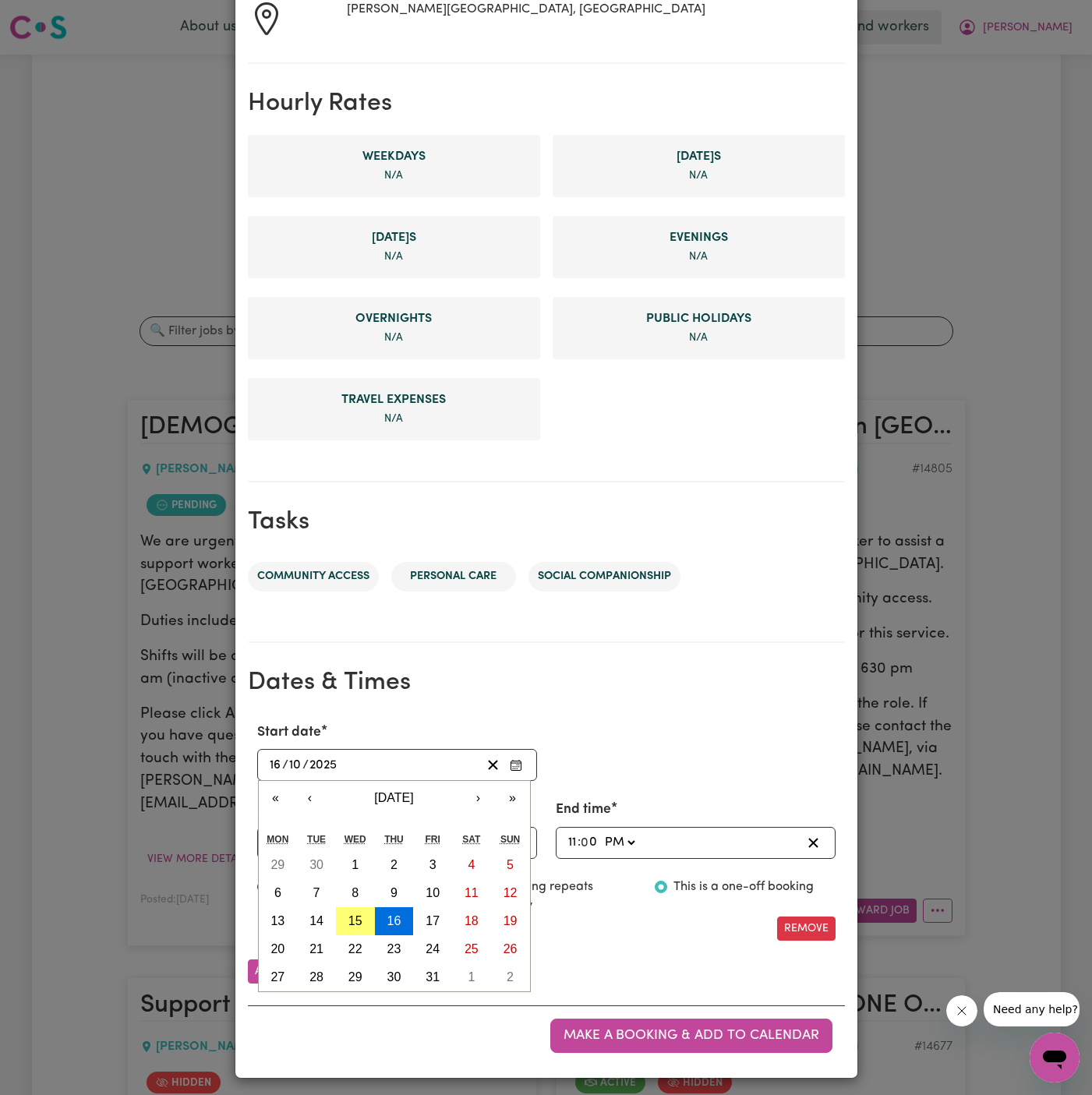
click at [272, 765] on input "16" at bounding box center [276, 764] width 13 height 21
click at [394, 917] on abbr "16" at bounding box center [395, 921] width 14 height 13
click at [269, 766] on input "16" at bounding box center [276, 764] width 13 height 21
click at [355, 910] on button "15" at bounding box center [355, 921] width 39 height 28
type input "[DATE]"
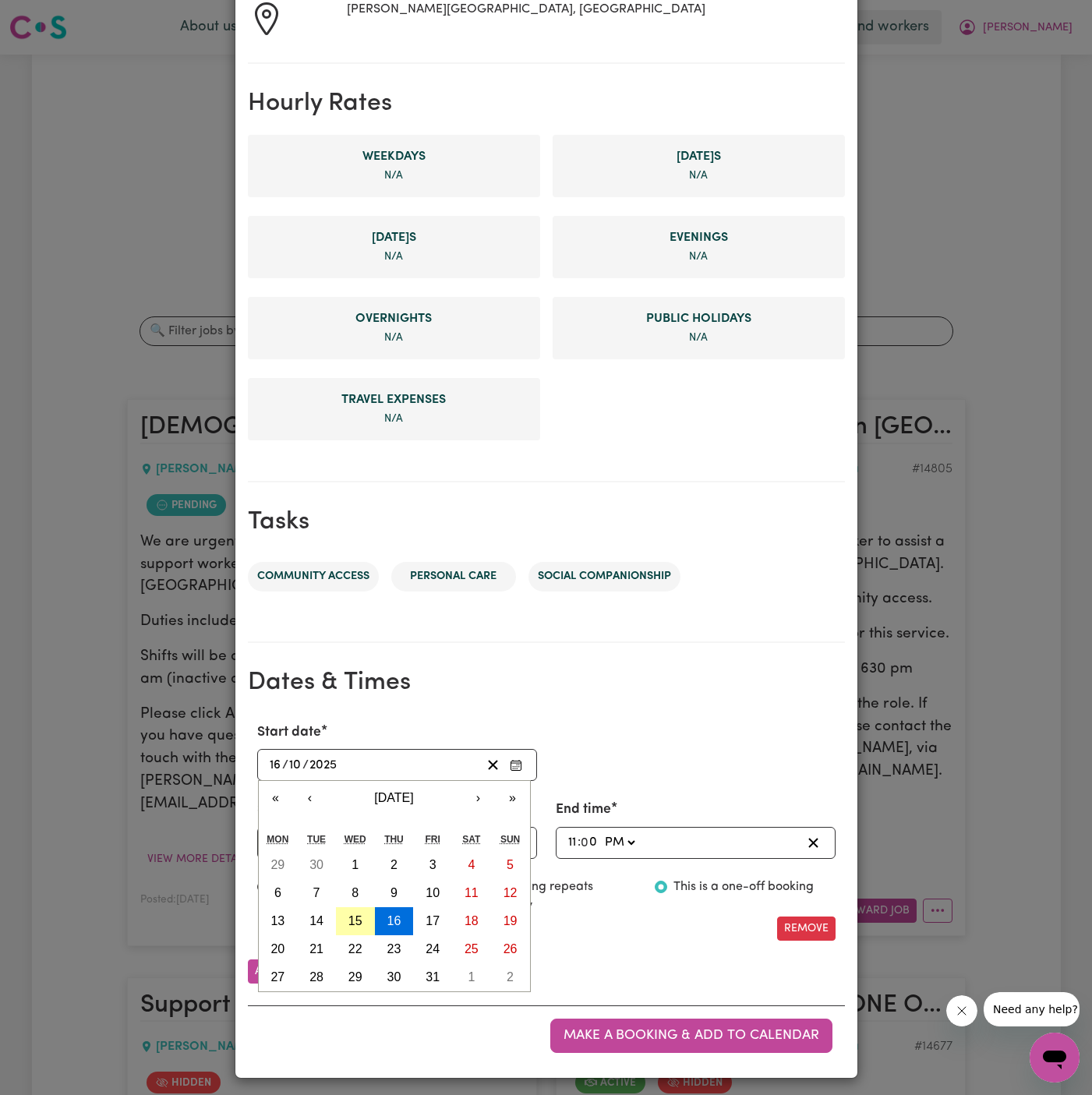
type input "15"
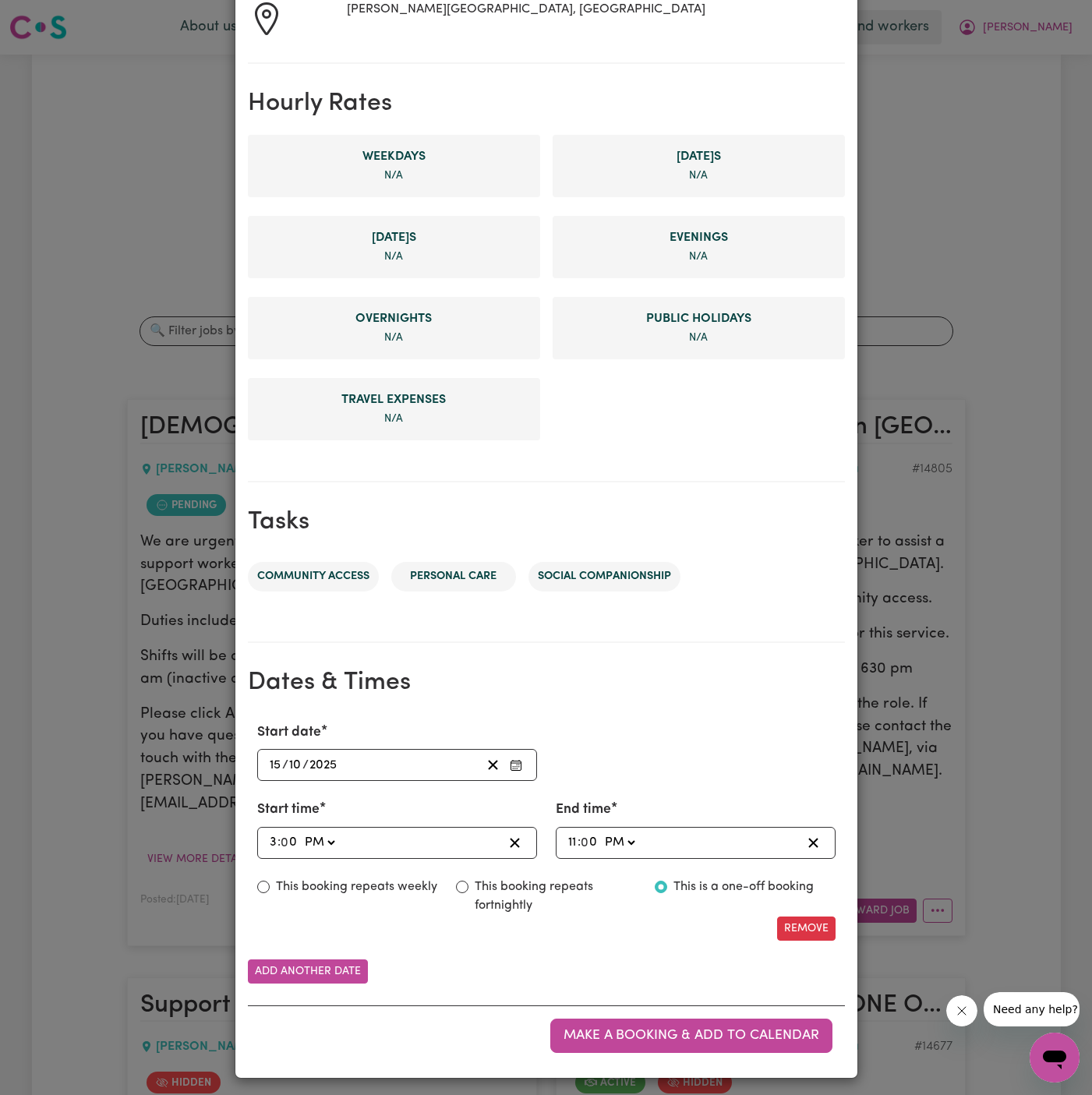
click at [269, 836] on input "3" at bounding box center [273, 843] width 8 height 21
type input "17:00"
type input "5"
click at [573, 834] on input "11" at bounding box center [573, 843] width 10 height 21
type input "21:00"
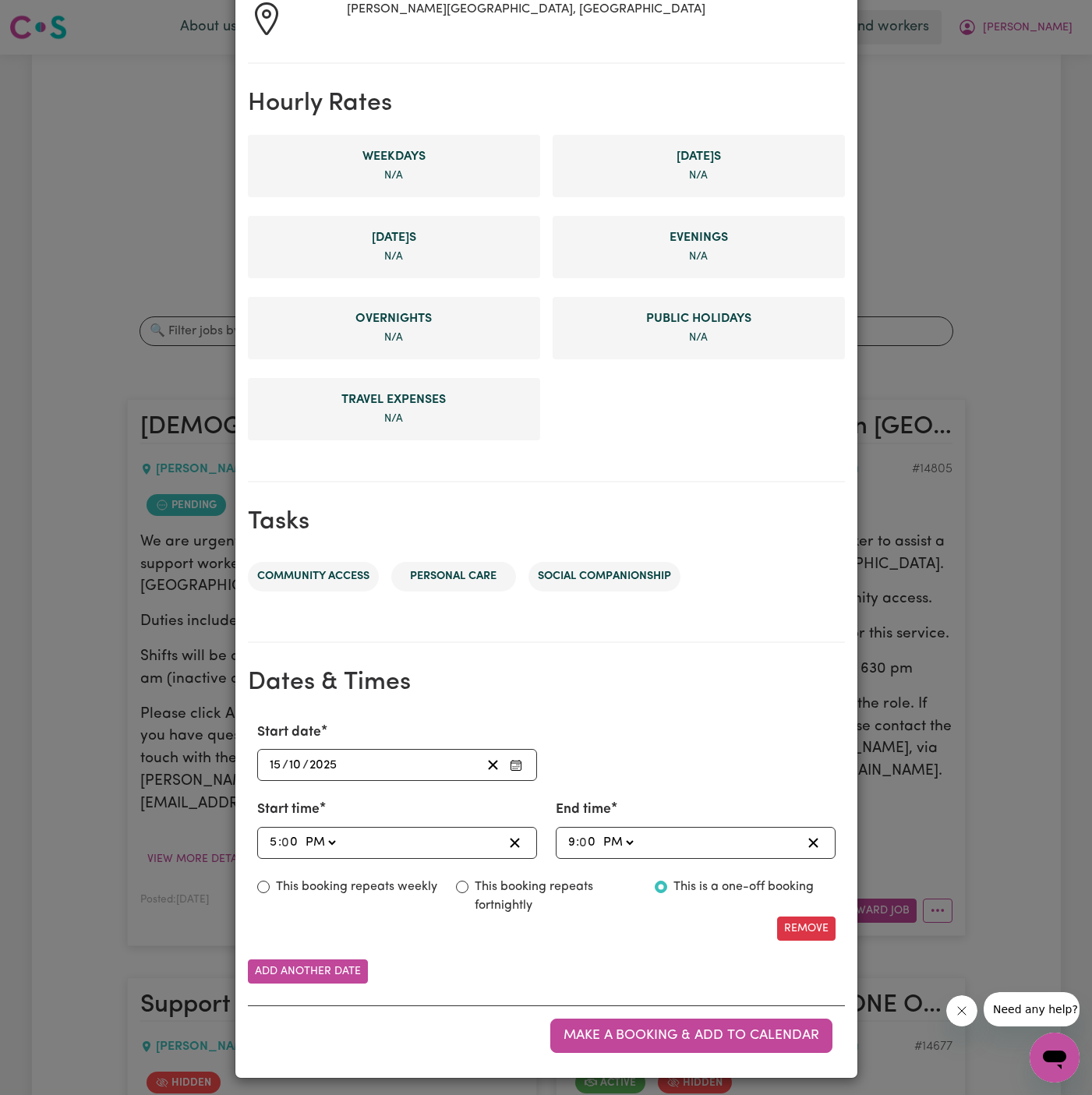
type input "9"
click at [568, 836] on input "9" at bounding box center [572, 843] width 8 height 21
type input "20:00"
type input "8"
click at [687, 855] on div "Start date [DATE] [DATE] « ‹ [DATE] › » Mon Tue Wed Thu Fri Sat Sun 29 30 1 2 3…" at bounding box center [547, 831] width 597 height 243
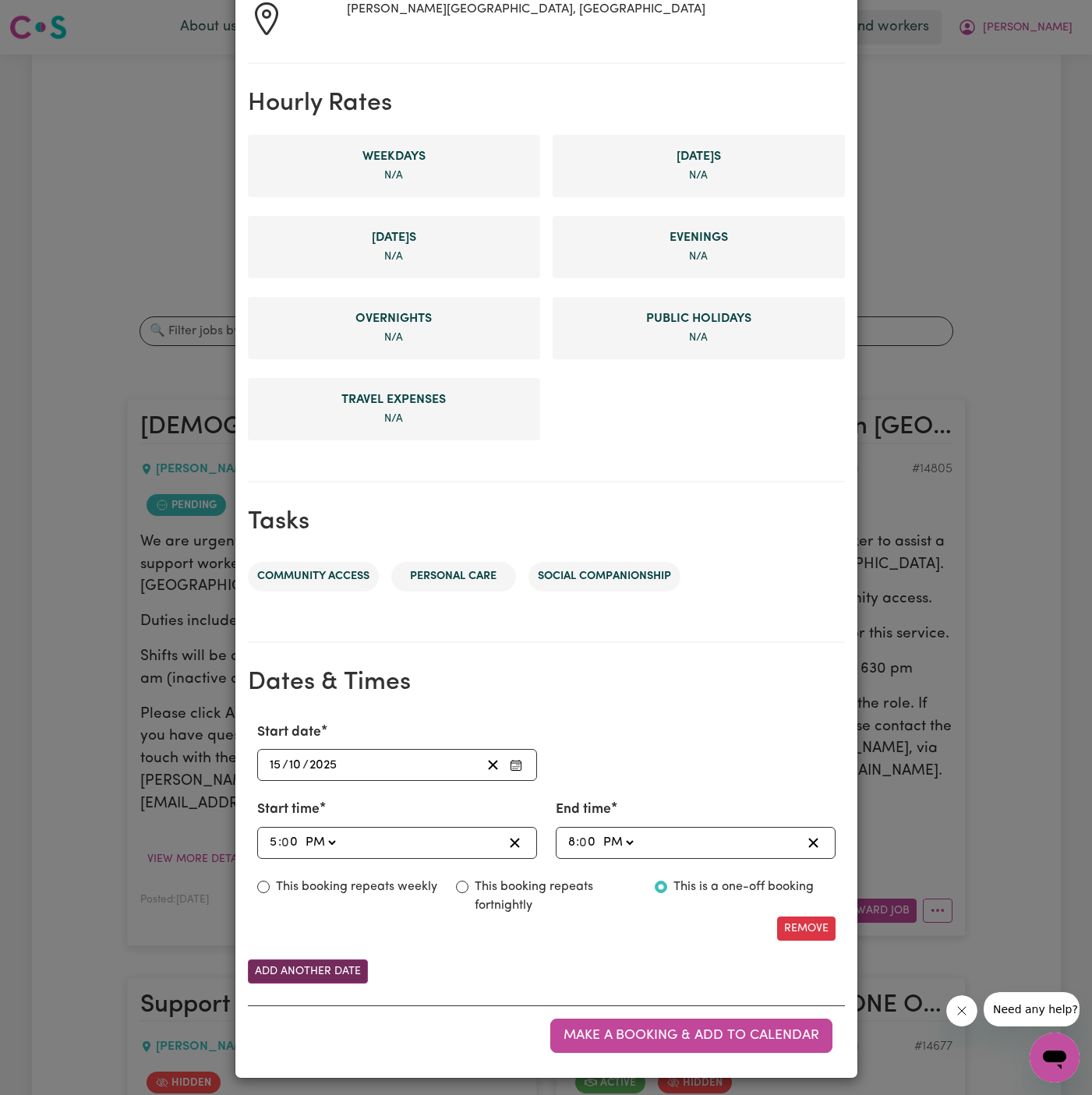
click at [321, 970] on button "Add another date" at bounding box center [308, 971] width 120 height 24
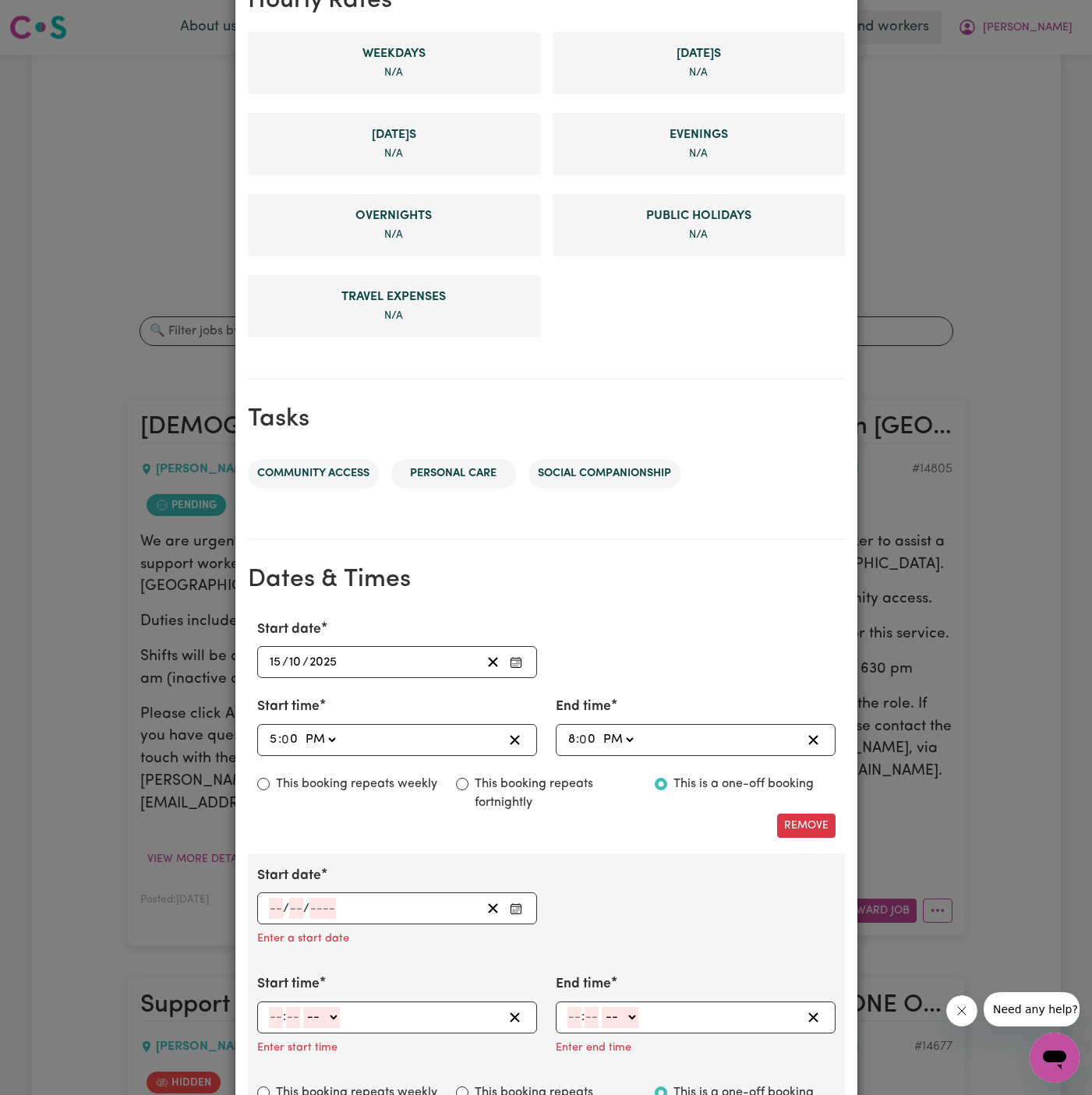
scroll to position [513, 0]
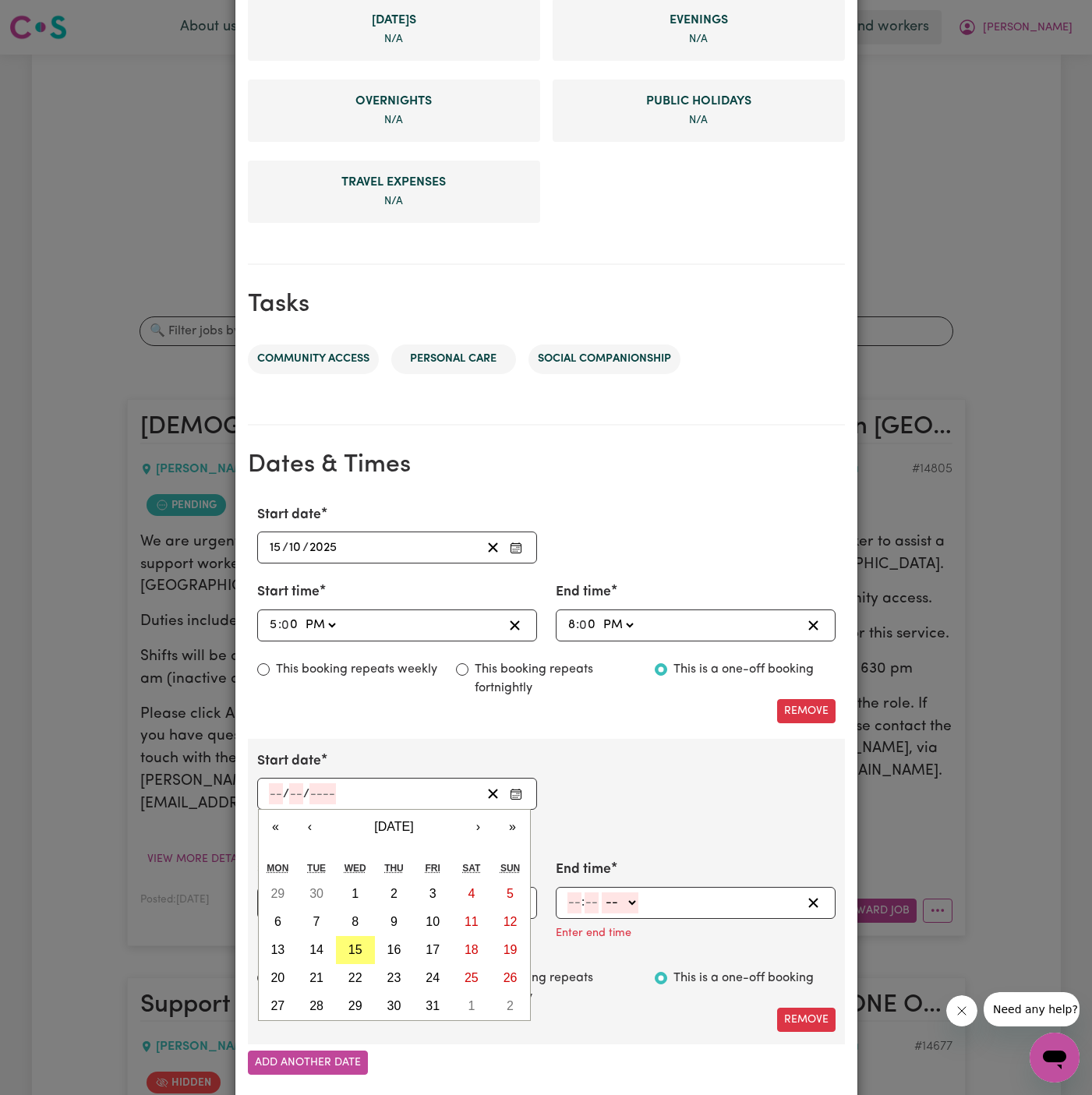
click at [269, 783] on input "number" at bounding box center [276, 793] width 14 height 21
click at [364, 939] on button "15" at bounding box center [355, 950] width 39 height 28
type input "[DATE]"
type input "15"
type input "10"
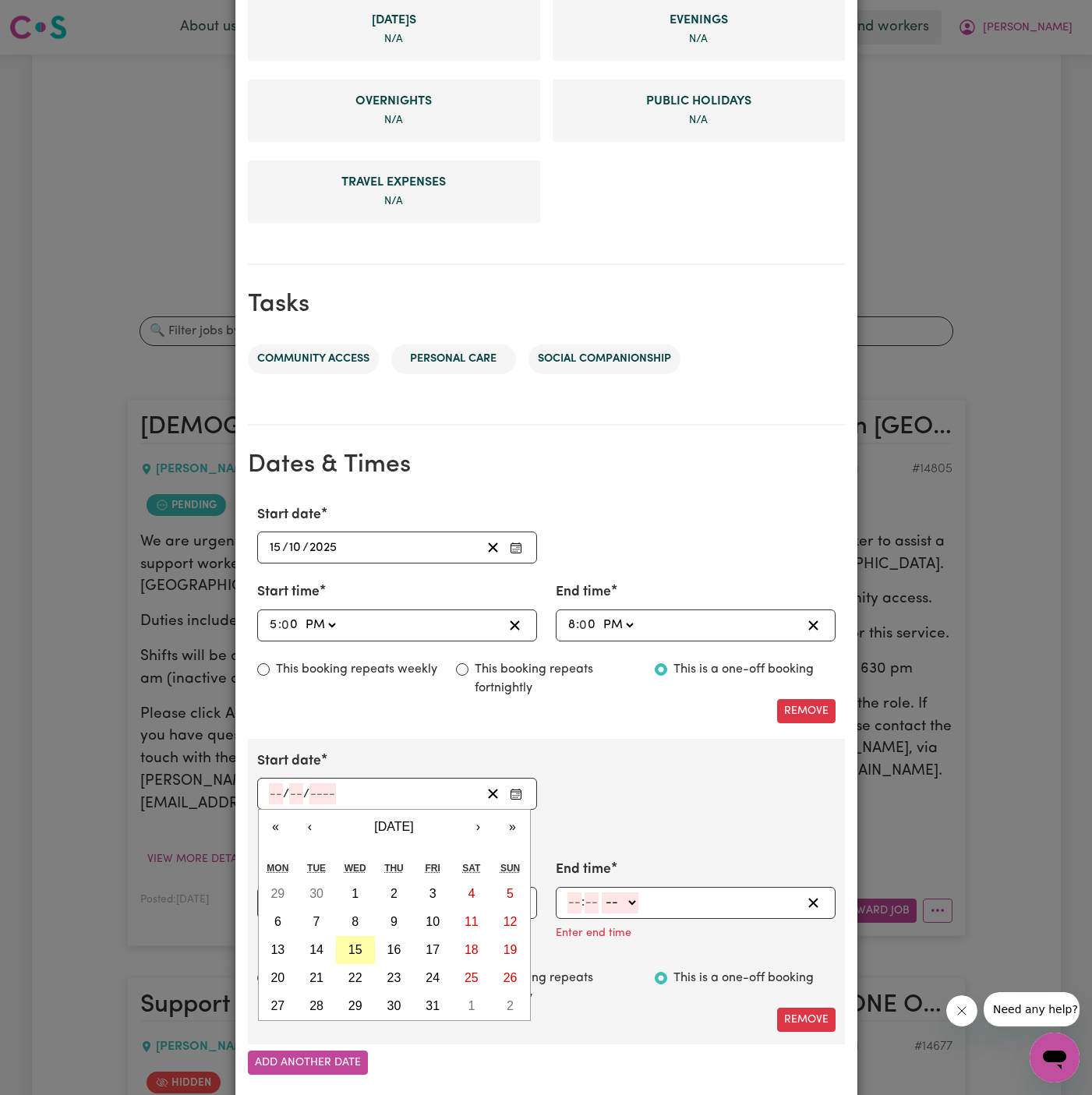
type input "2025"
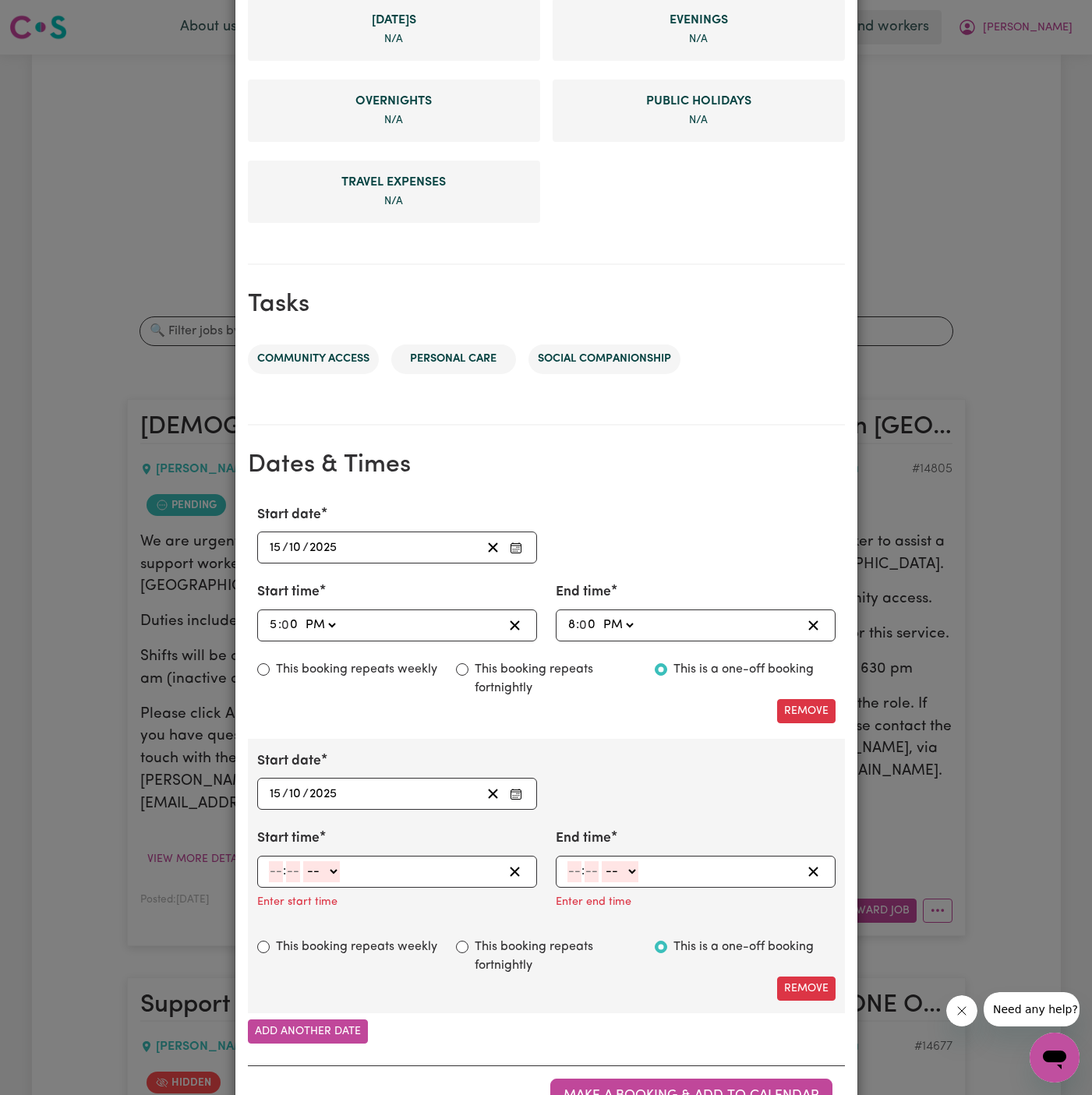
click at [273, 861] on input "number" at bounding box center [276, 871] width 14 height 21
type input "8"
type input "00"
click at [312, 872] on select "-- AM PM" at bounding box center [320, 871] width 37 height 21
select select "am"
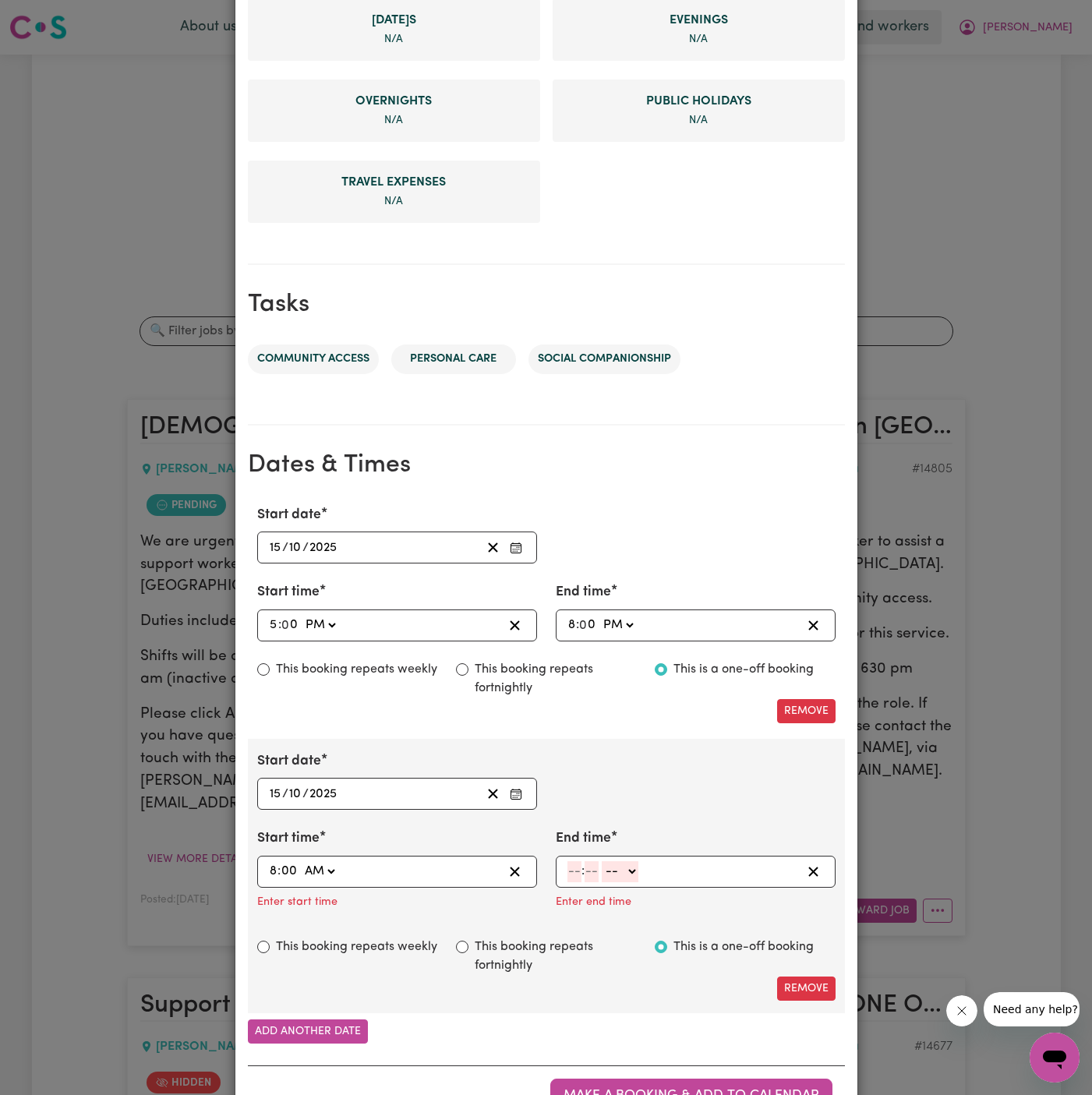
click at [301, 861] on select "-- AM PM" at bounding box center [320, 871] width 37 height 21
type input "08:00"
type input "0"
click at [321, 868] on select "AM PM" at bounding box center [320, 871] width 37 height 21
select select "pm"
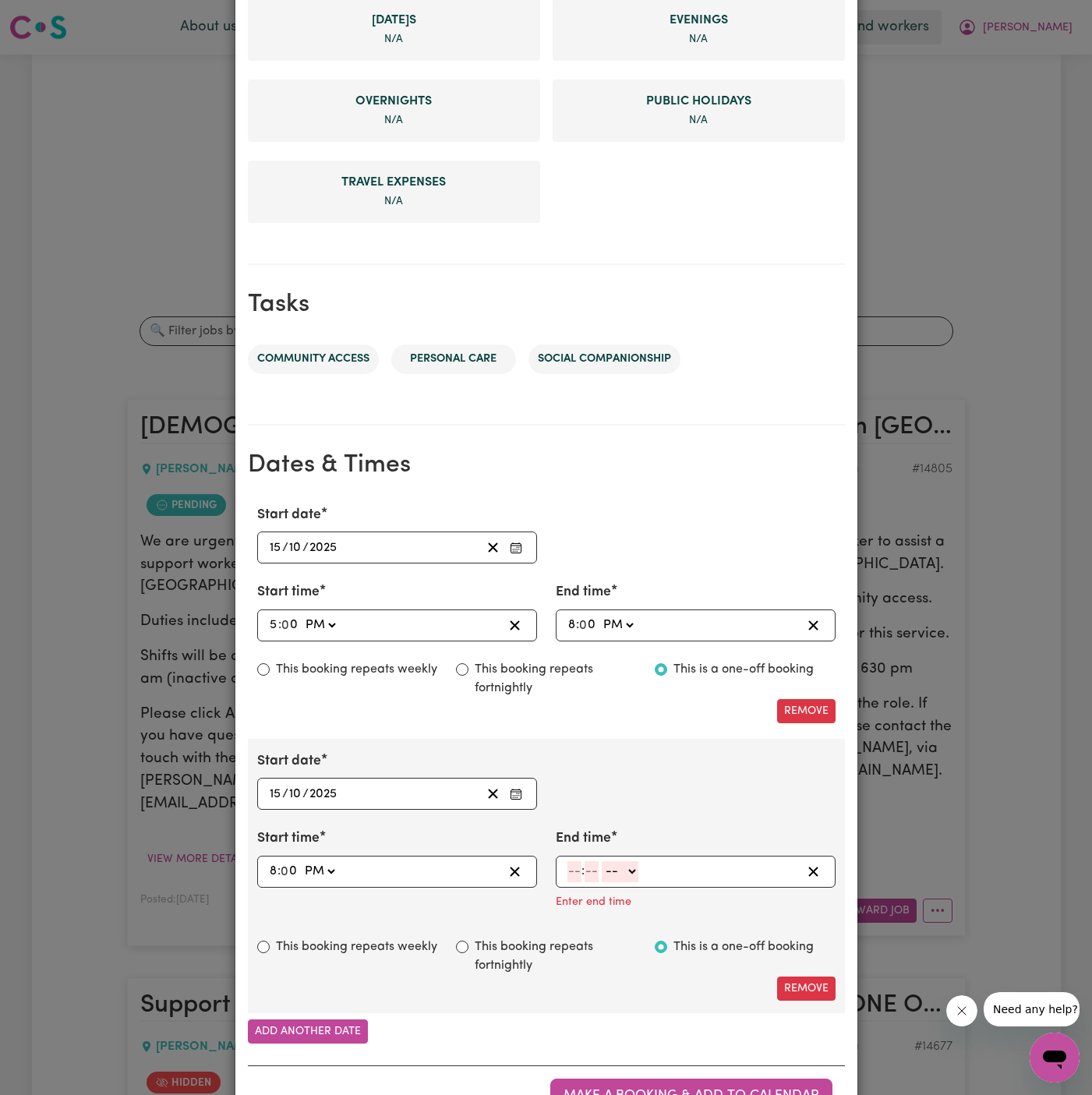
click at [301, 861] on select "AM PM" at bounding box center [320, 871] width 37 height 21
type input "20:00"
click at [570, 865] on input "number" at bounding box center [575, 871] width 14 height 21
type input "10"
click at [596, 872] on input "number" at bounding box center [591, 871] width 14 height 21
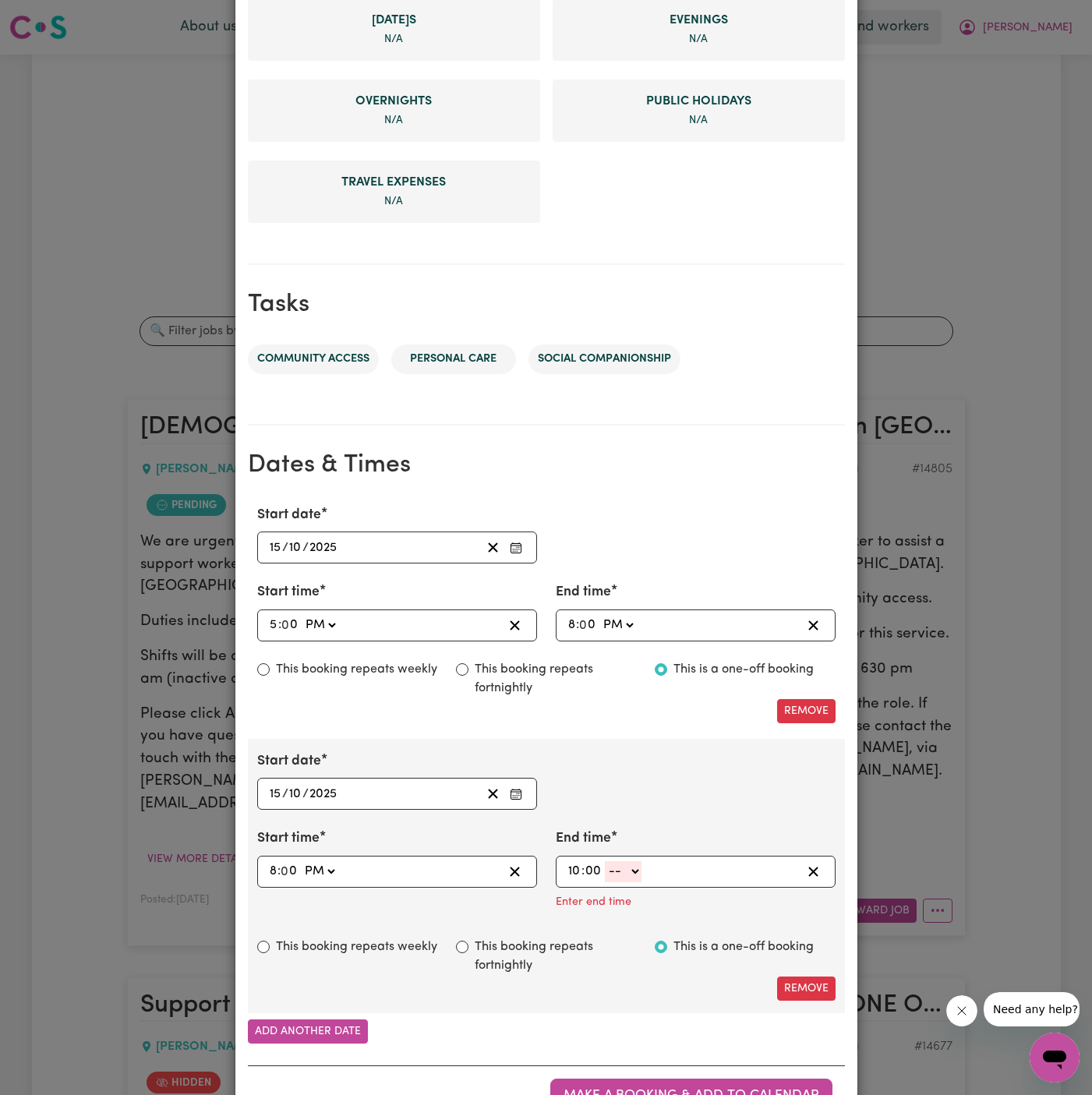
type input "00"
click at [626, 873] on select "-- AM PM" at bounding box center [623, 871] width 37 height 21
select select "pm"
click at [605, 861] on select "-- AM PM" at bounding box center [623, 871] width 37 height 21
type input "22:00"
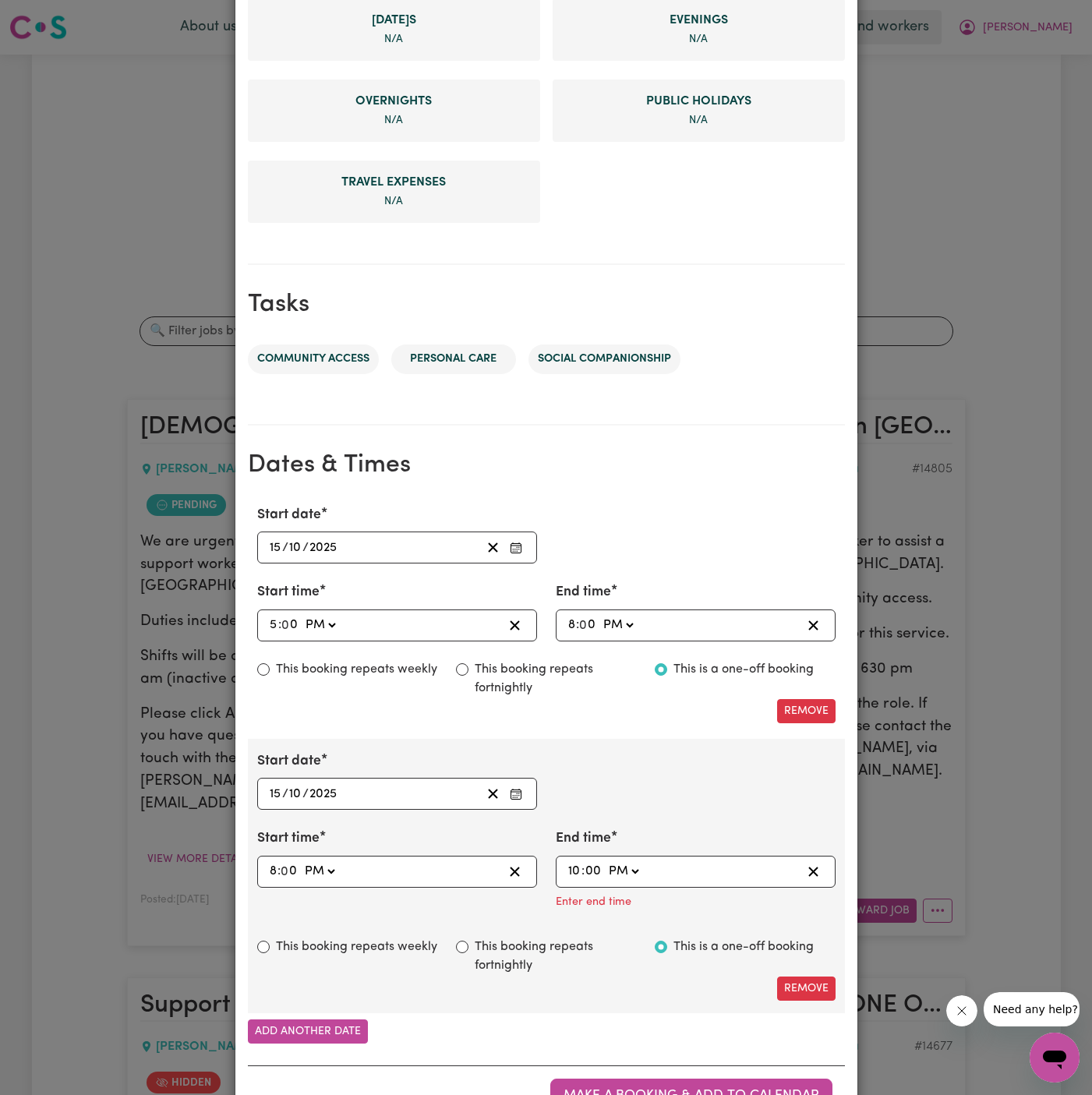
type input "0"
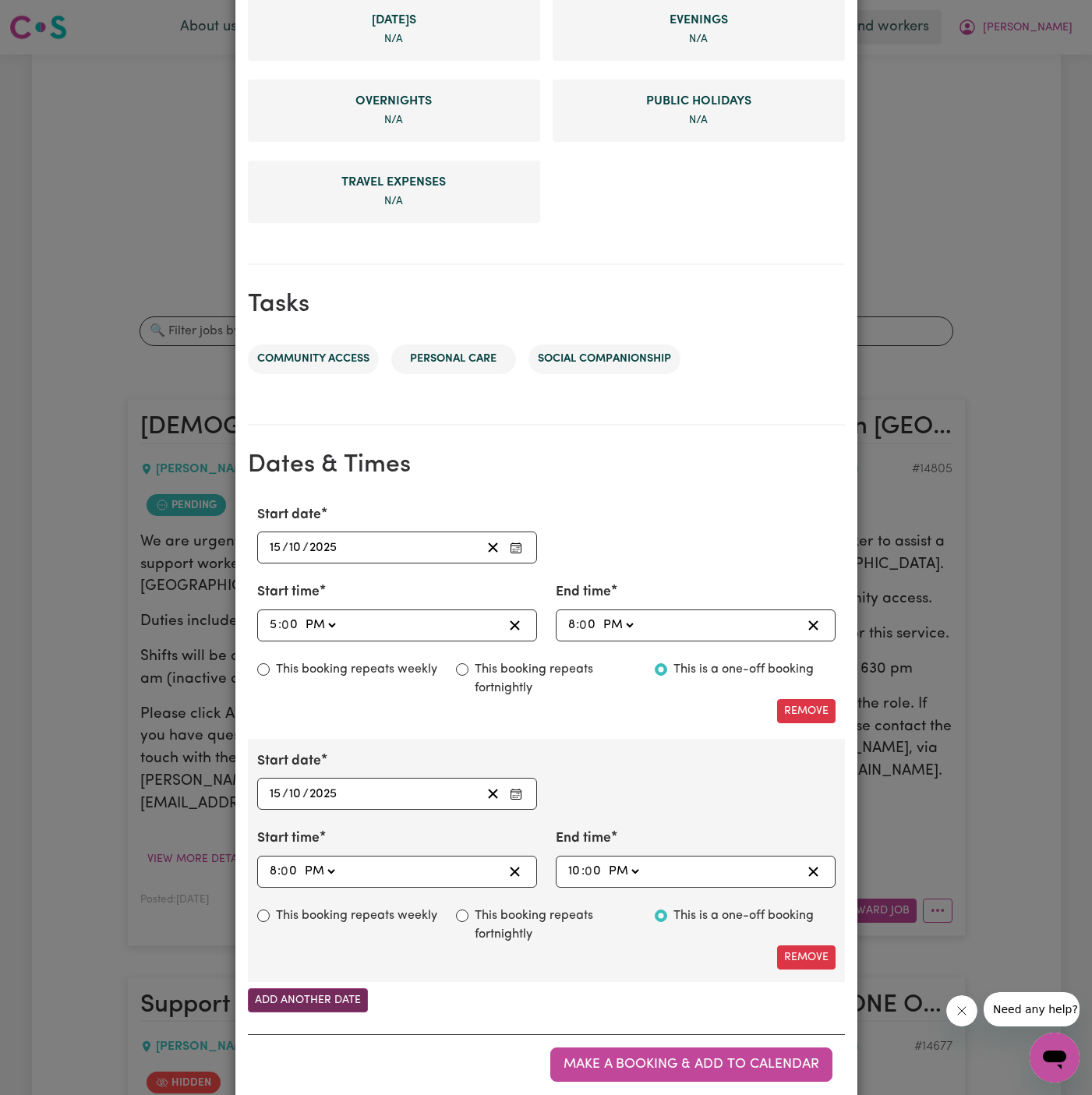
click at [330, 1002] on button "Add another date" at bounding box center [308, 1000] width 120 height 24
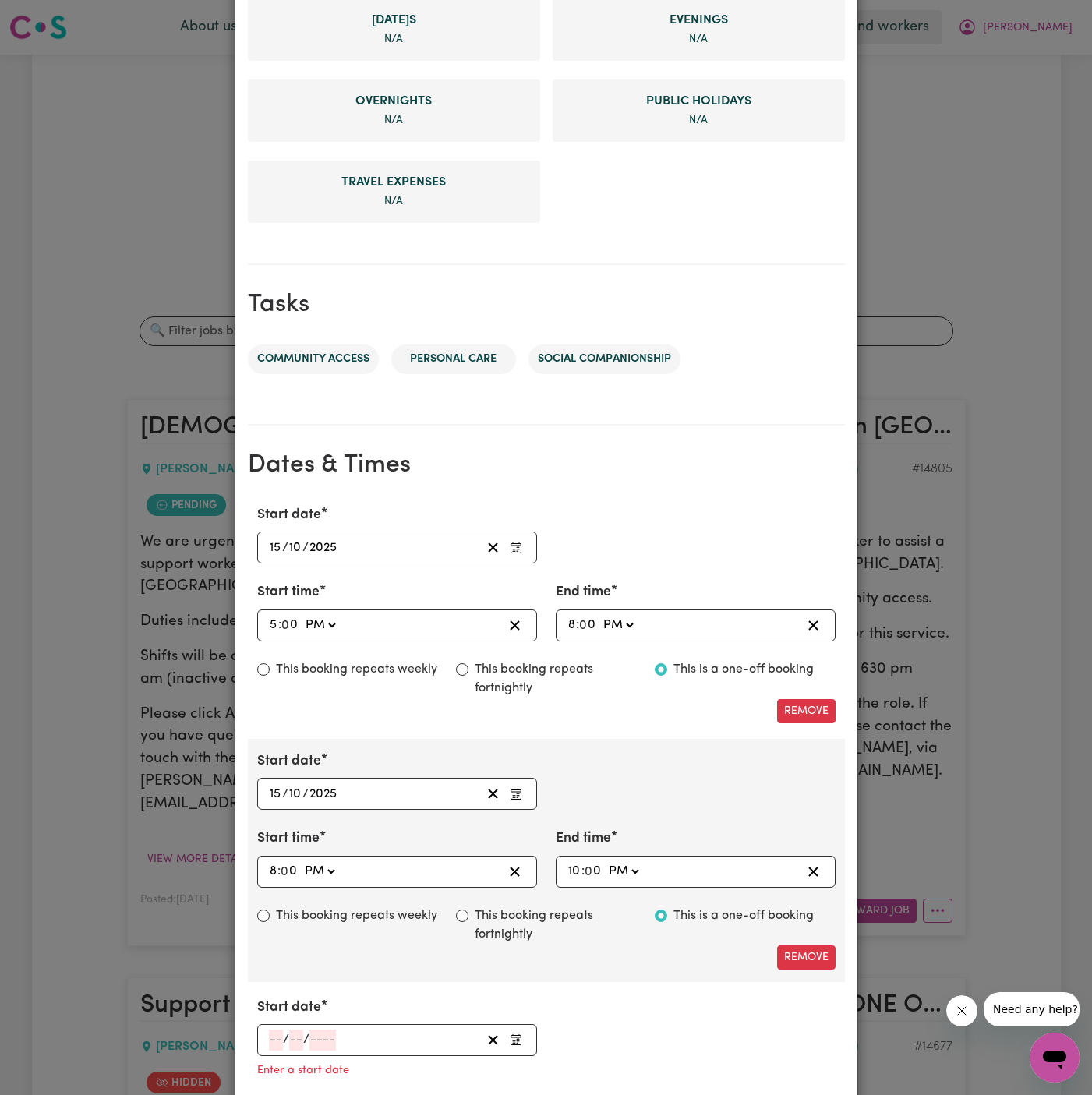
scroll to position [727, 0]
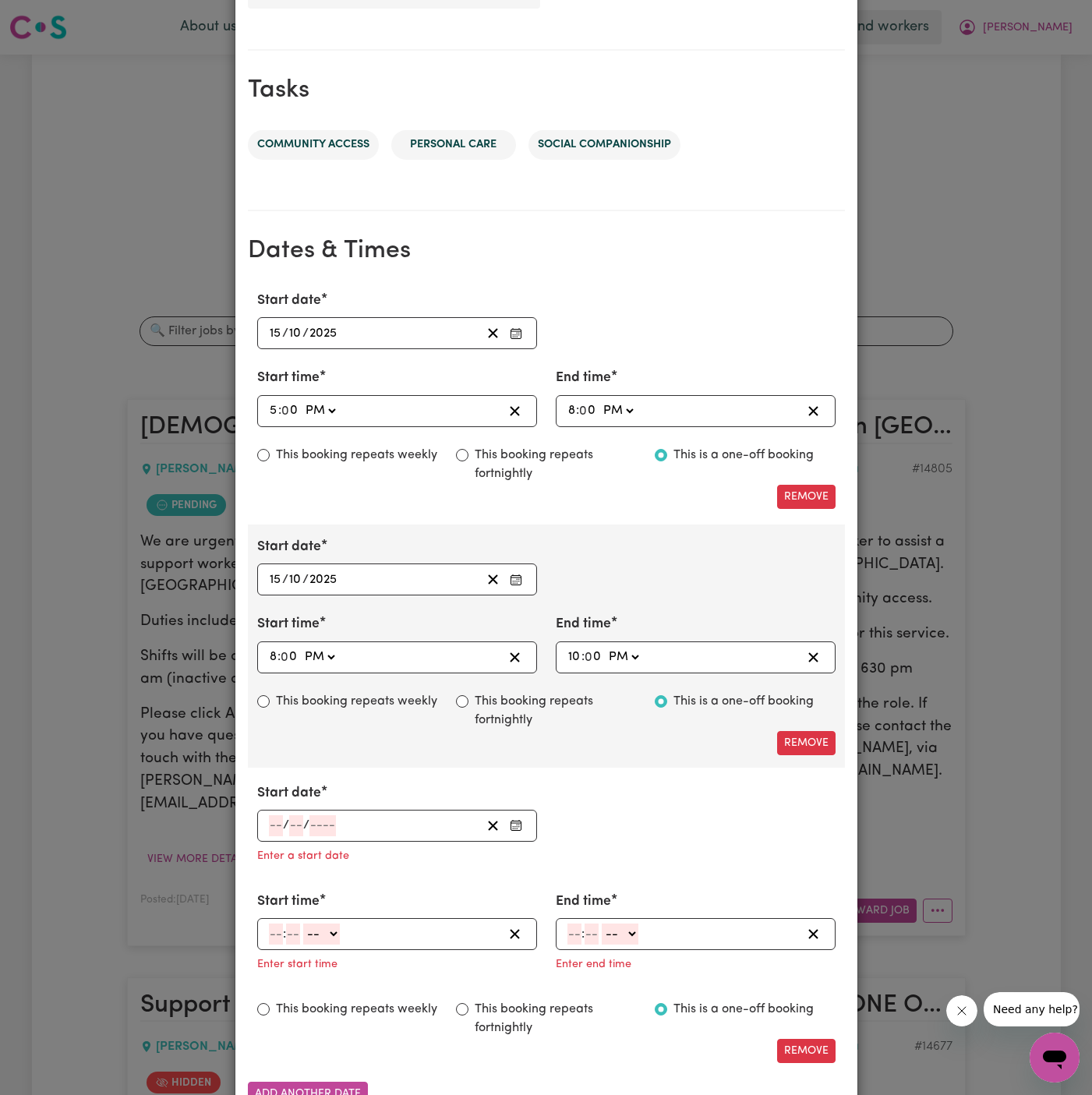
click at [272, 818] on input "number" at bounding box center [276, 825] width 14 height 21
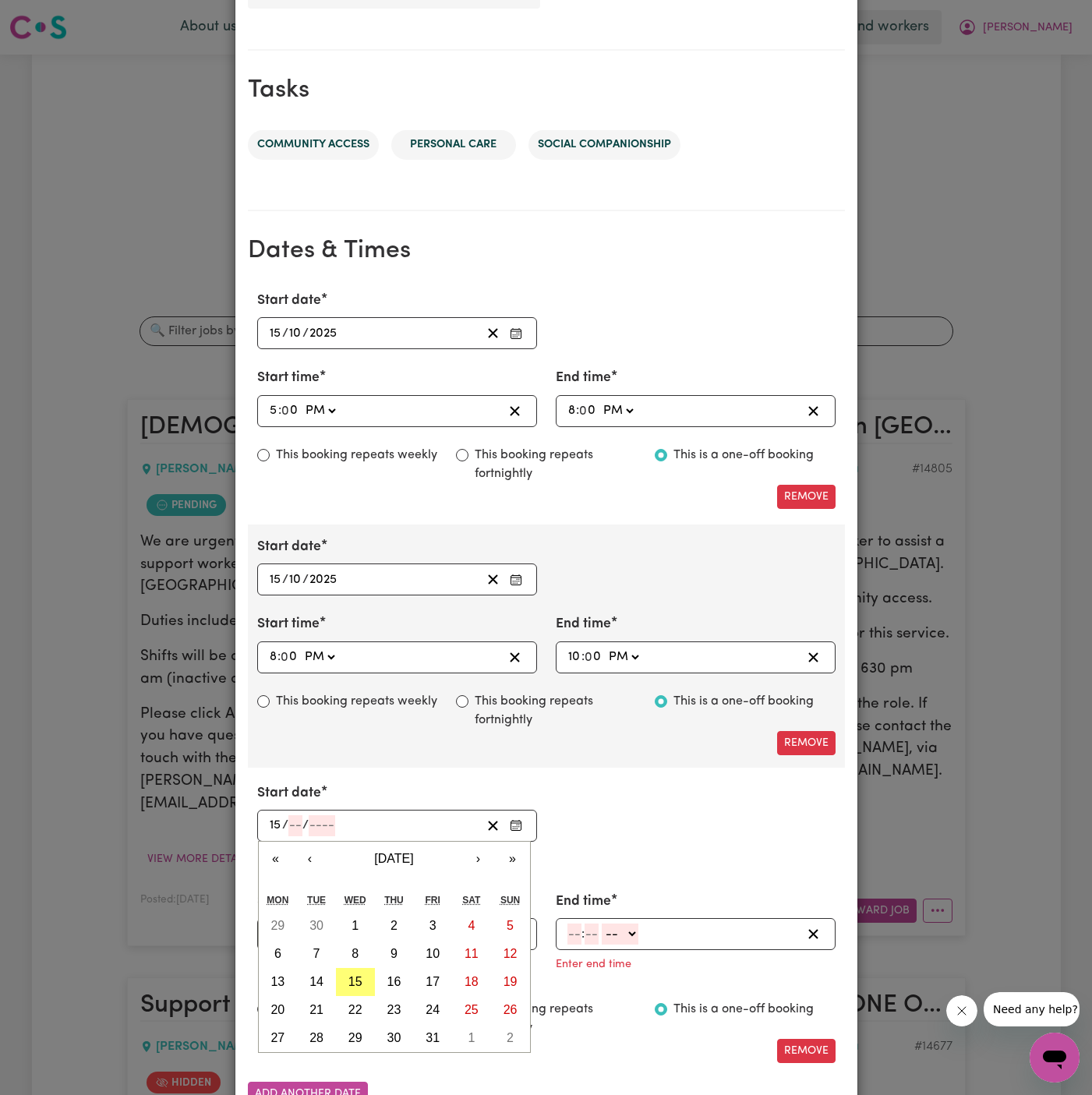
type input "15"
click at [362, 976] on button "15" at bounding box center [355, 981] width 39 height 28
type input "[DATE]"
type input "10"
type input "2025"
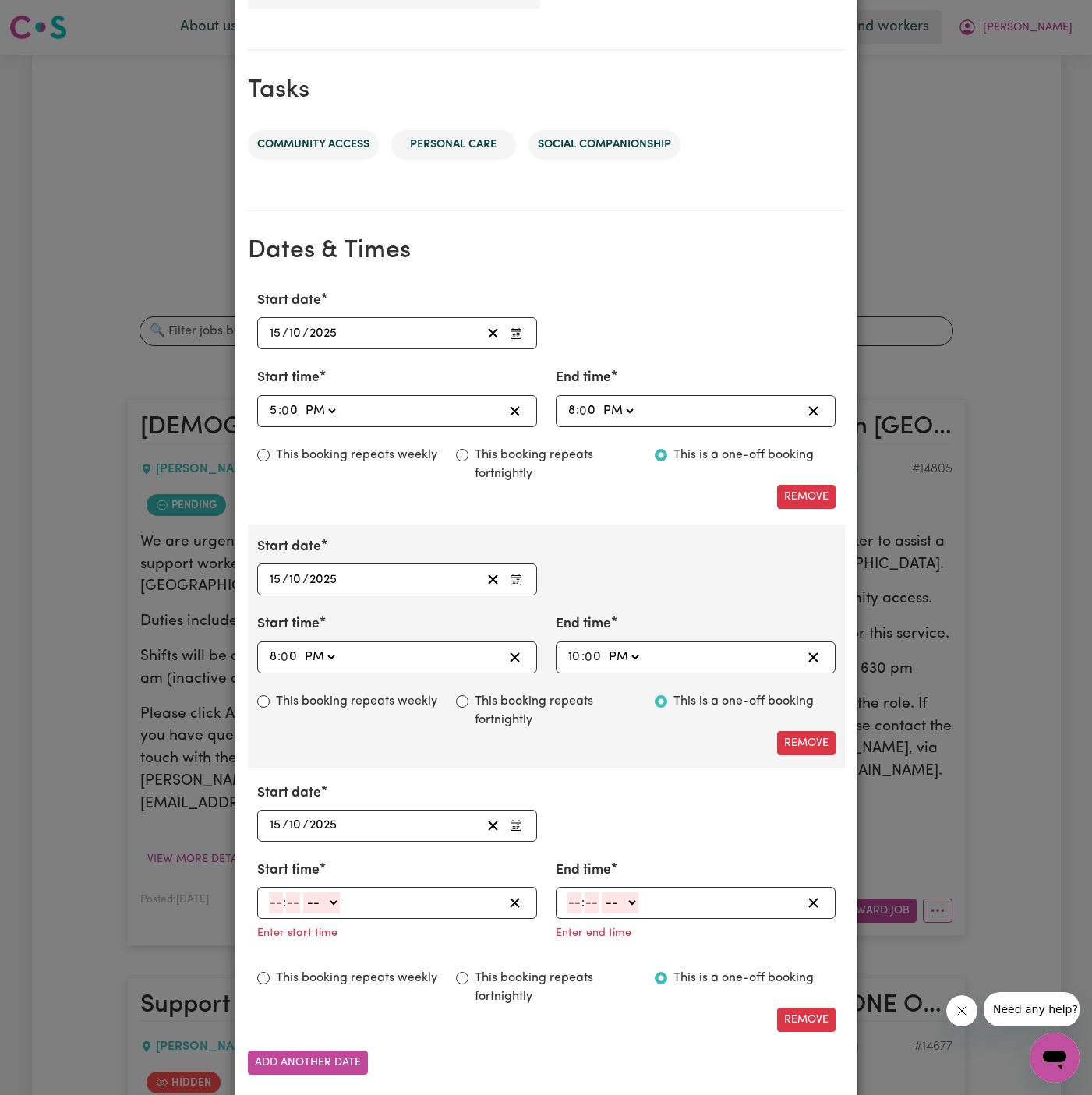
click at [278, 892] on input "number" at bounding box center [276, 902] width 14 height 21
type input "10"
type input "00"
click at [338, 899] on select "-- AM PM" at bounding box center [325, 902] width 37 height 21
select select "pm"
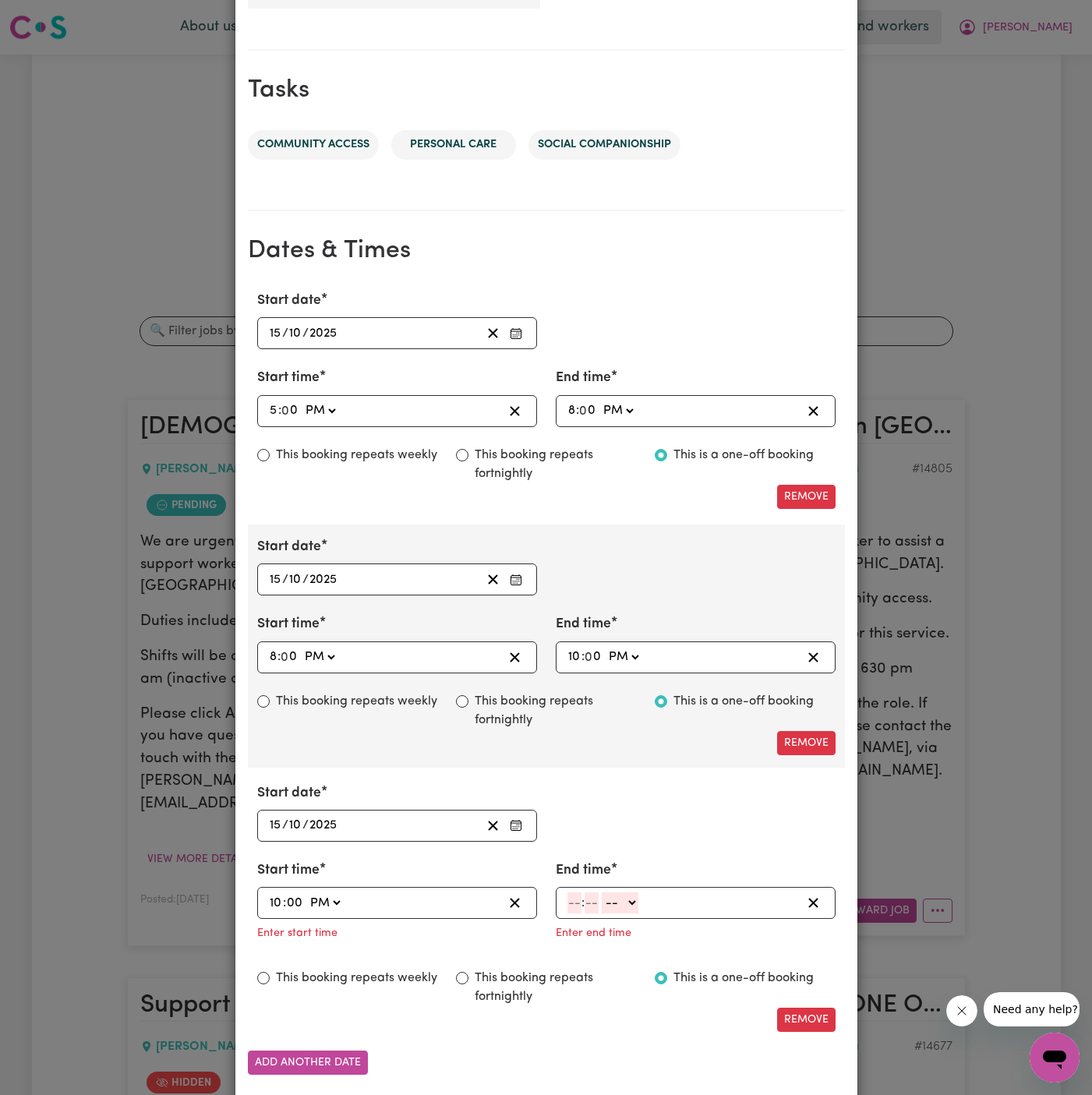
click at [306, 892] on select "-- AM PM" at bounding box center [325, 902] width 37 height 21
type input "22:00"
type input "0"
click at [570, 892] on input "number" at bounding box center [575, 902] width 14 height 21
type input "11"
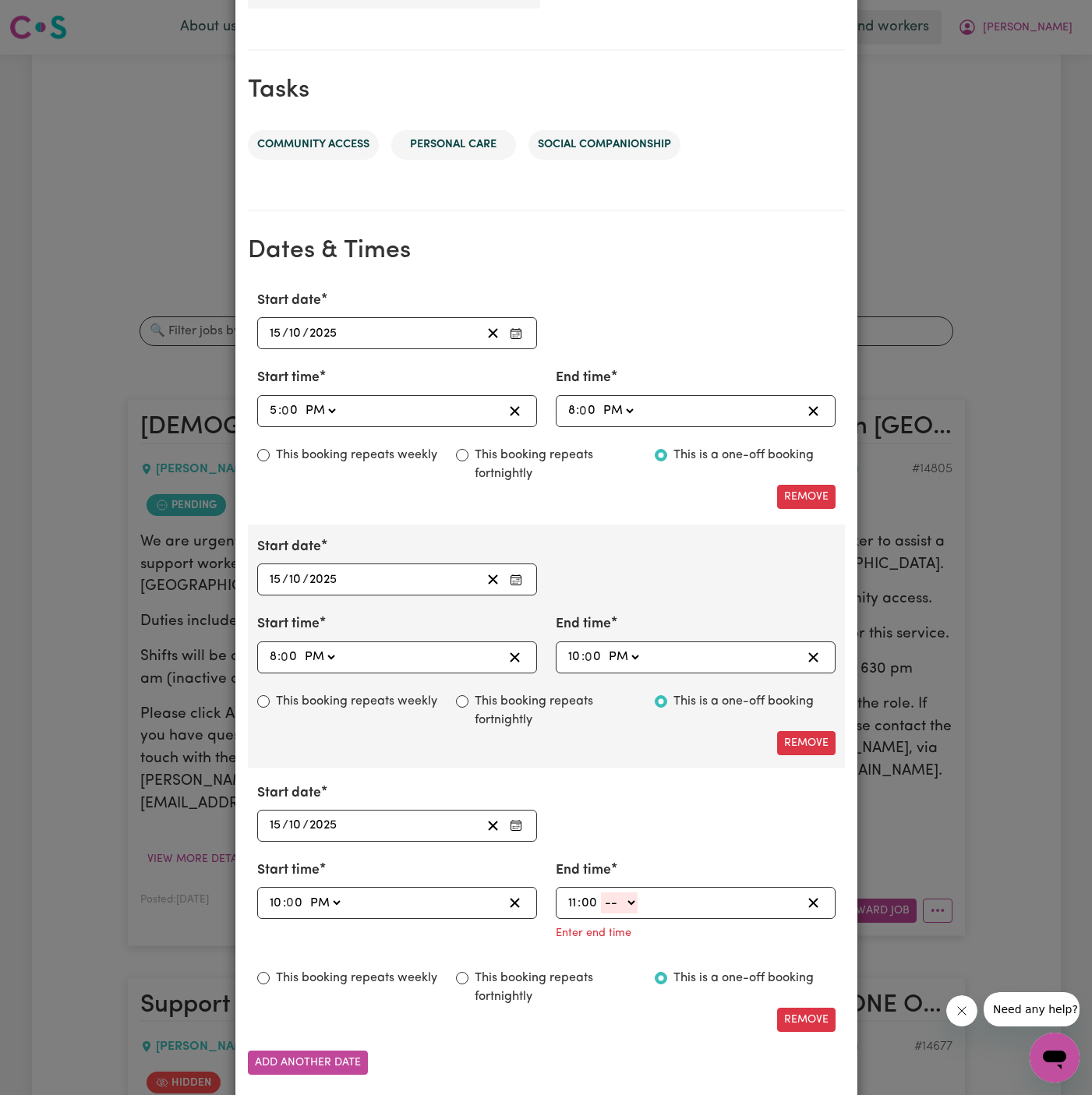
type input "00"
click at [612, 897] on select "-- AM PM" at bounding box center [620, 902] width 37 height 21
select select "pm"
click at [602, 892] on select "-- AM PM" at bounding box center [620, 902] width 37 height 21
type input "23:00"
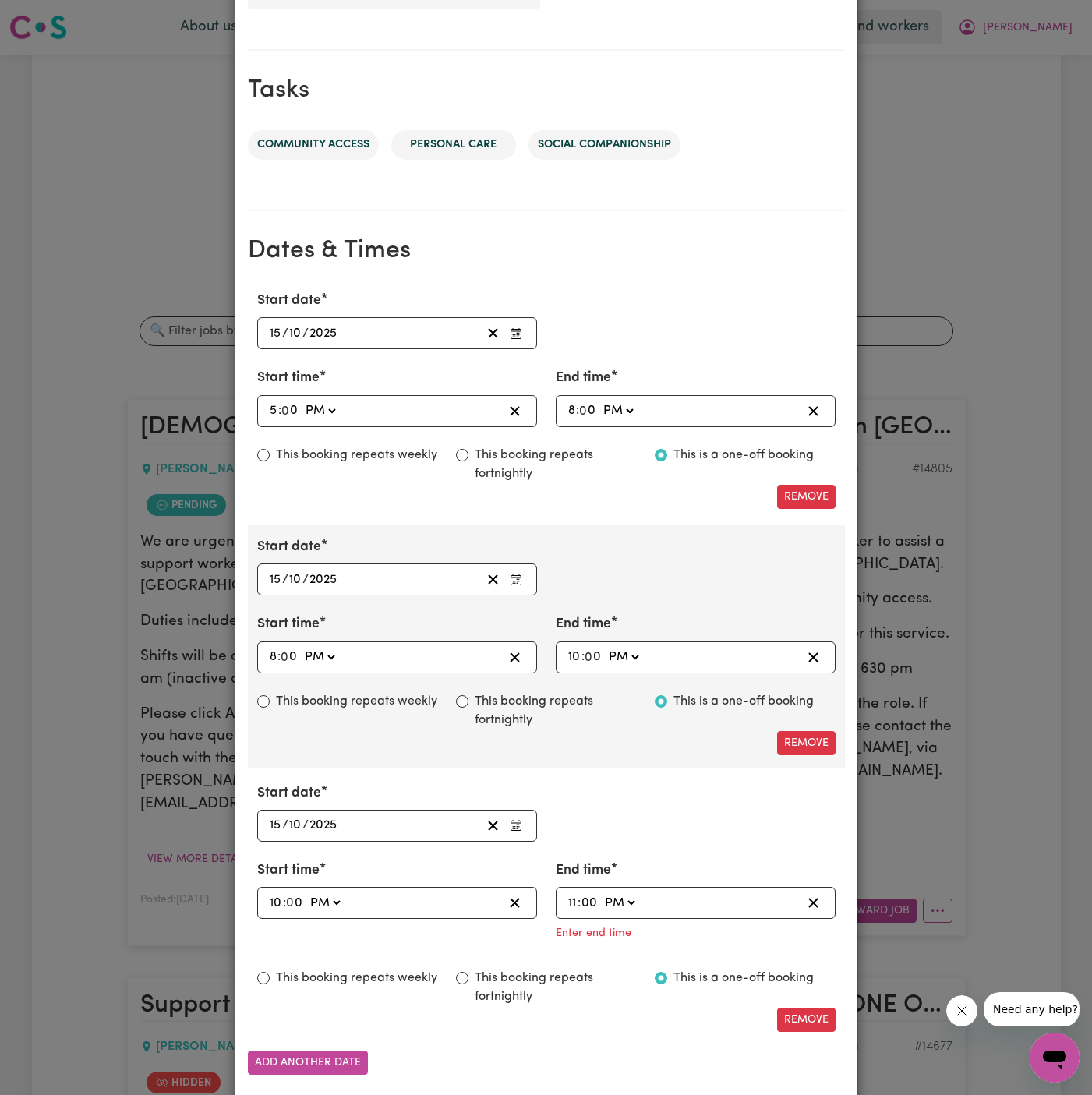
type input "0"
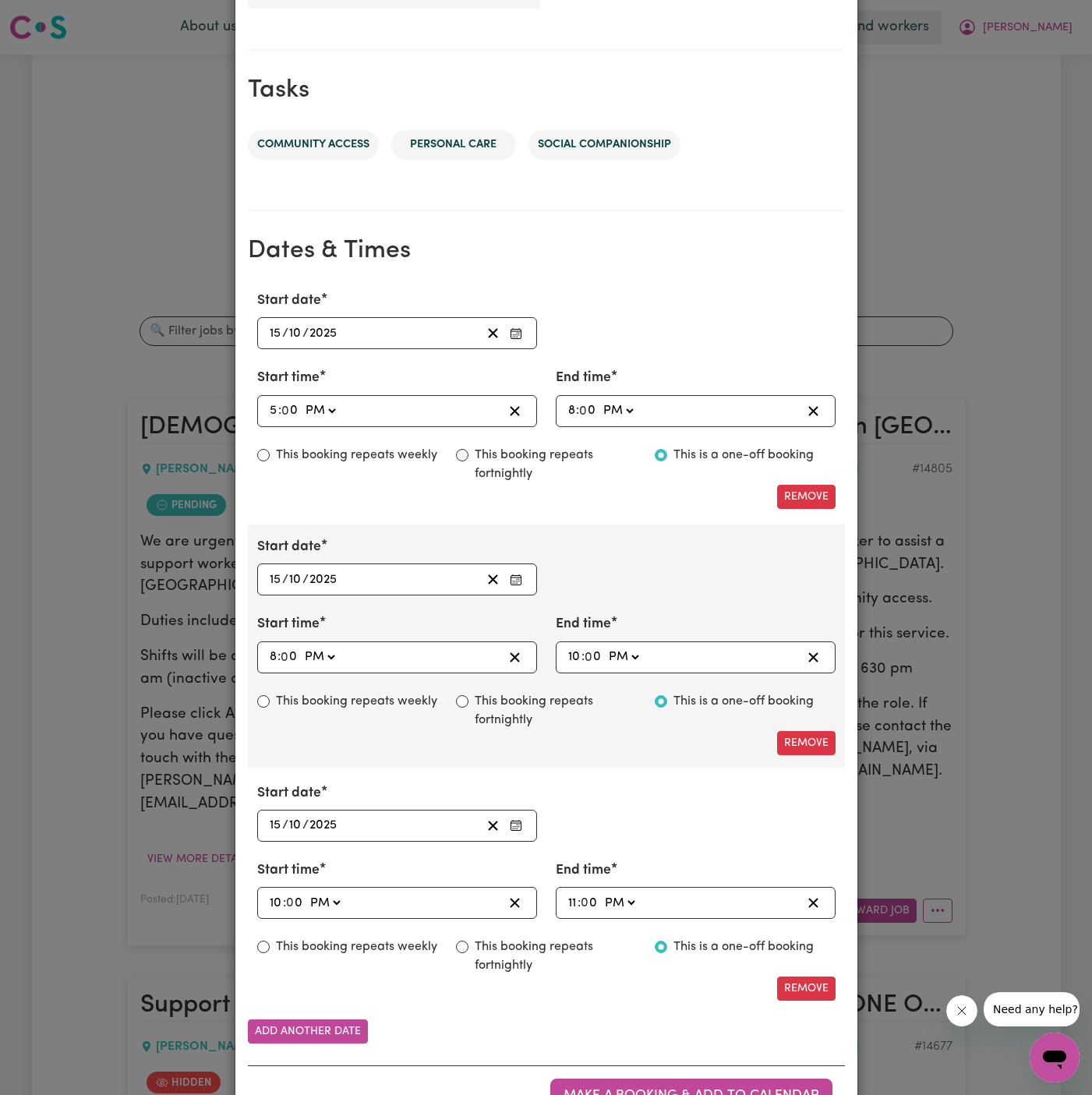
scroll to position [786, 0]
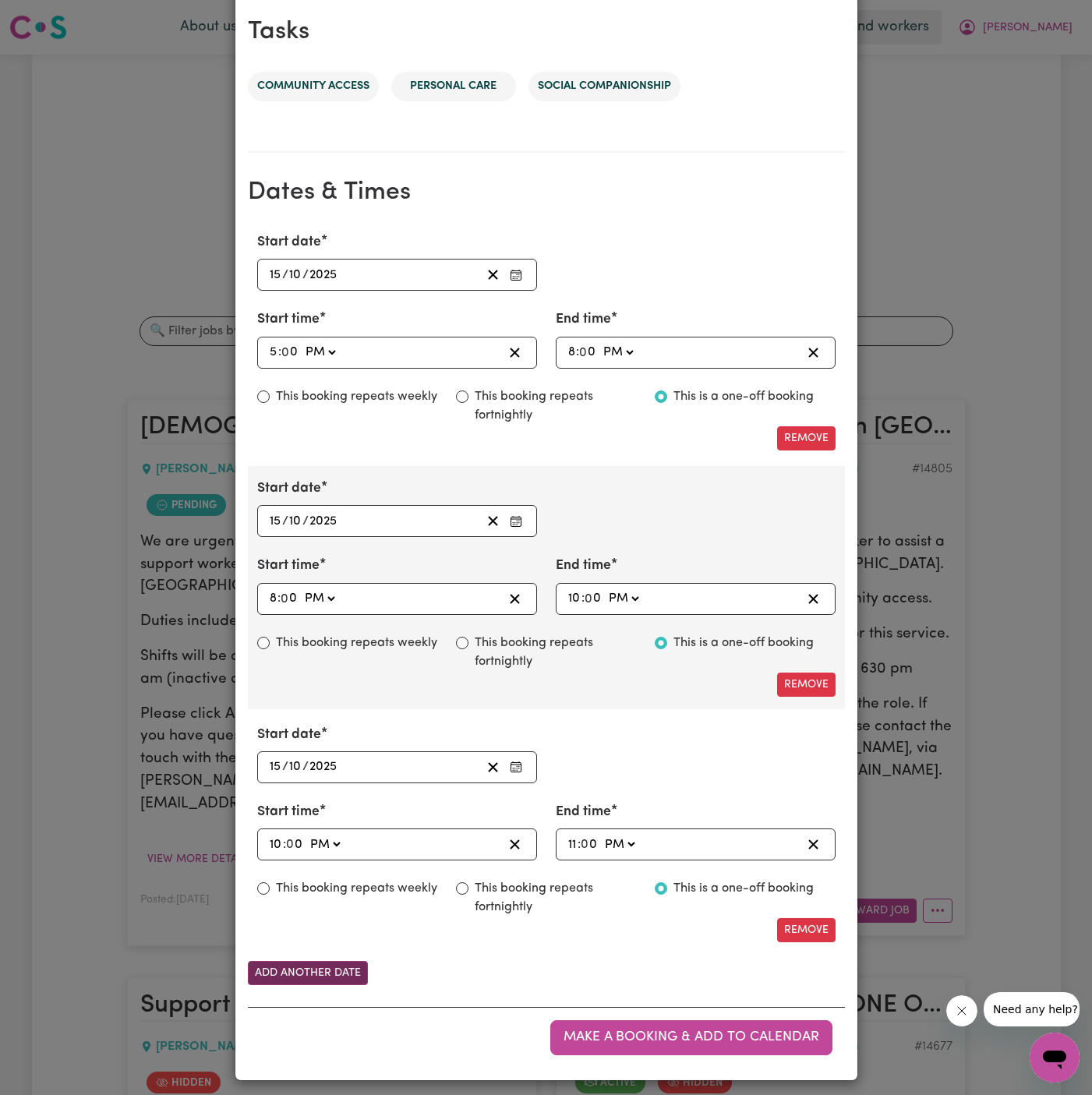
click at [310, 965] on button "Add another date" at bounding box center [308, 973] width 120 height 24
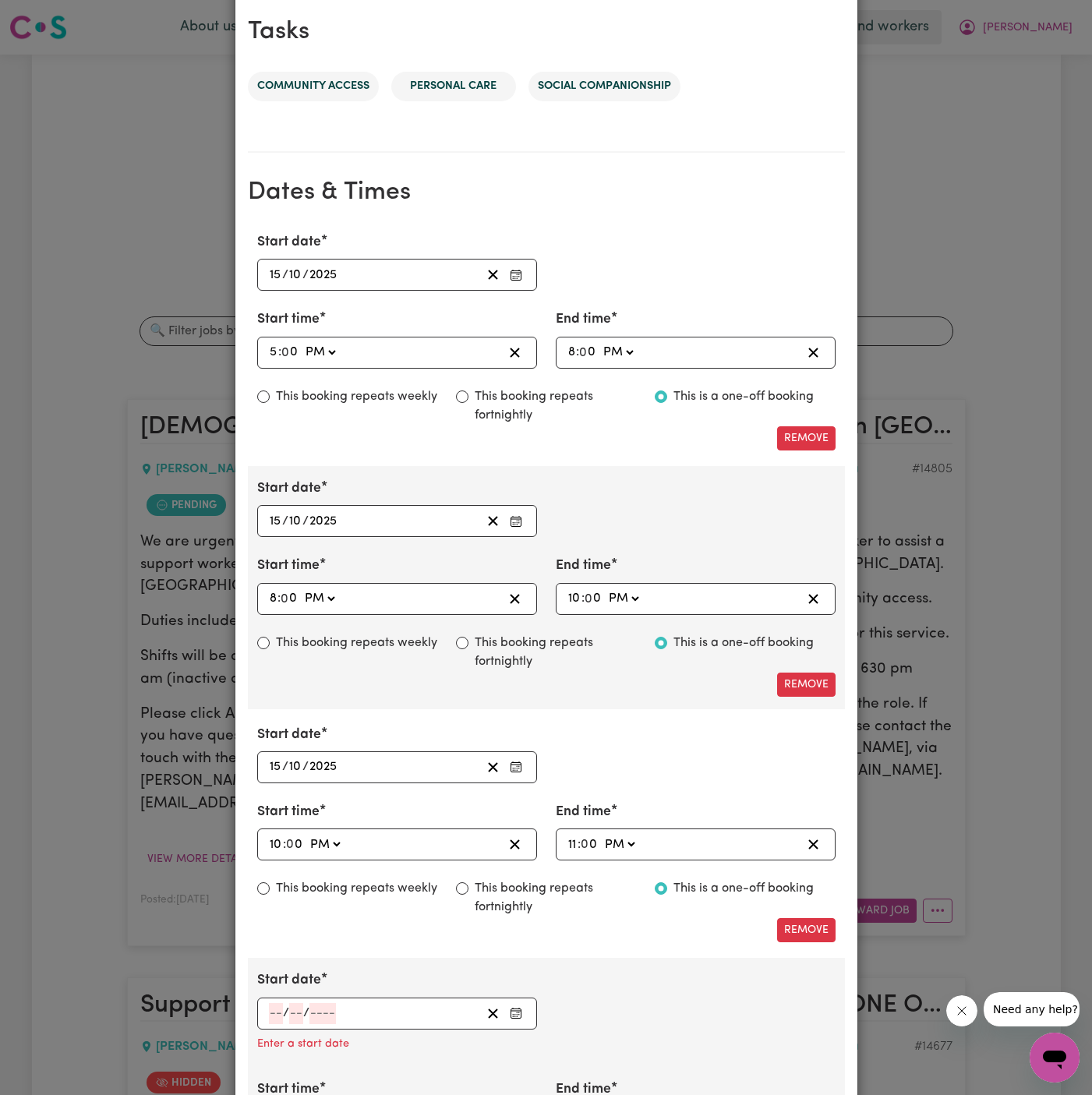
scroll to position [964, 0]
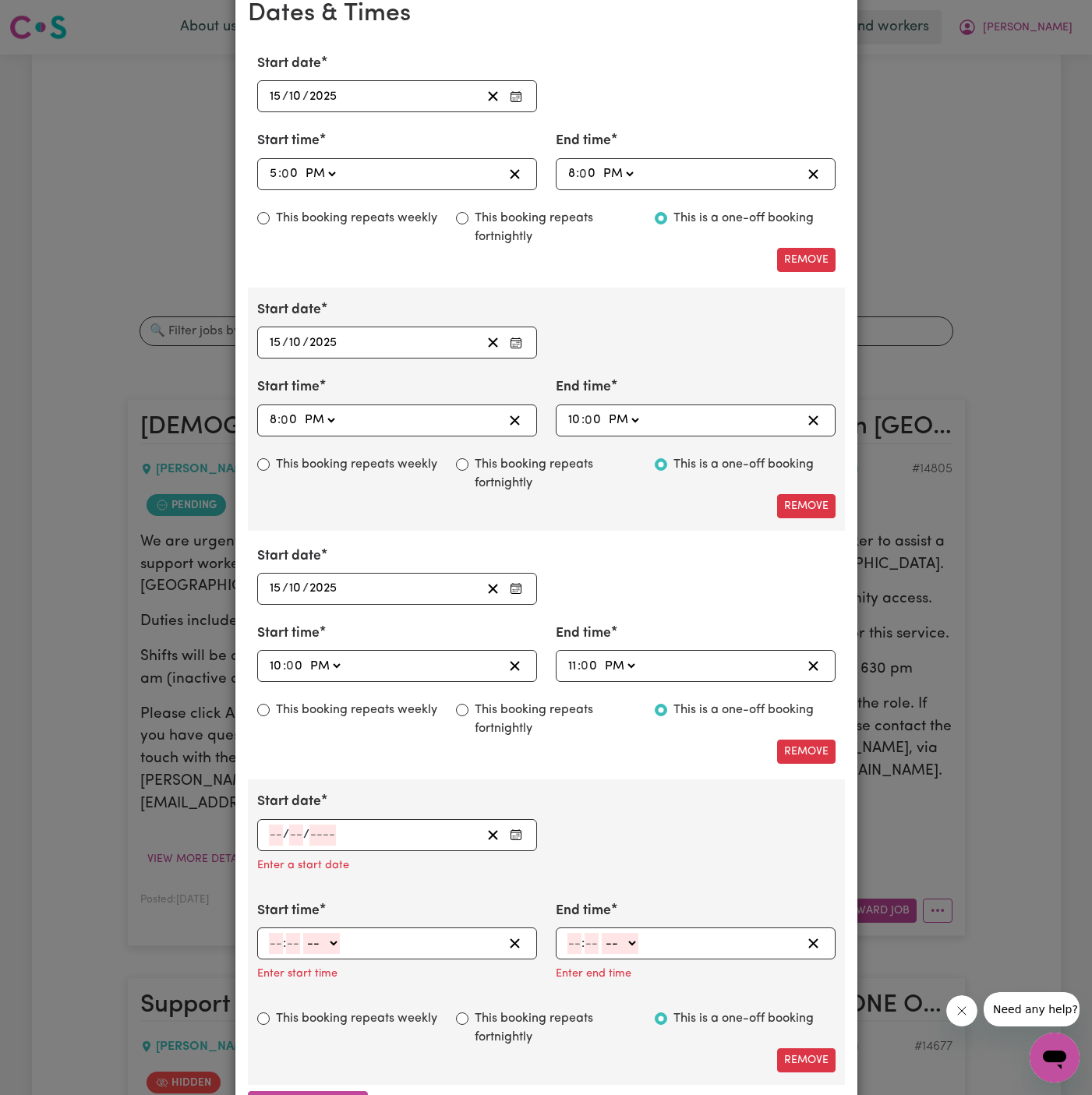
click at [268, 825] on div "/ /" at bounding box center [374, 835] width 214 height 21
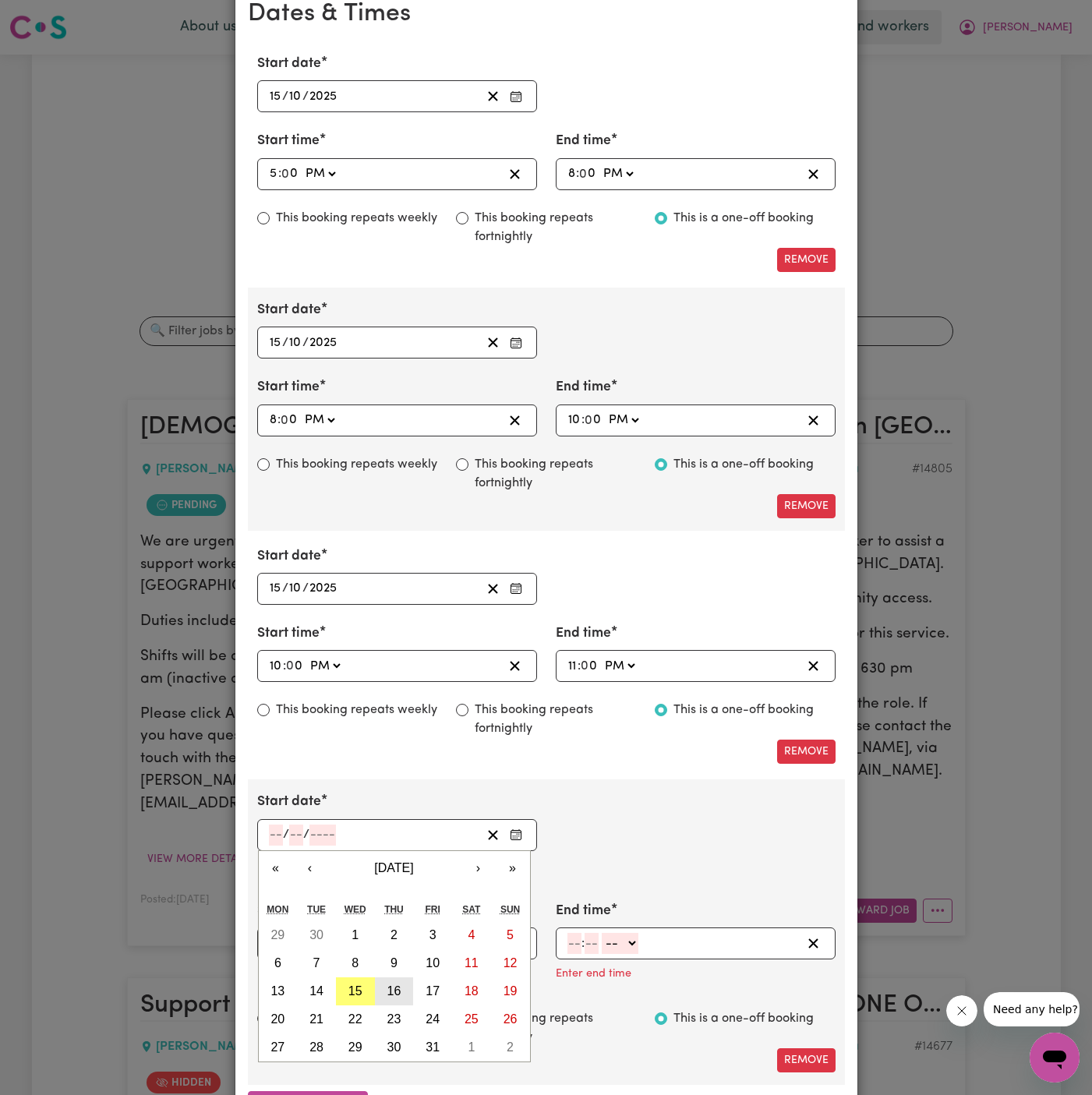
click at [392, 985] on abbr "16" at bounding box center [395, 992] width 14 height 13
type input "[DATE]"
type input "16"
type input "10"
type input "2025"
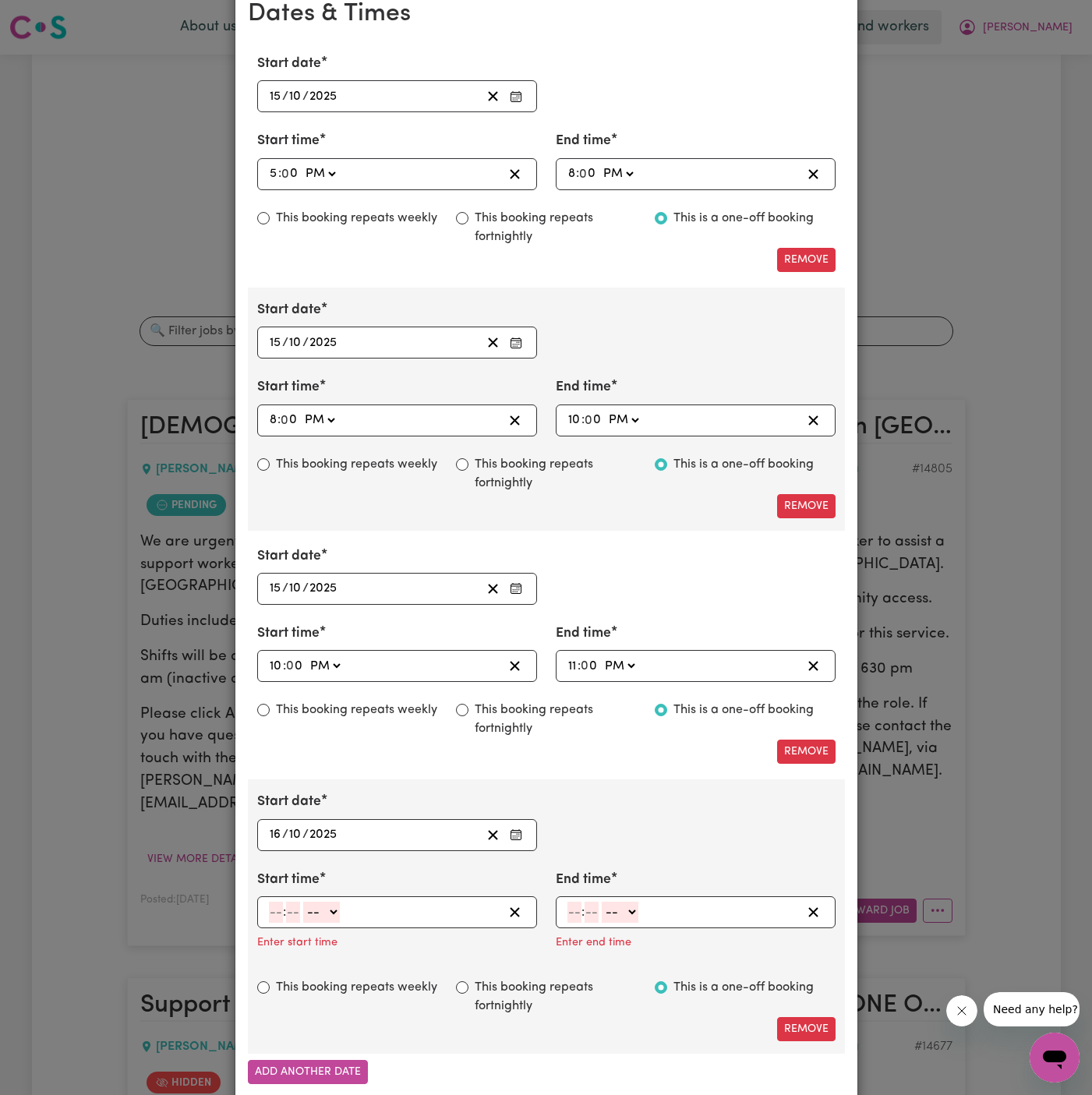
click at [278, 907] on input "number" at bounding box center [276, 912] width 14 height 21
type input "6"
type input "00"
click at [329, 906] on select "-- AM PM" at bounding box center [320, 912] width 37 height 21
select select "am"
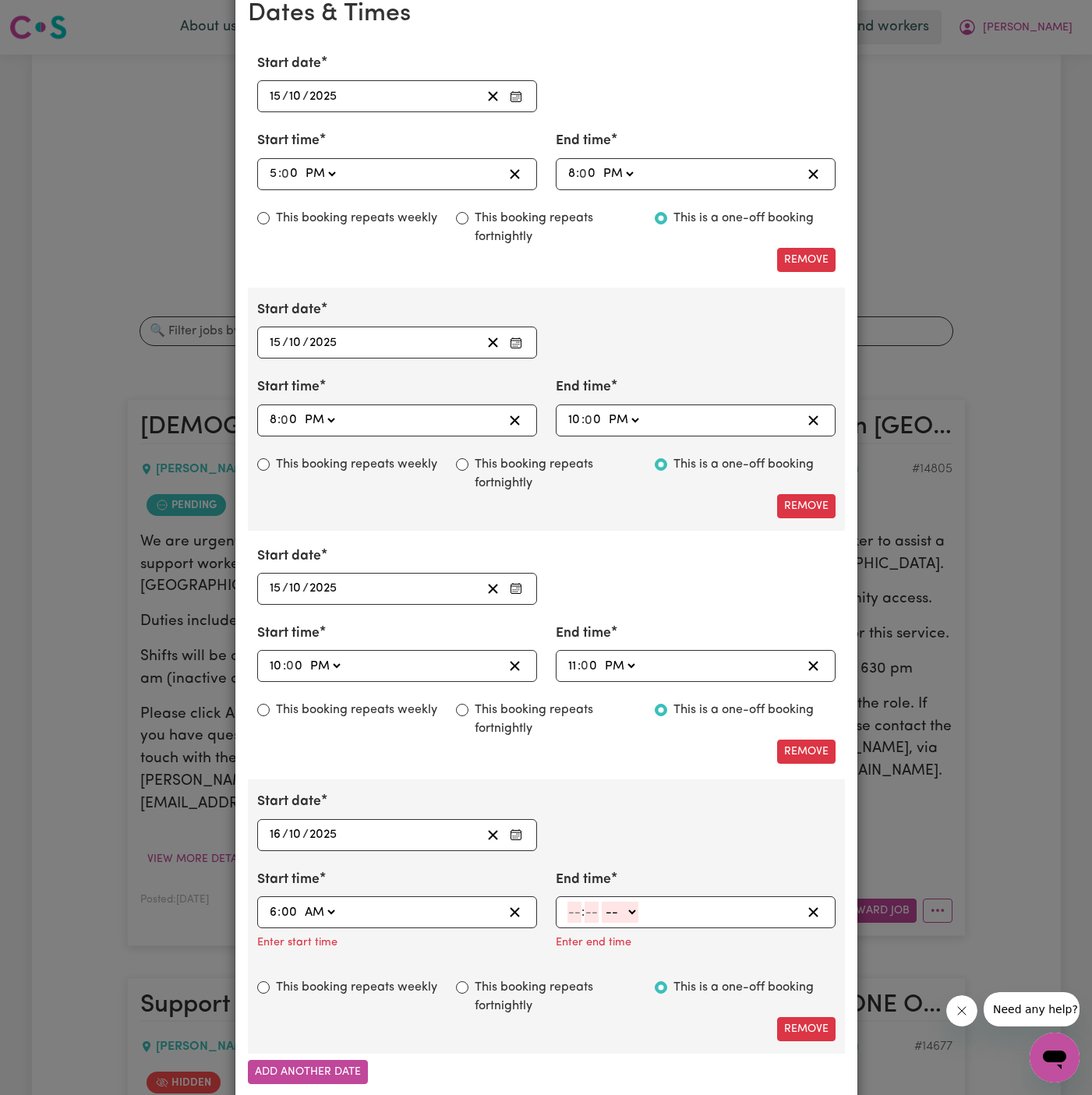
click at [301, 902] on select "-- AM PM" at bounding box center [320, 912] width 37 height 21
type input "06:00"
type input "0"
click at [575, 904] on input "number" at bounding box center [575, 912] width 14 height 21
type input "7"
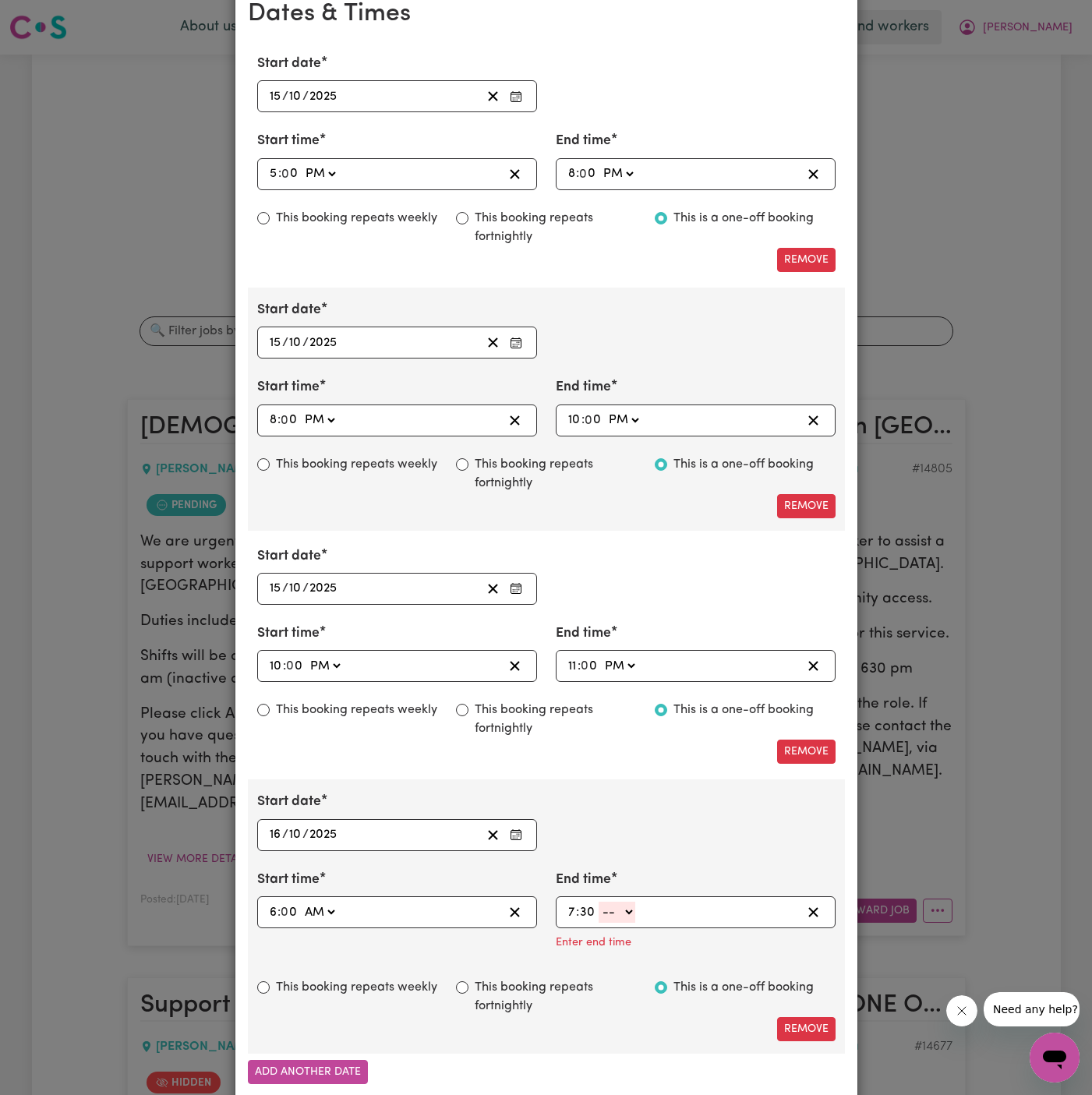
type input "30"
click at [612, 908] on select "-- AM PM" at bounding box center [618, 912] width 37 height 21
select select "am"
click at [599, 902] on select "-- AM PM" at bounding box center [618, 912] width 37 height 21
type input "07:30"
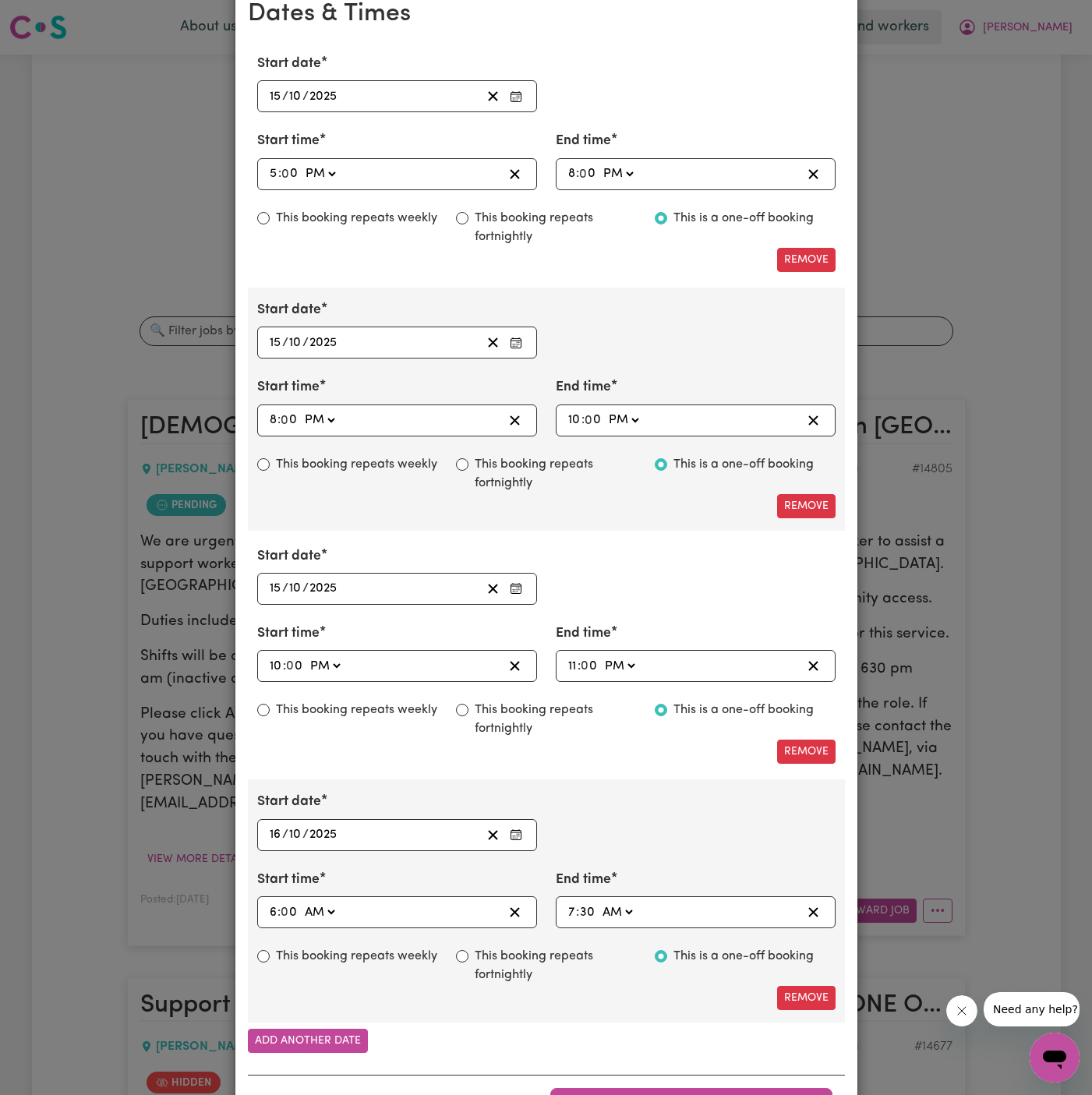
scroll to position [1030, 0]
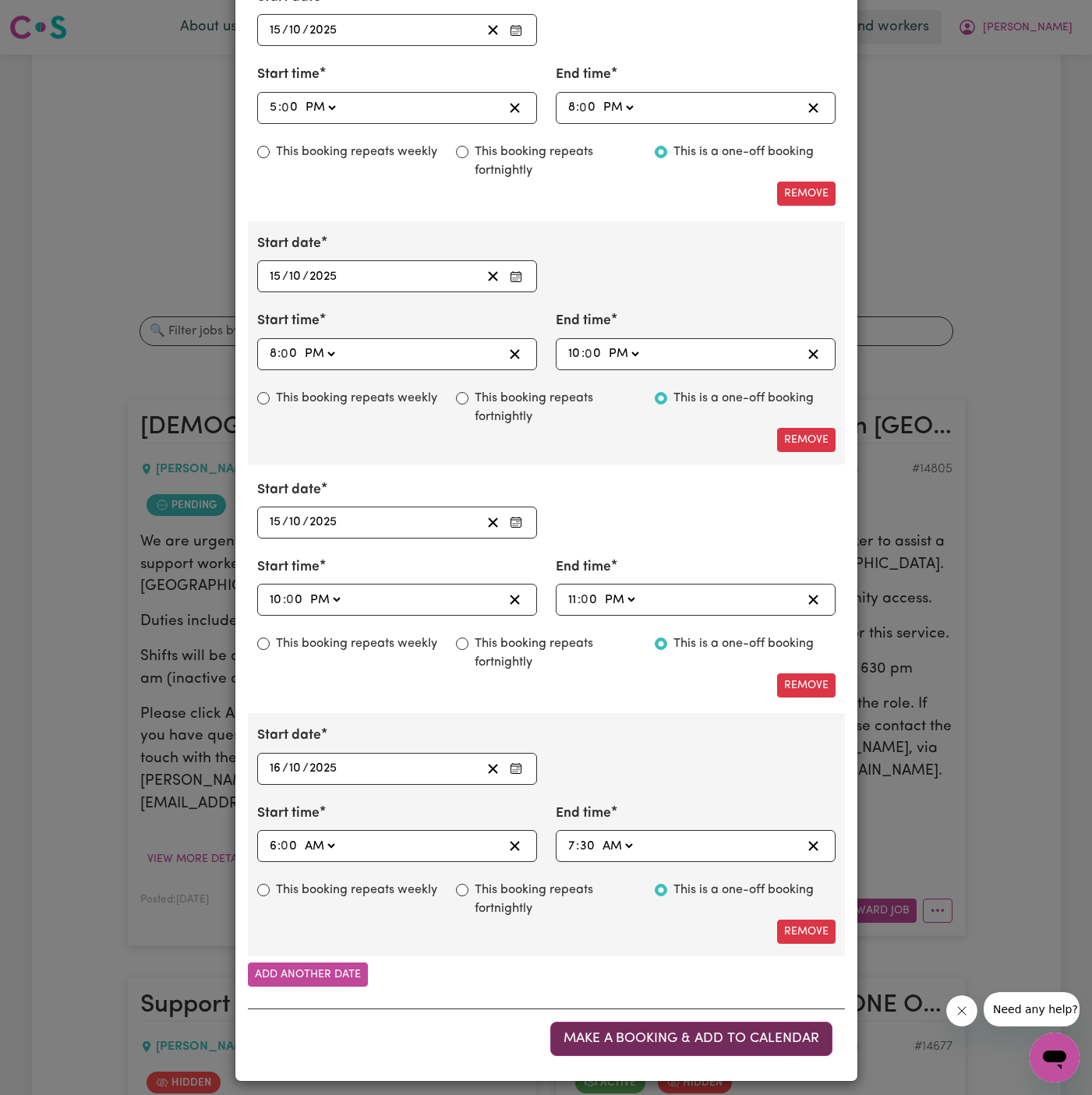
click at [680, 1022] on button "Make a booking & add to calendar" at bounding box center [691, 1039] width 282 height 34
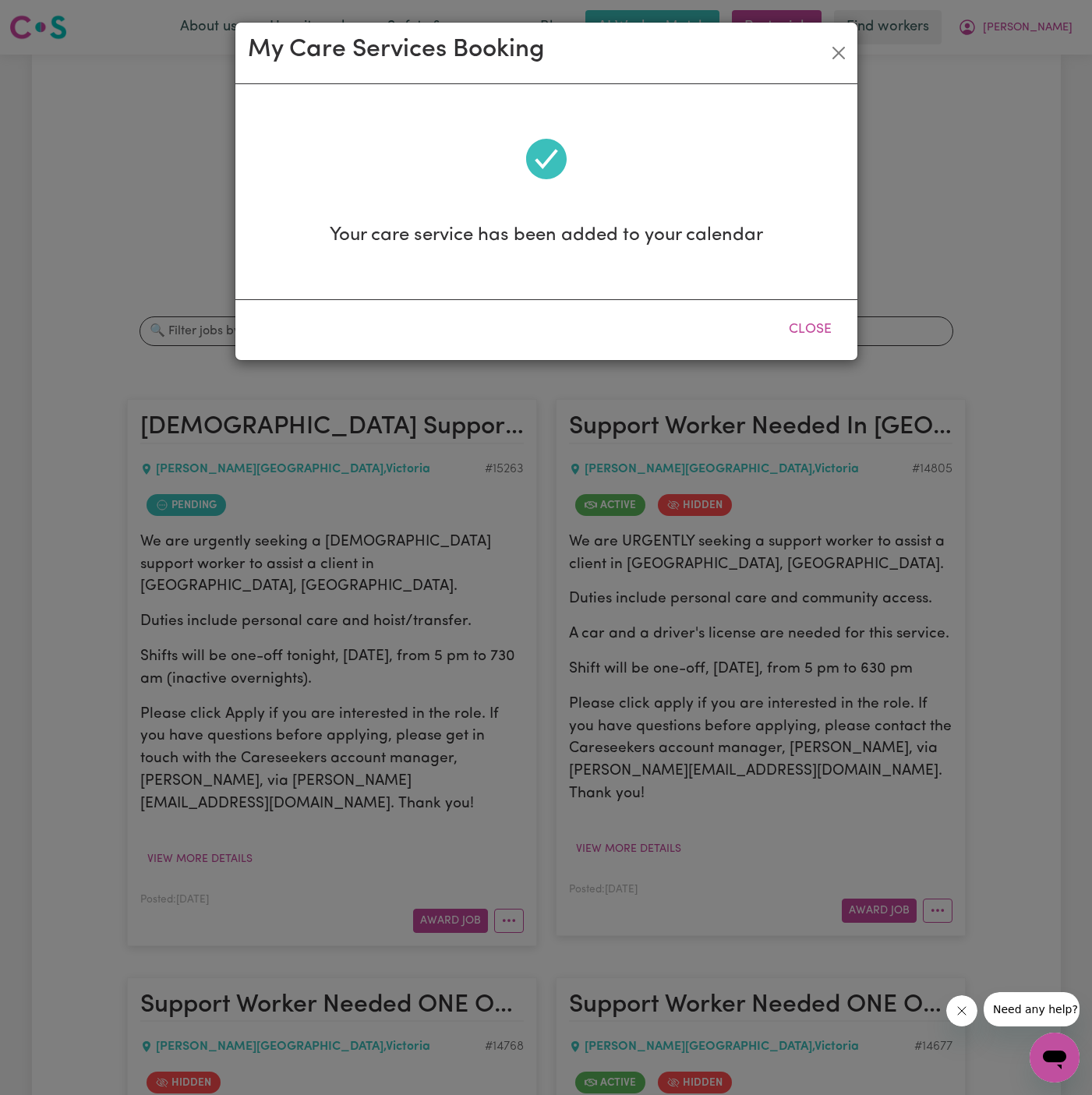
scroll to position [0, 0]
click at [801, 328] on button "Close" at bounding box center [810, 330] width 69 height 34
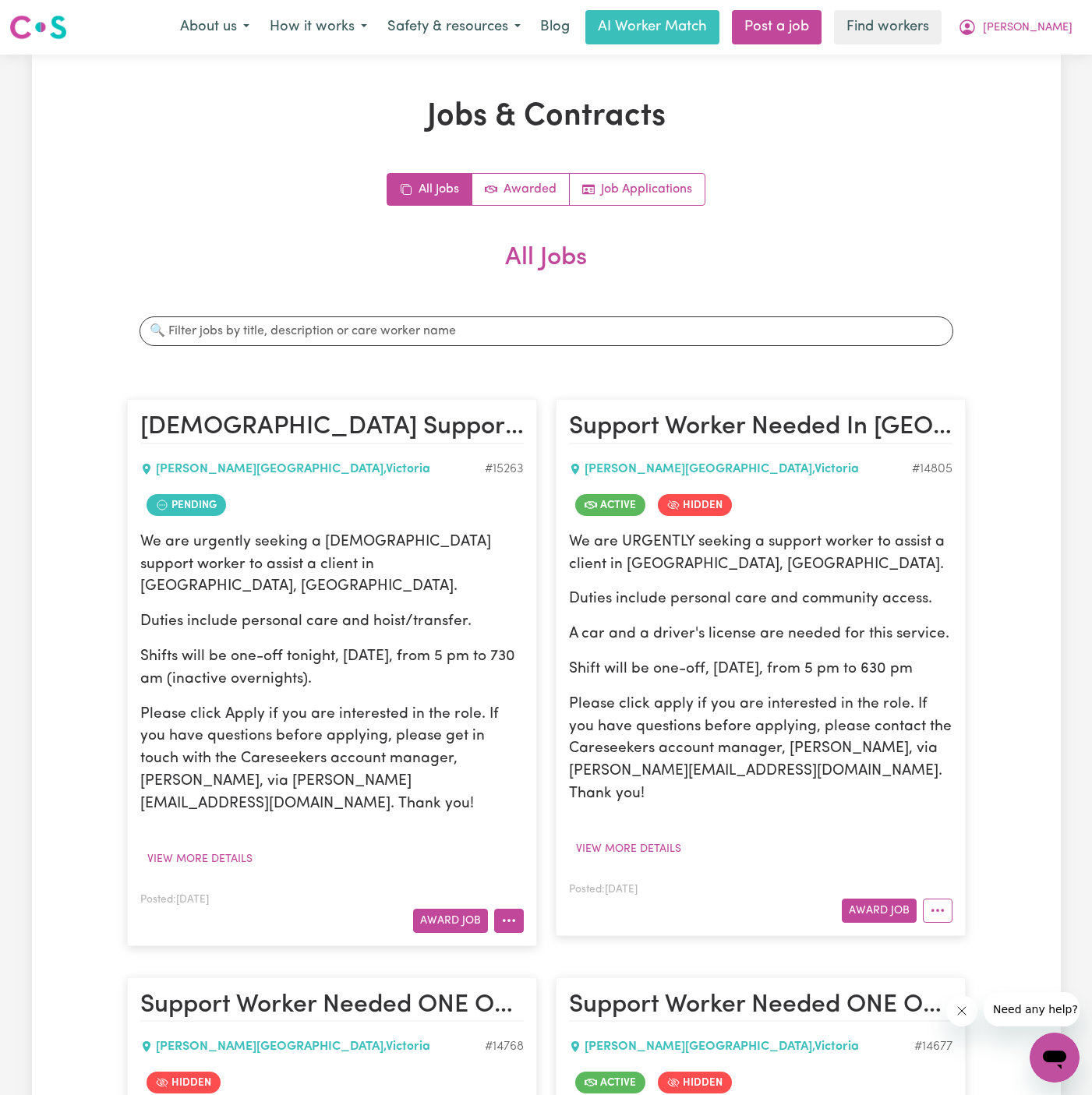
click at [509, 909] on button "More options" at bounding box center [509, 921] width 29 height 24
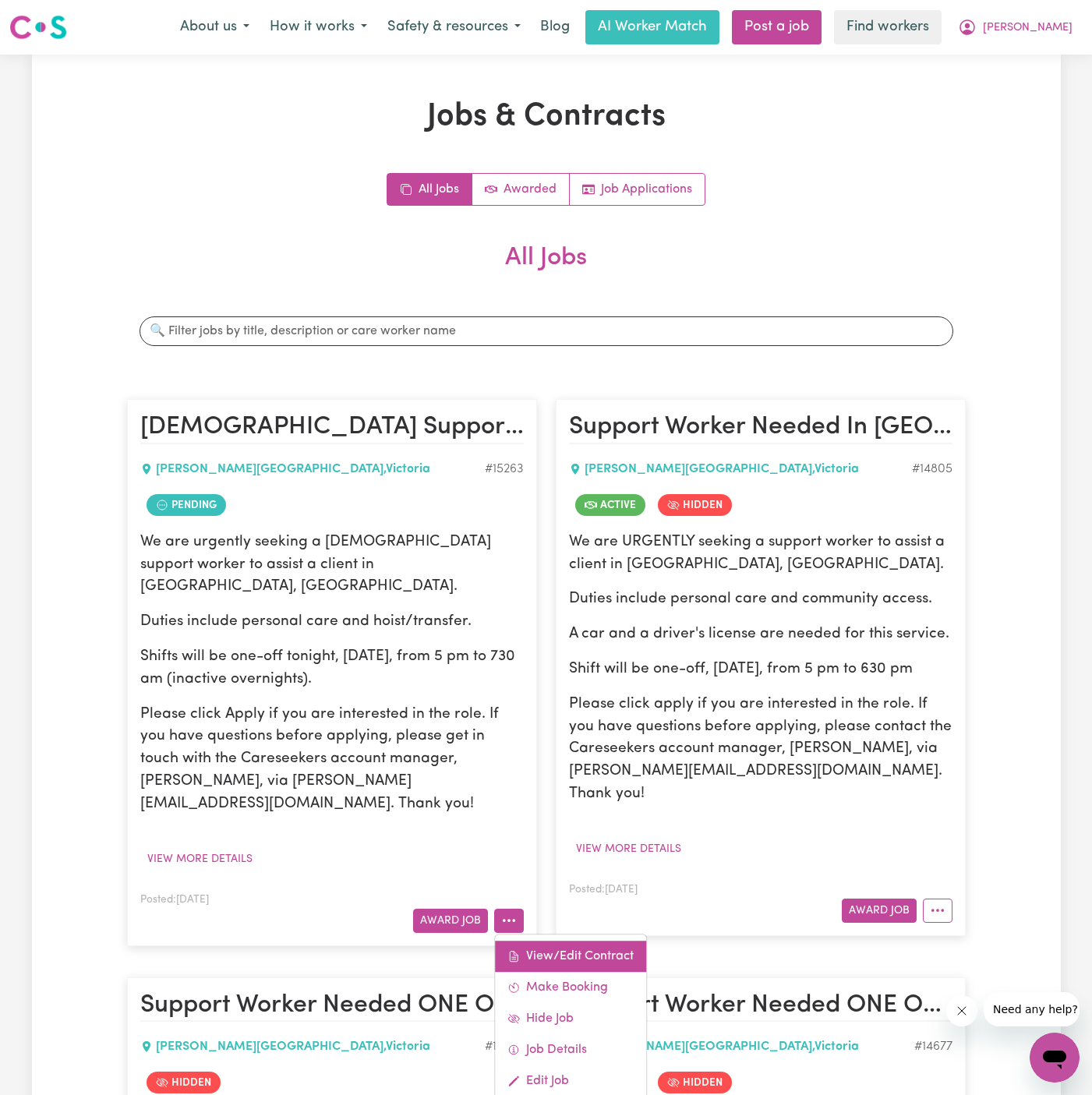
click at [613, 941] on link "View/Edit Contract" at bounding box center [571, 956] width 151 height 31
select select "WEEKDAY_DAYTIME"
select select "PERSONAL_DOMESTIC_ACTIVITIES"
select select "ONE"
select select "WEEKDAY_EVENING"
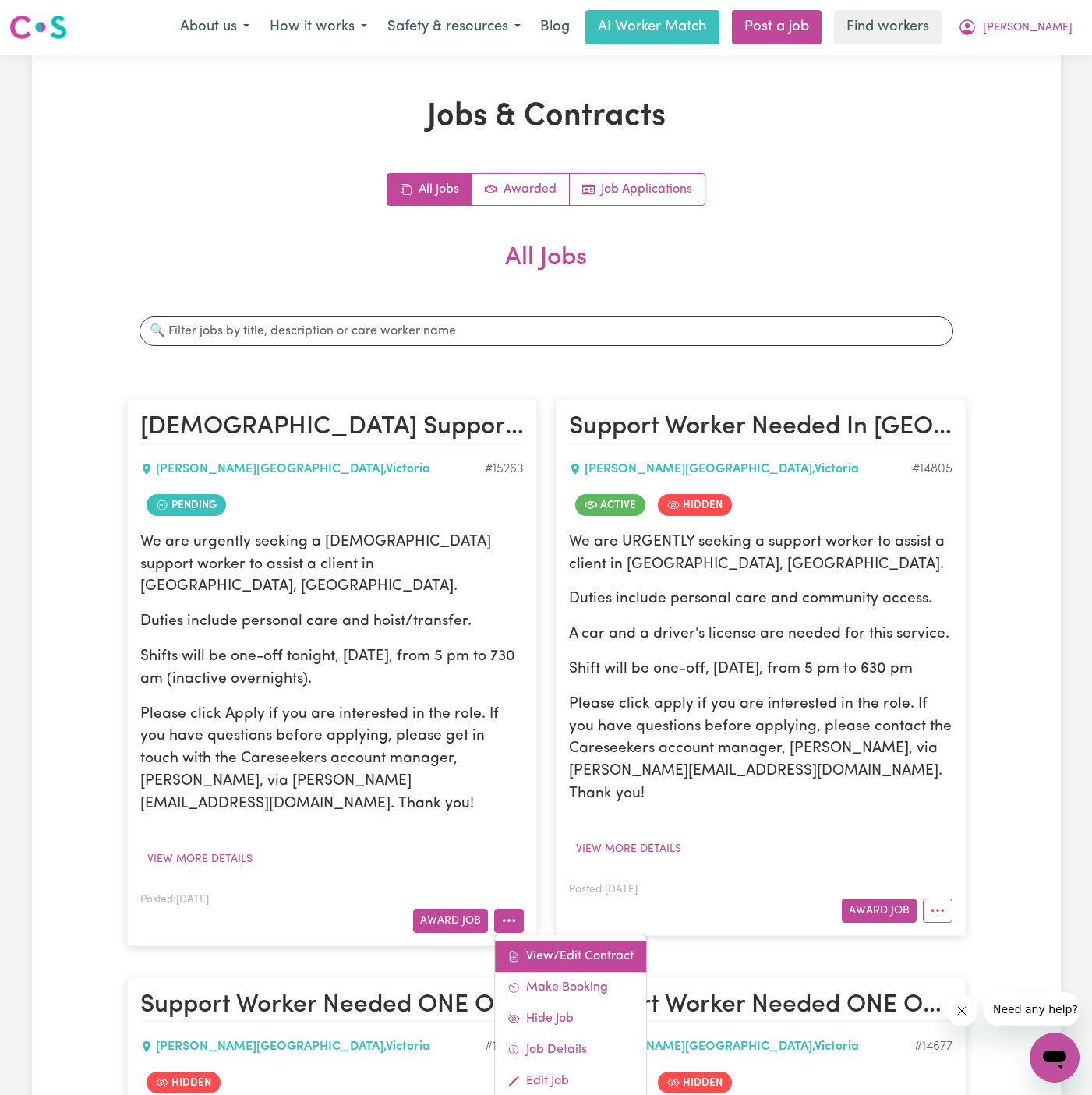
select select "PERSONAL_DOMESTIC_ACTIVITIES"
select select "ONE"
select select "OVERNIGHT_ACTIVE"
select select "OVERNIGHT_ACTIVE_STANDARD"
select select "ONE"
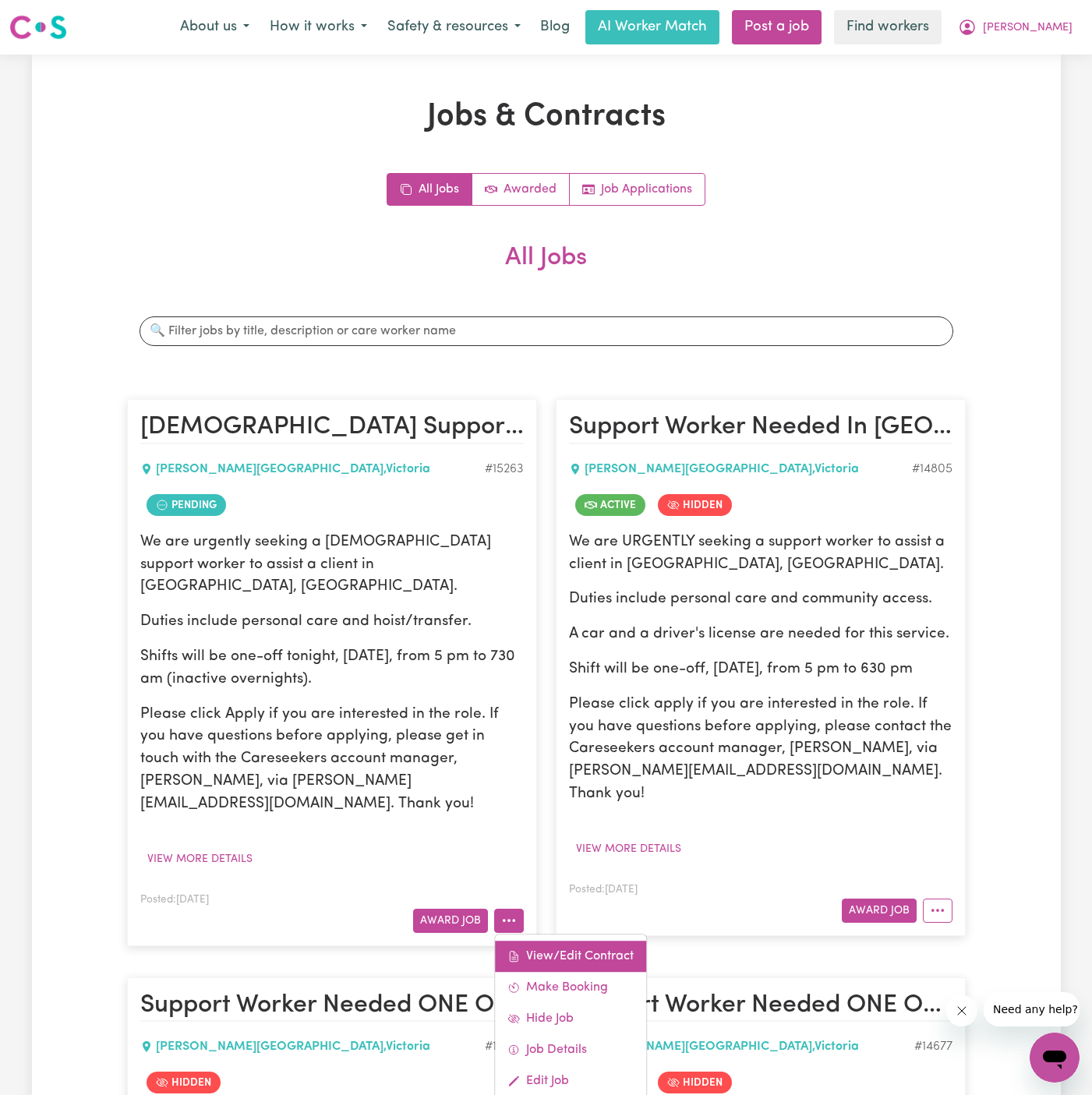
select select "[DATE]"
select select "PERSONAL_DOMESTIC_ACTIVITIES"
select select "ONE"
select select "[DATE]"
select select "PERSONAL_DOMESTIC_ACTIVITIES"
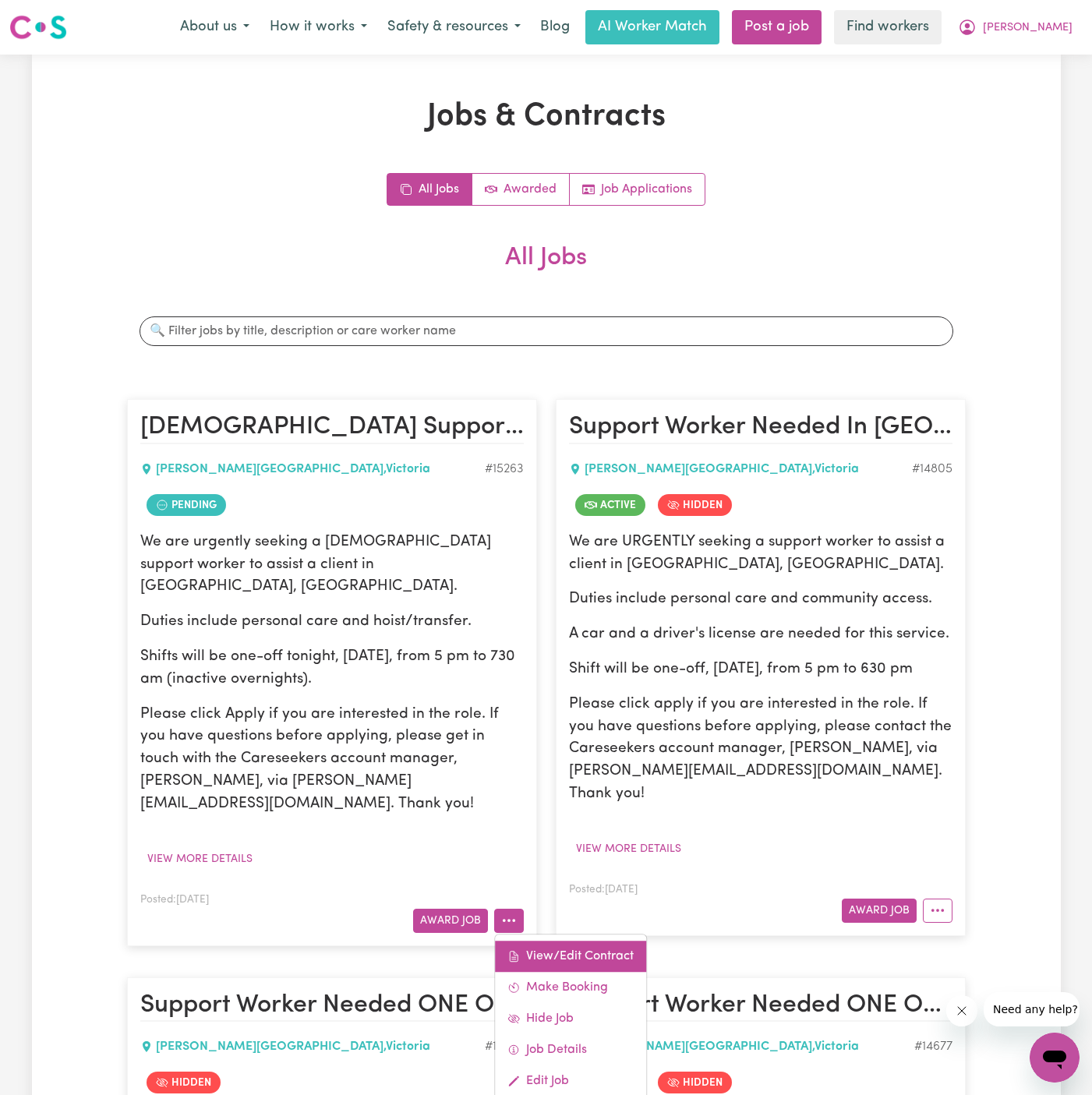
select select "ONE"
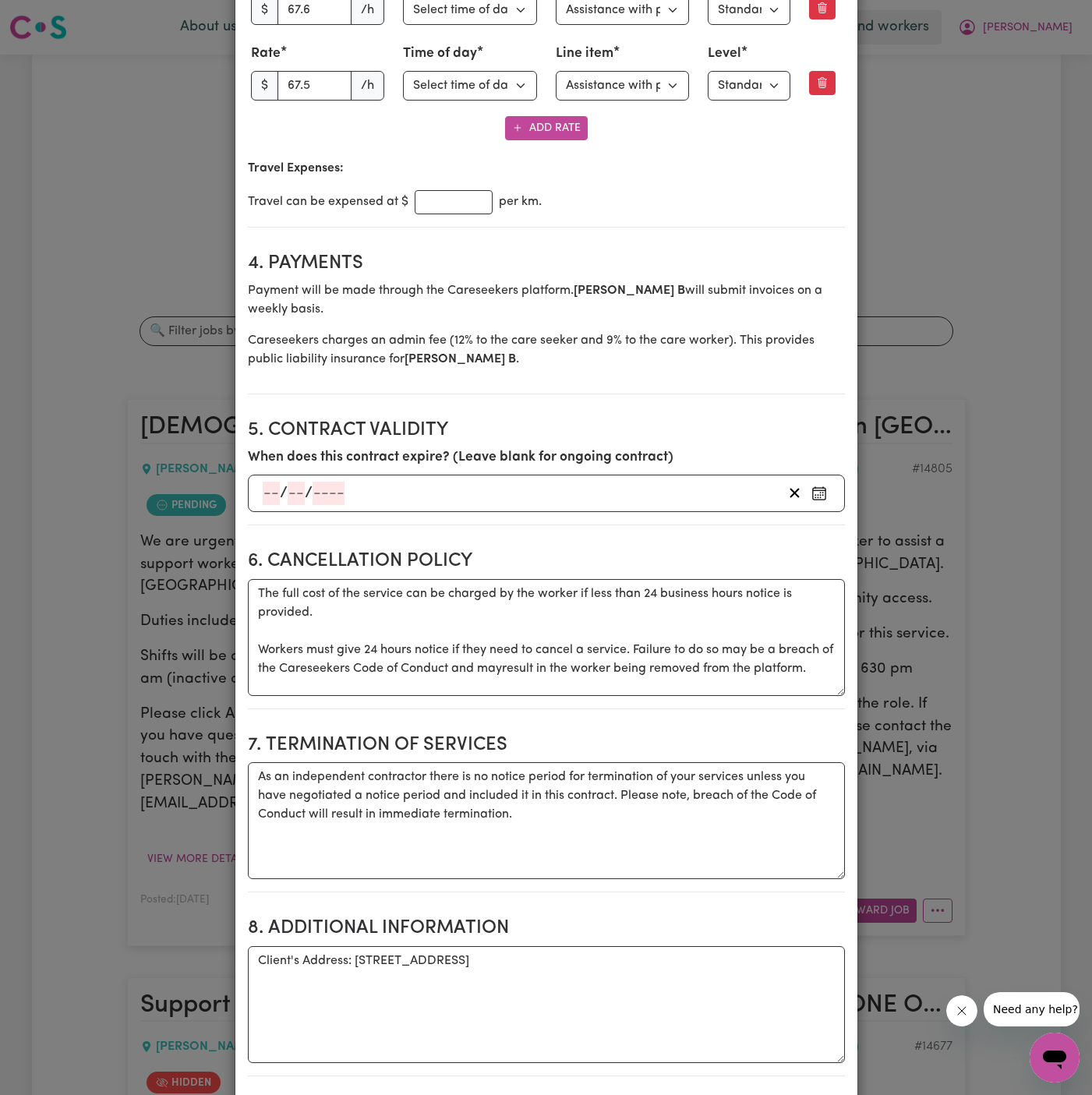
scroll to position [833, 0]
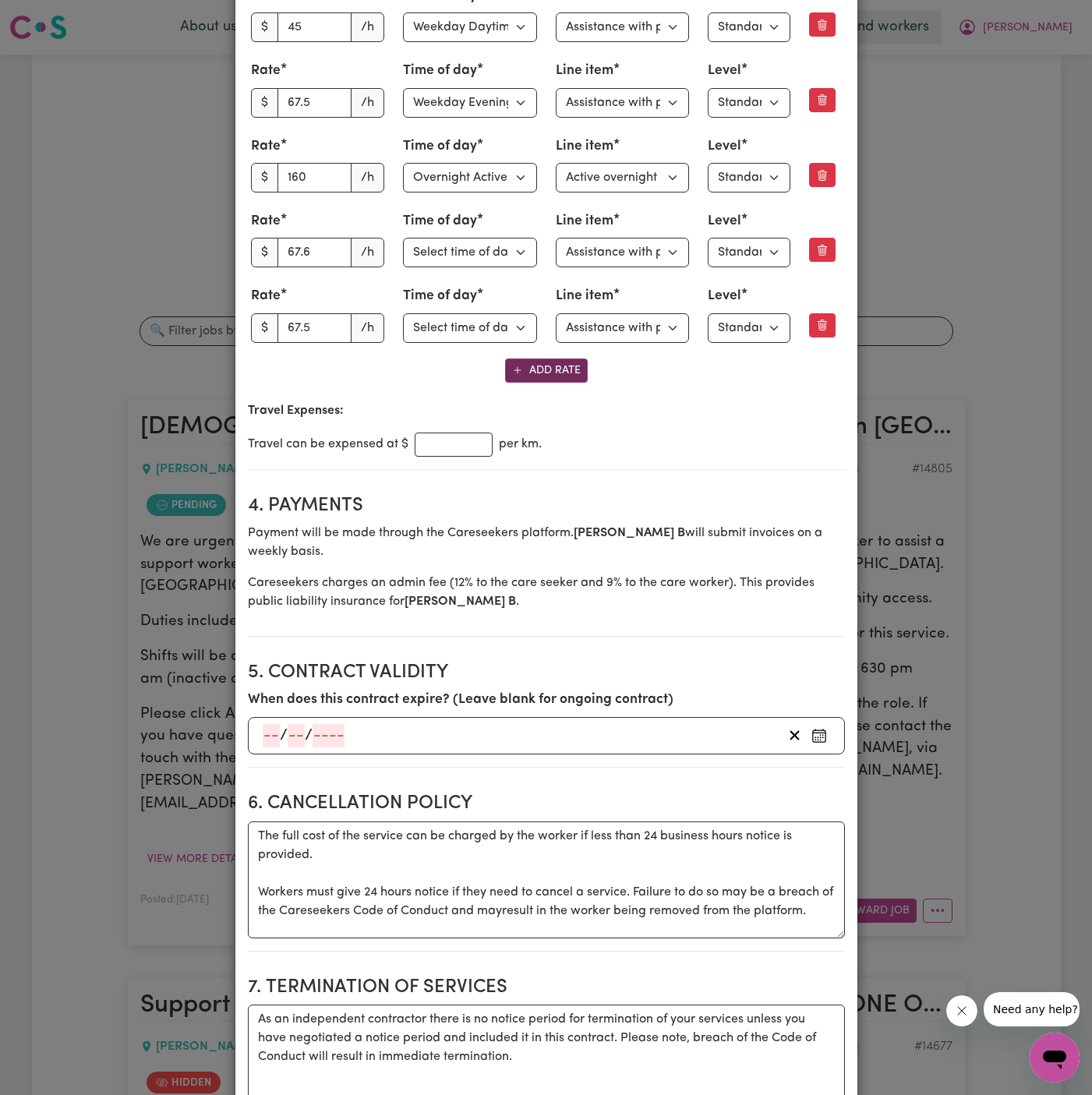
click at [541, 358] on button "Add Rate" at bounding box center [547, 370] width 82 height 24
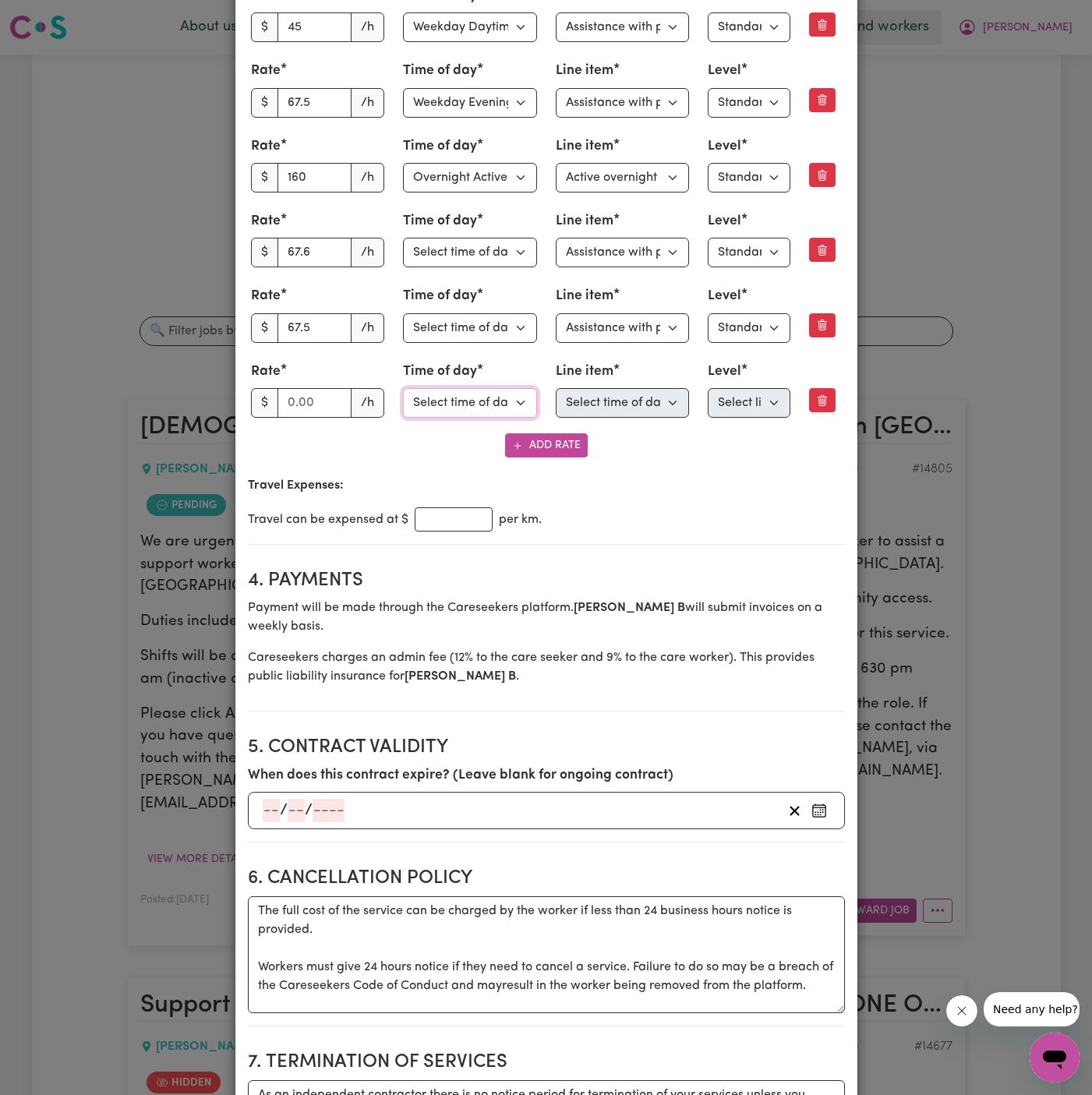
click at [512, 402] on select "Select time of day Weekday Daytime Weekday Evening [DATE] [DATE] Public Holiday…" at bounding box center [469, 403] width 134 height 29
click at [512, 395] on select "Select time of day Weekday Daytime Weekday Evening [DATE] [DATE] Public Holiday…" at bounding box center [469, 403] width 134 height 29
click at [1037, 717] on div "View/Update Contract Select a contract to view Select a care worker to view [DE…" at bounding box center [546, 548] width 1092 height 1095
click at [822, 399] on icon "Remove this rate" at bounding box center [822, 400] width 13 height 13
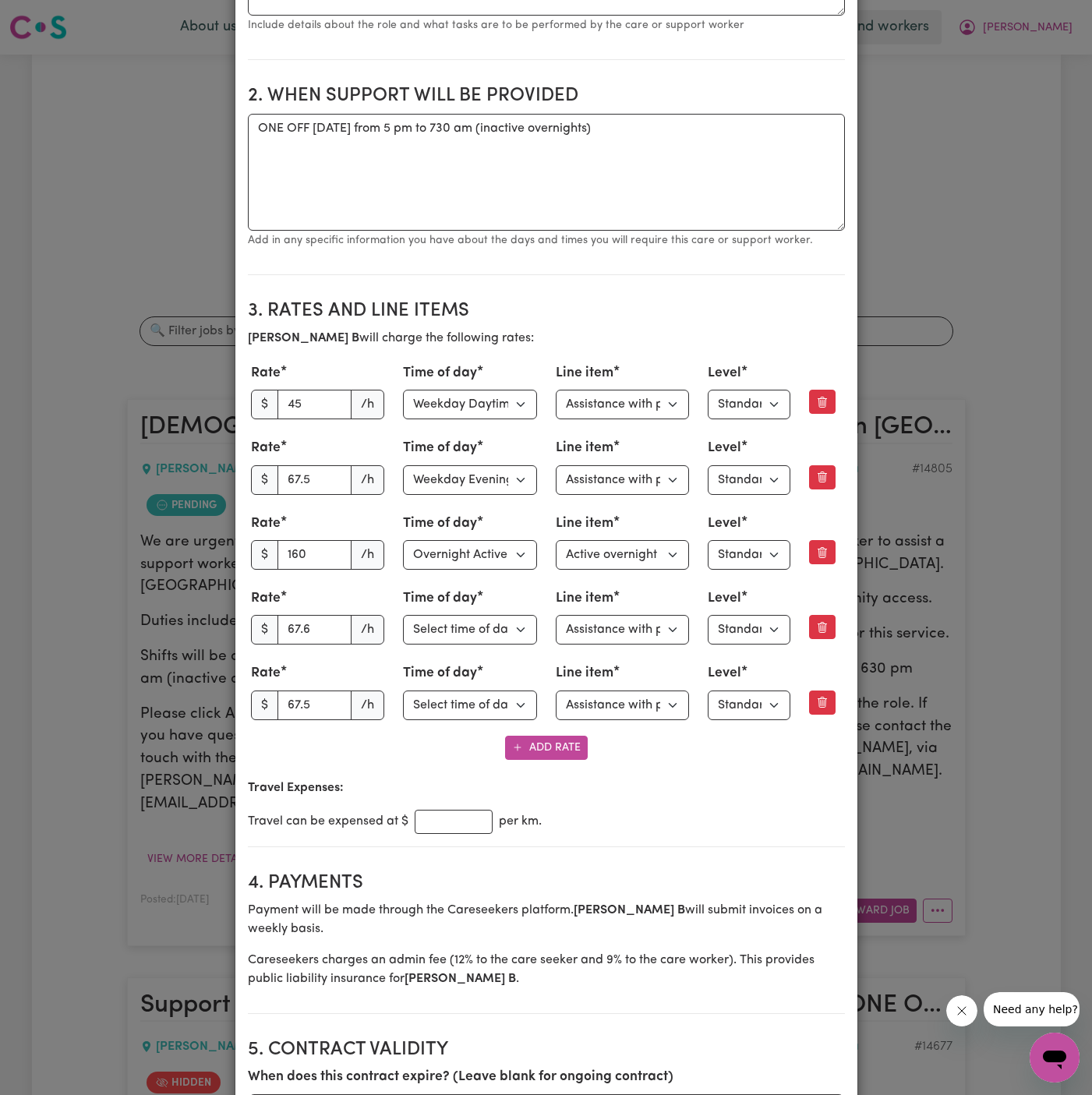
scroll to position [0, 0]
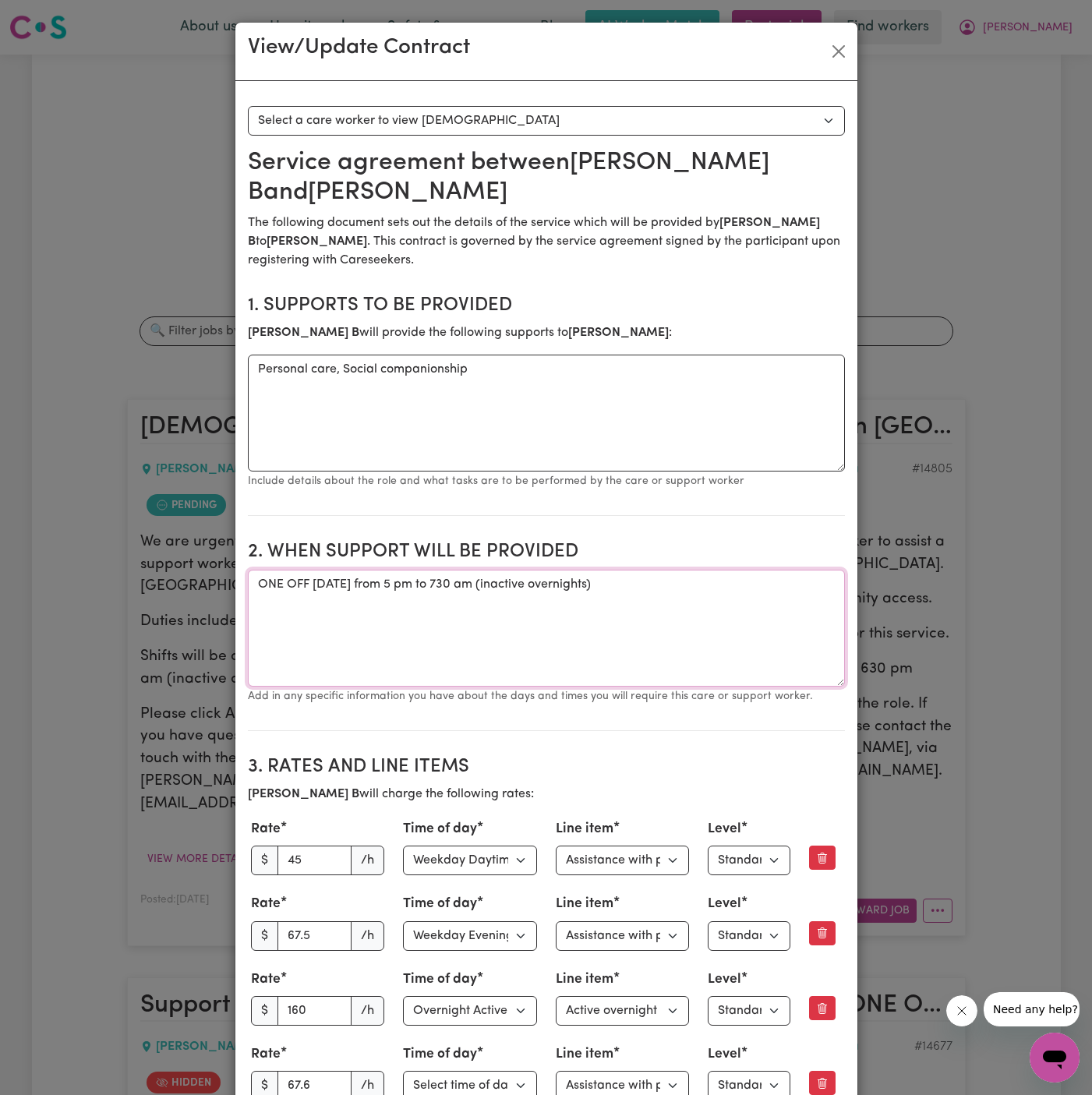
click at [436, 593] on textarea "ONE OFF [DATE] from 5 pm to 730 am (inactive overnights)" at bounding box center [547, 627] width 597 height 117
drag, startPoint x: 732, startPoint y: 584, endPoint x: 246, endPoint y: 583, distance: 486.0
drag, startPoint x: 830, startPoint y: 61, endPoint x: 850, endPoint y: 112, distance: 54.8
click at [830, 61] on button "Close" at bounding box center [839, 51] width 25 height 25
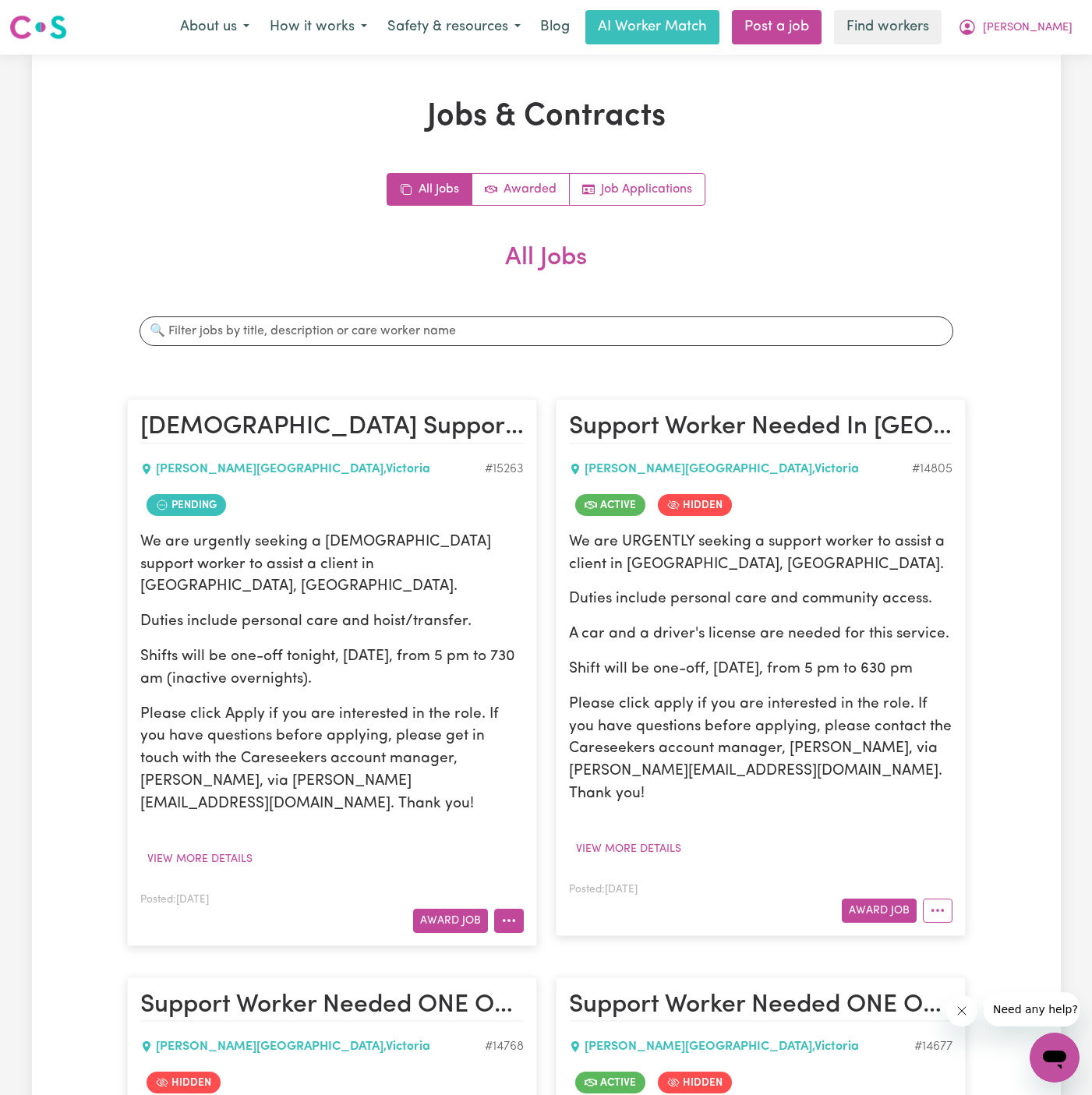
click at [518, 909] on button "More options" at bounding box center [509, 921] width 29 height 24
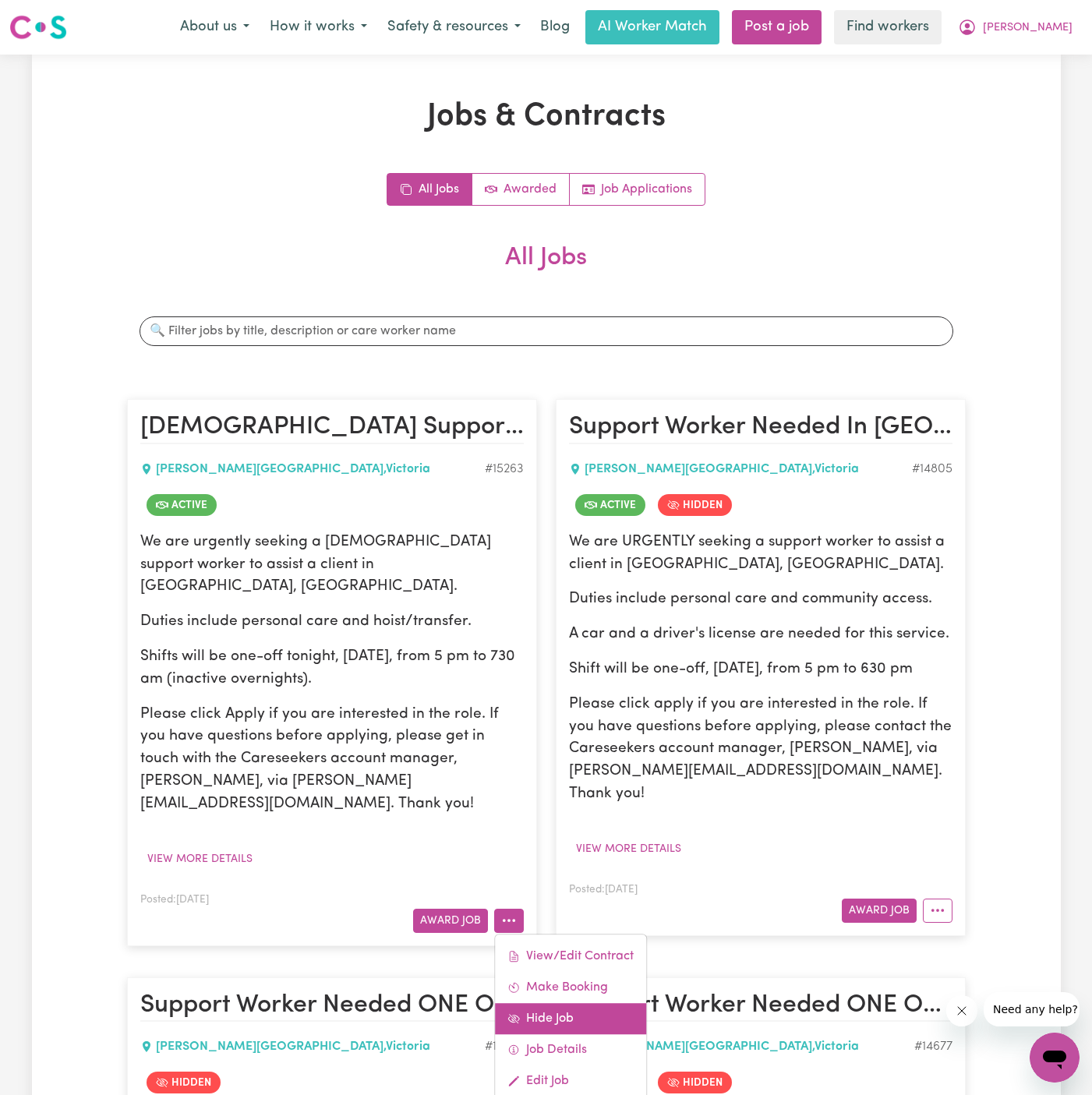
click at [602, 1003] on link "Hide Job" at bounding box center [571, 1018] width 151 height 31
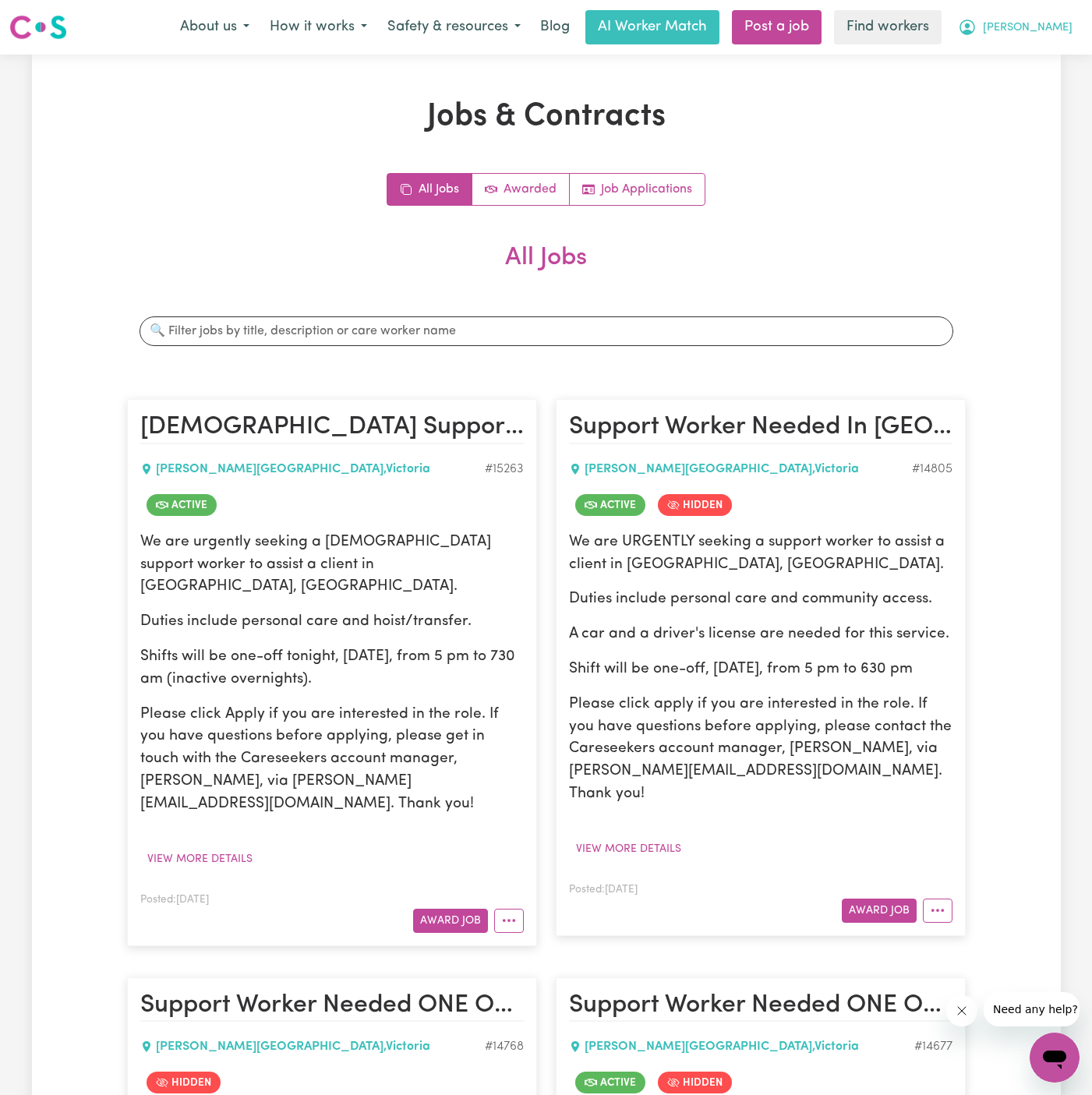
click at [1065, 25] on span "[PERSON_NAME]" at bounding box center [1028, 28] width 90 height 17
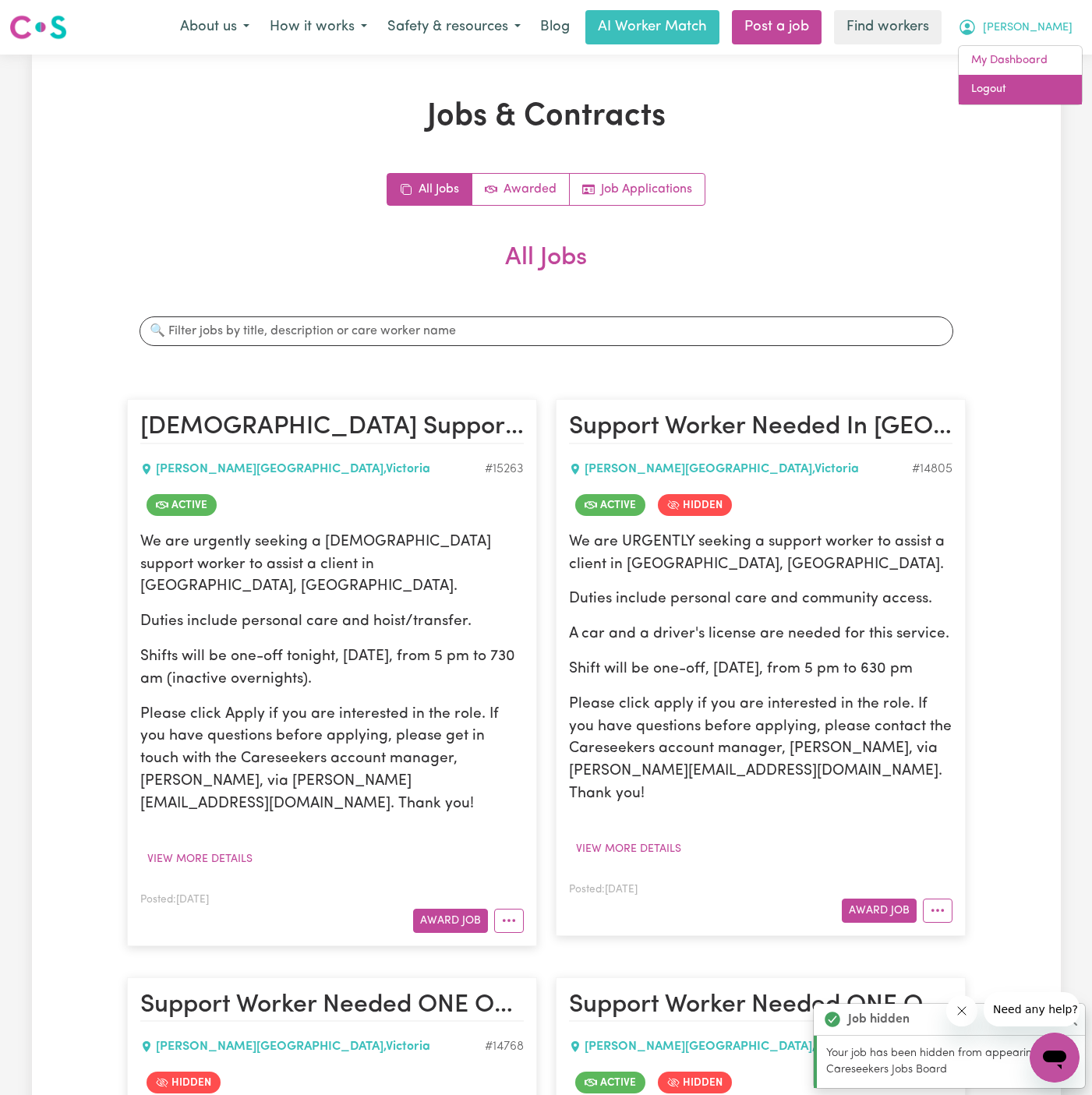
click at [1017, 90] on link "Logout" at bounding box center [1020, 89] width 123 height 29
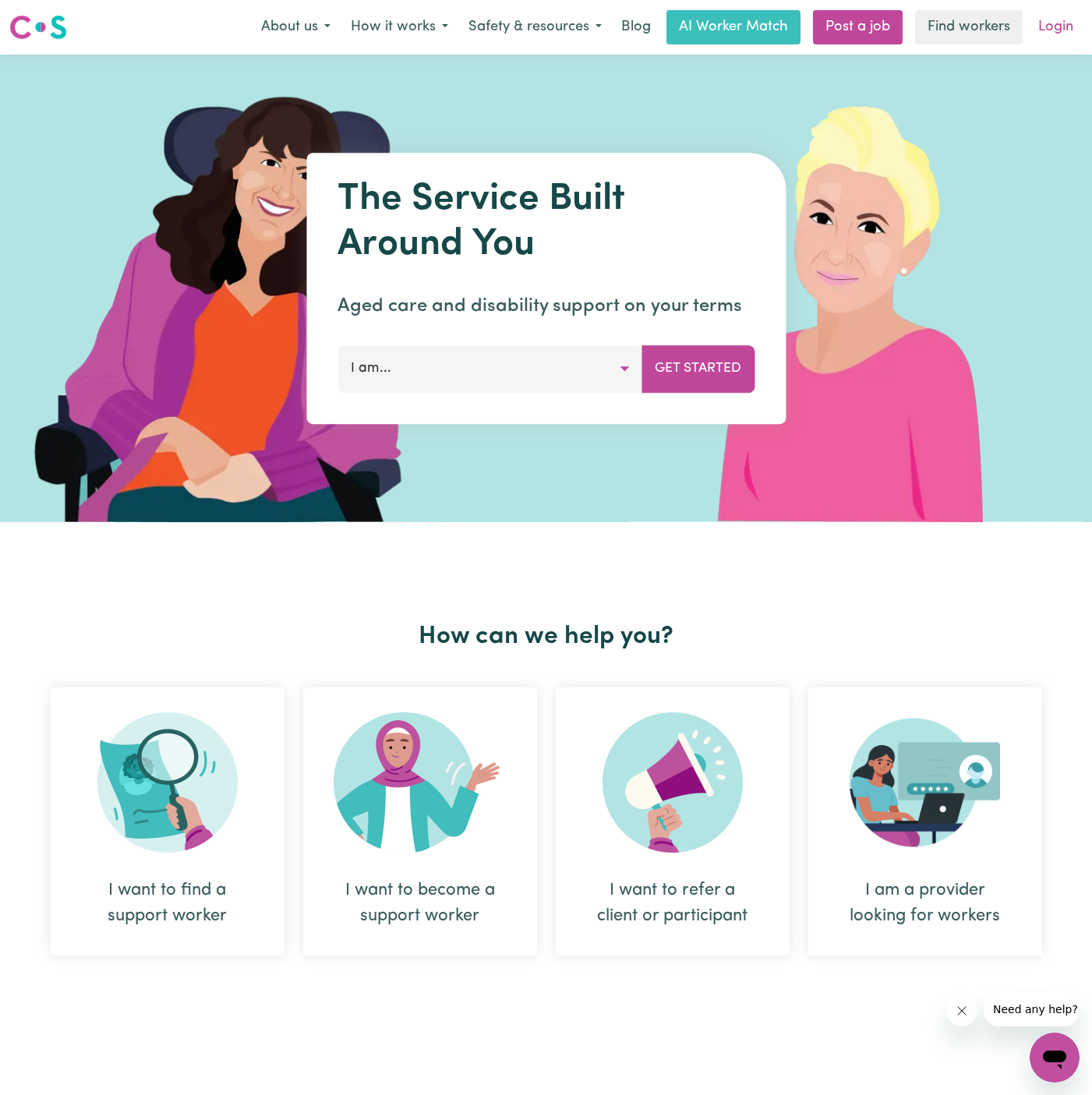
click at [1056, 27] on link "Login" at bounding box center [1056, 27] width 54 height 34
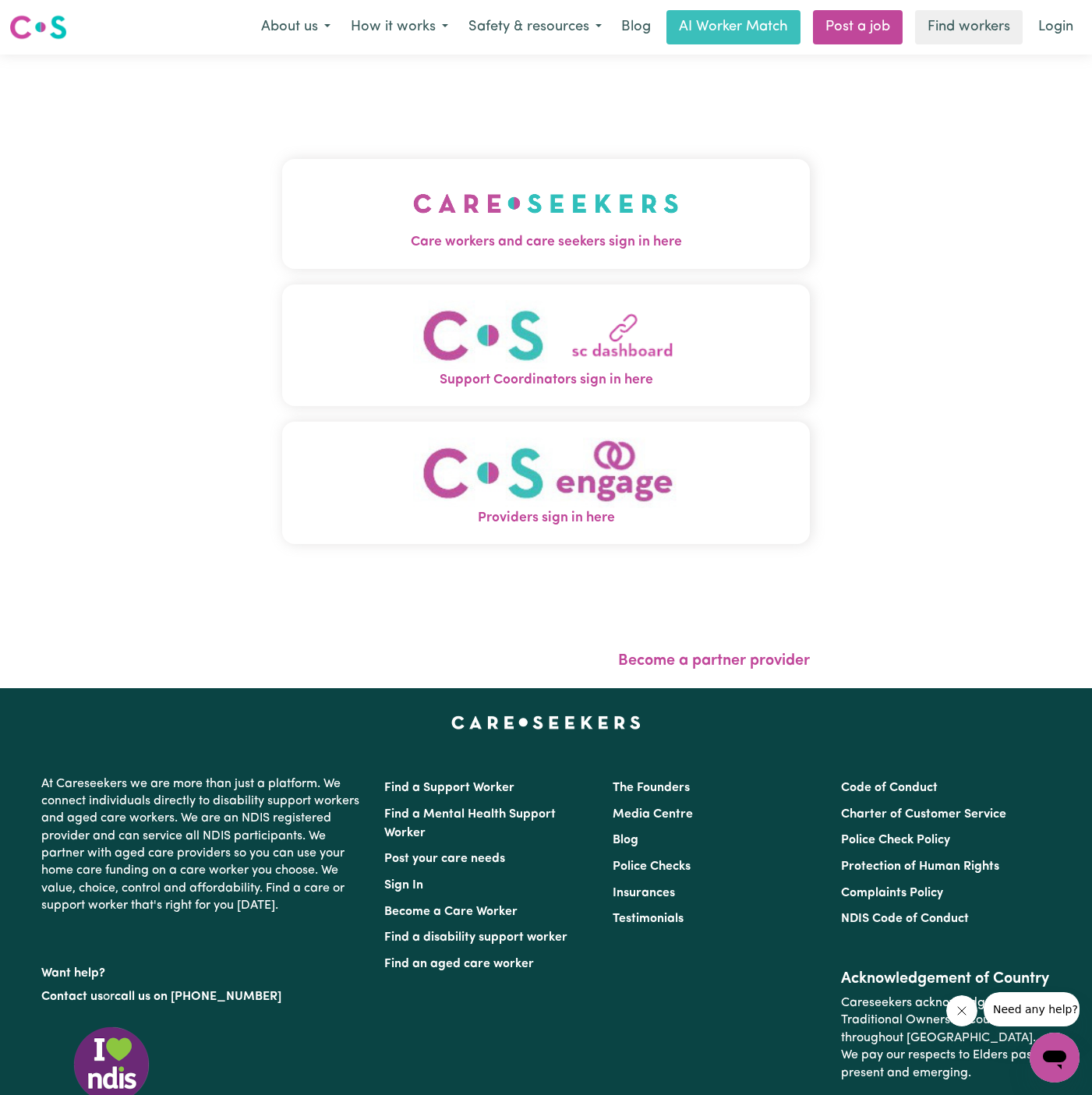
click at [567, 205] on img "Care workers and care seekers sign in here" at bounding box center [546, 204] width 266 height 58
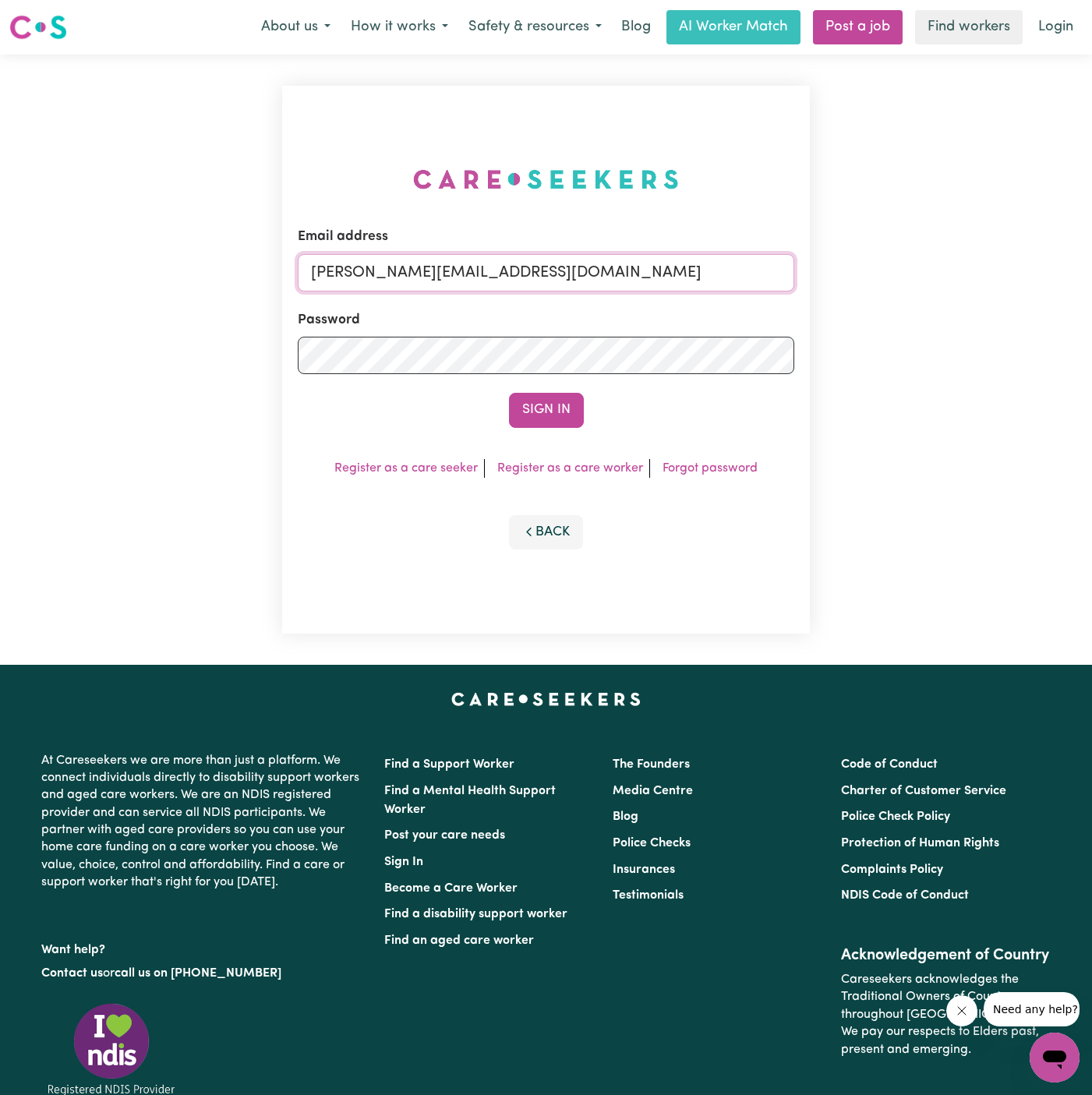
click at [539, 265] on input "[PERSON_NAME][EMAIL_ADDRESS][DOMAIN_NAME]" at bounding box center [546, 272] width 496 height 37
drag, startPoint x: 391, startPoint y: 271, endPoint x: 767, endPoint y: 270, distance: 376.0
click at [767, 270] on input "superuser~[EMAIL_ADDRESS][DOMAIN_NAME]" at bounding box center [546, 272] width 496 height 37
type input "[EMAIL_ADDRESS][DOMAIN_NAME]"
click at [553, 383] on form "Email address [EMAIL_ADDRESS][DOMAIN_NAME] Password Sign In" at bounding box center [546, 327] width 496 height 200
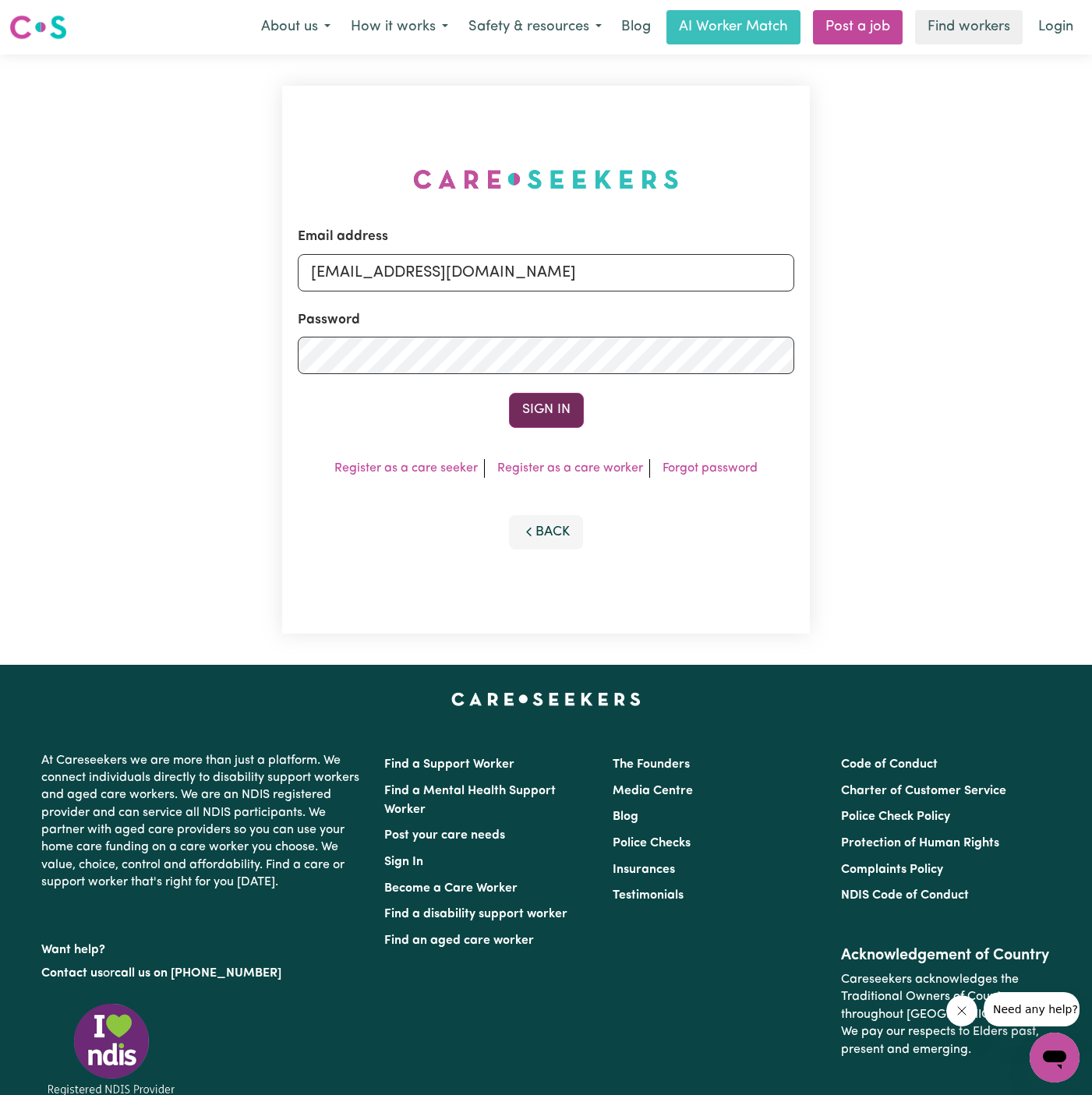
click at [549, 405] on button "Sign In" at bounding box center [546, 410] width 75 height 34
